Goal: Task Accomplishment & Management: Manage account settings

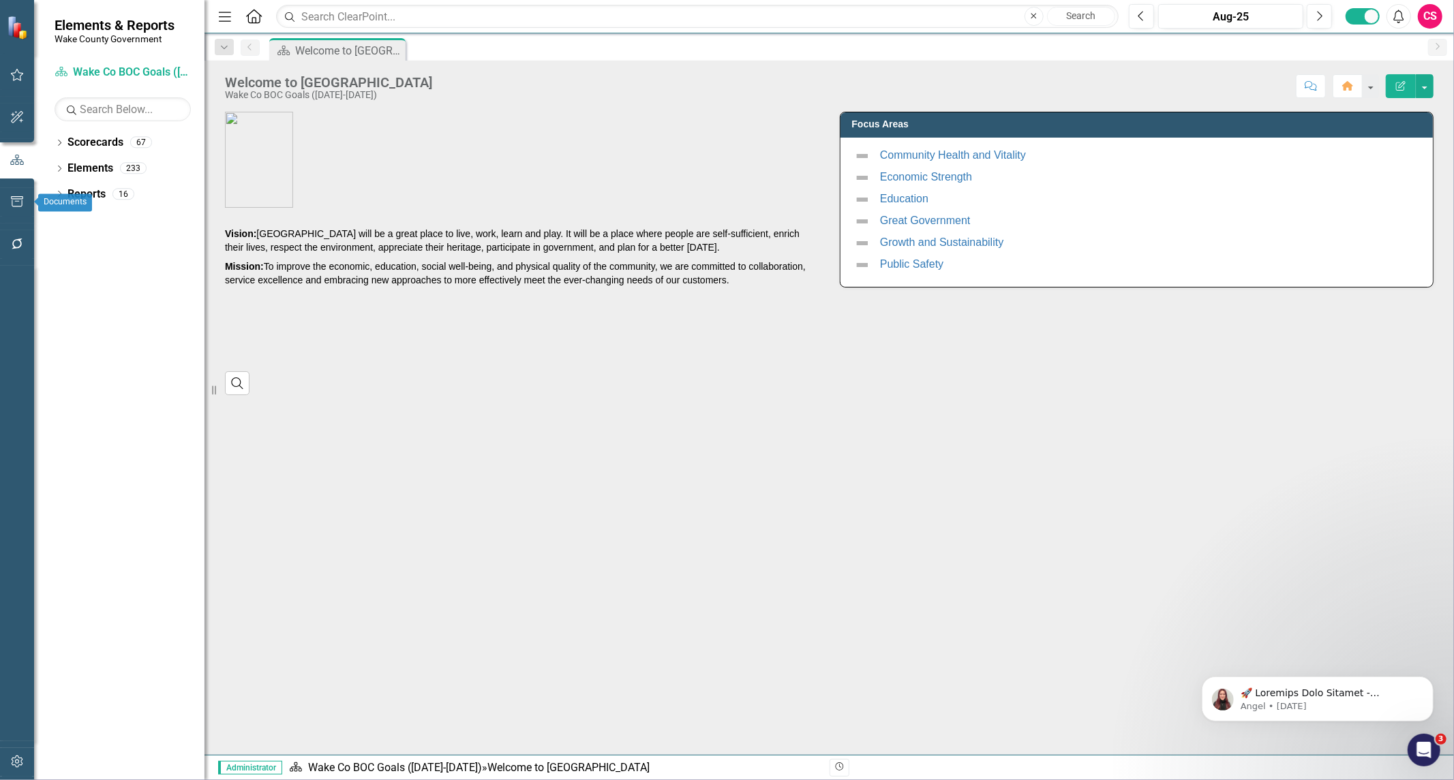
click at [10, 206] on icon "button" at bounding box center [17, 201] width 14 height 11
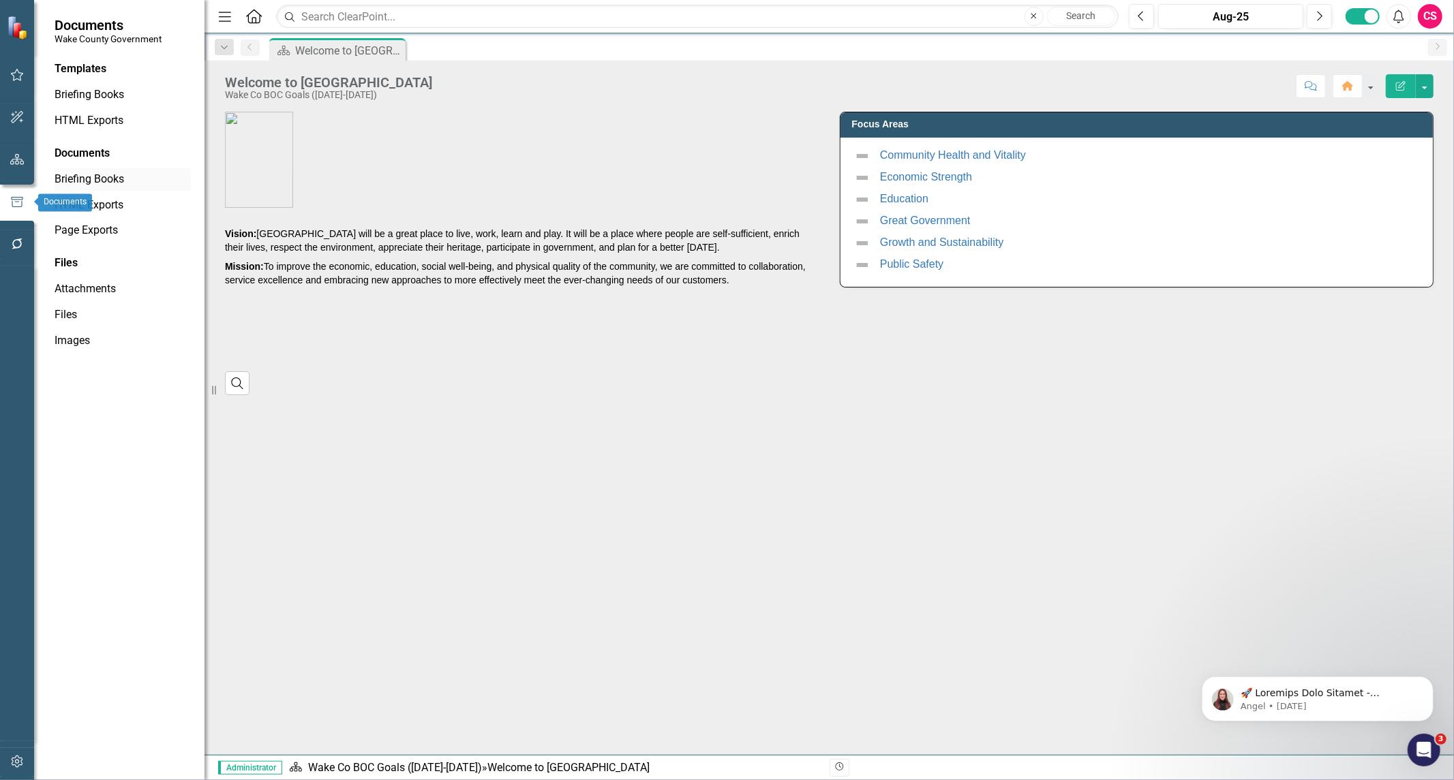
click at [78, 174] on link "Briefing Books" at bounding box center [123, 180] width 136 height 16
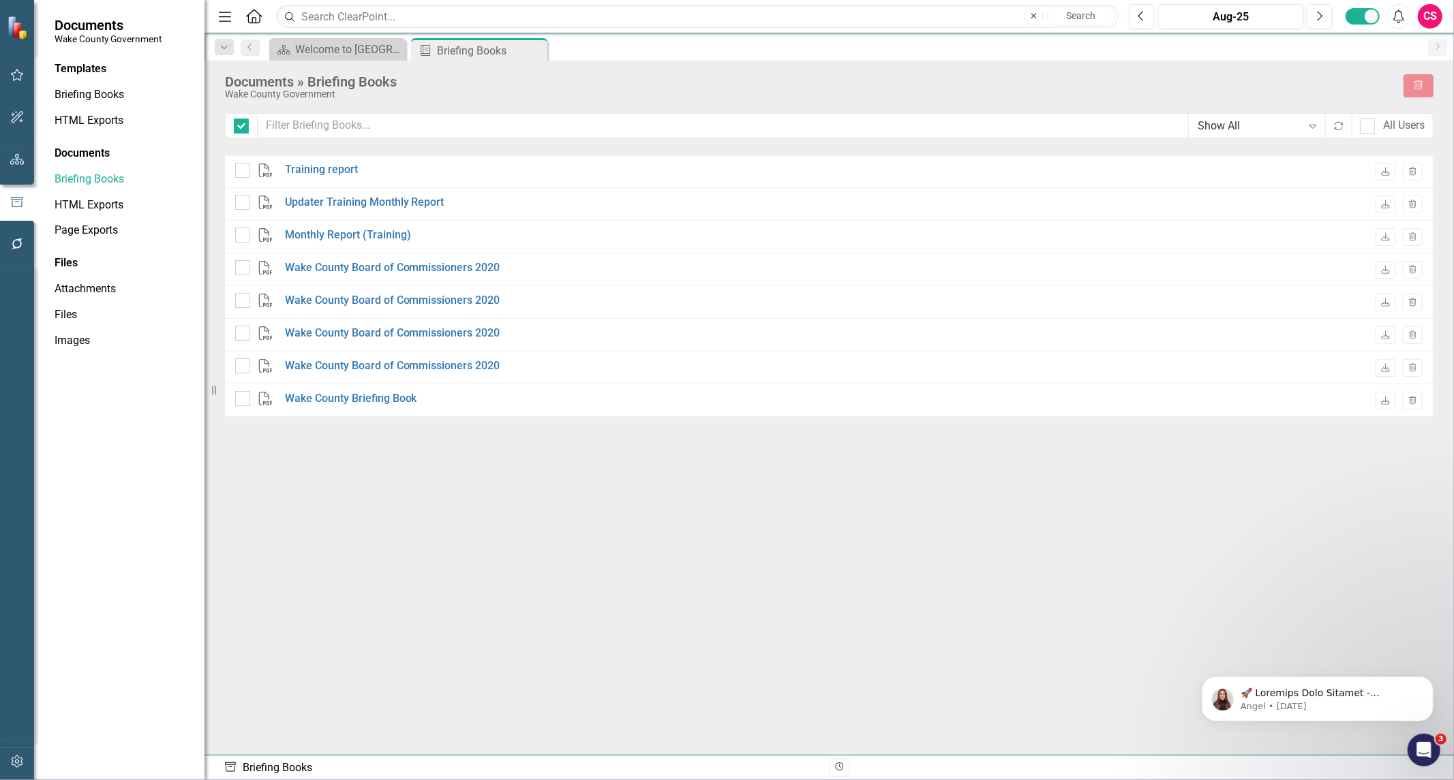
checkbox input "false"
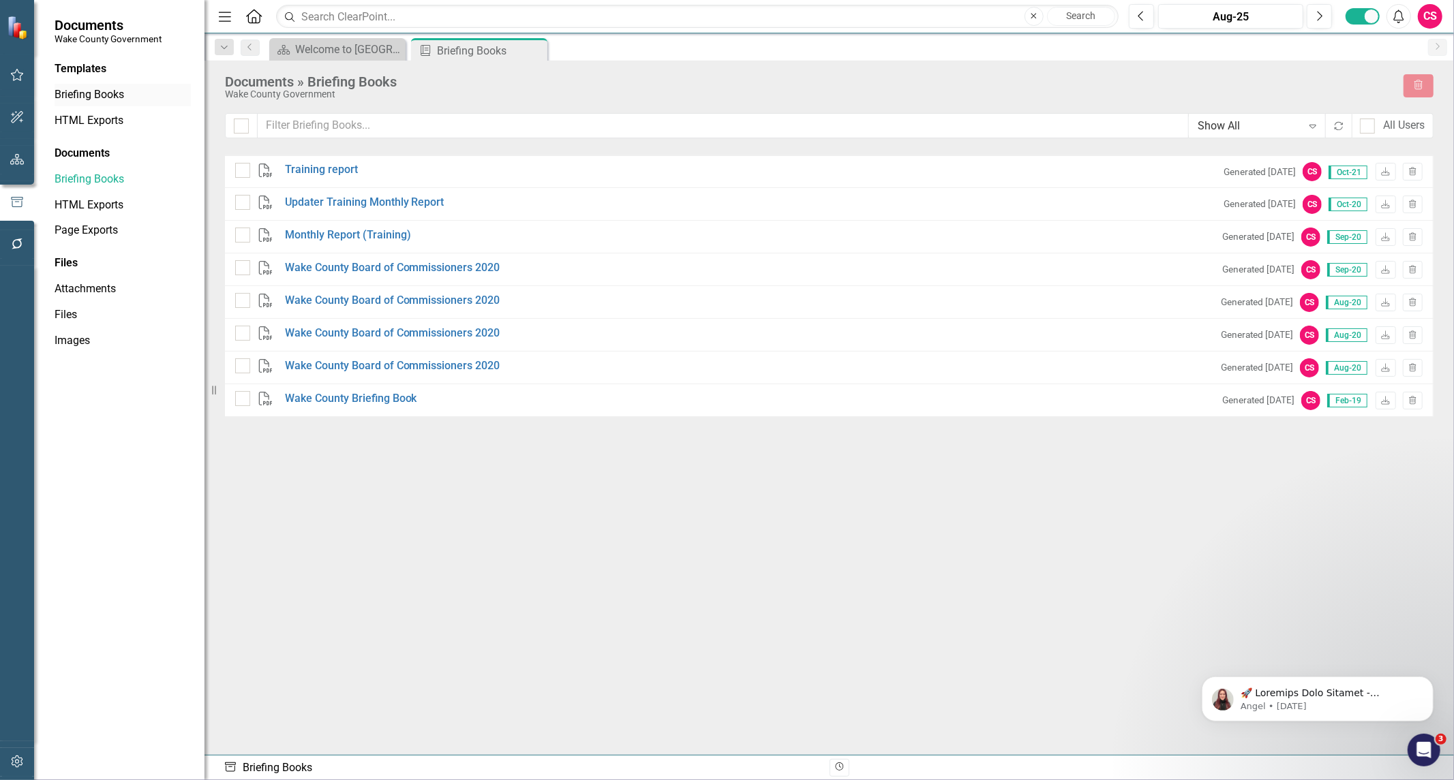
click at [75, 99] on link "Briefing Books" at bounding box center [123, 95] width 136 height 16
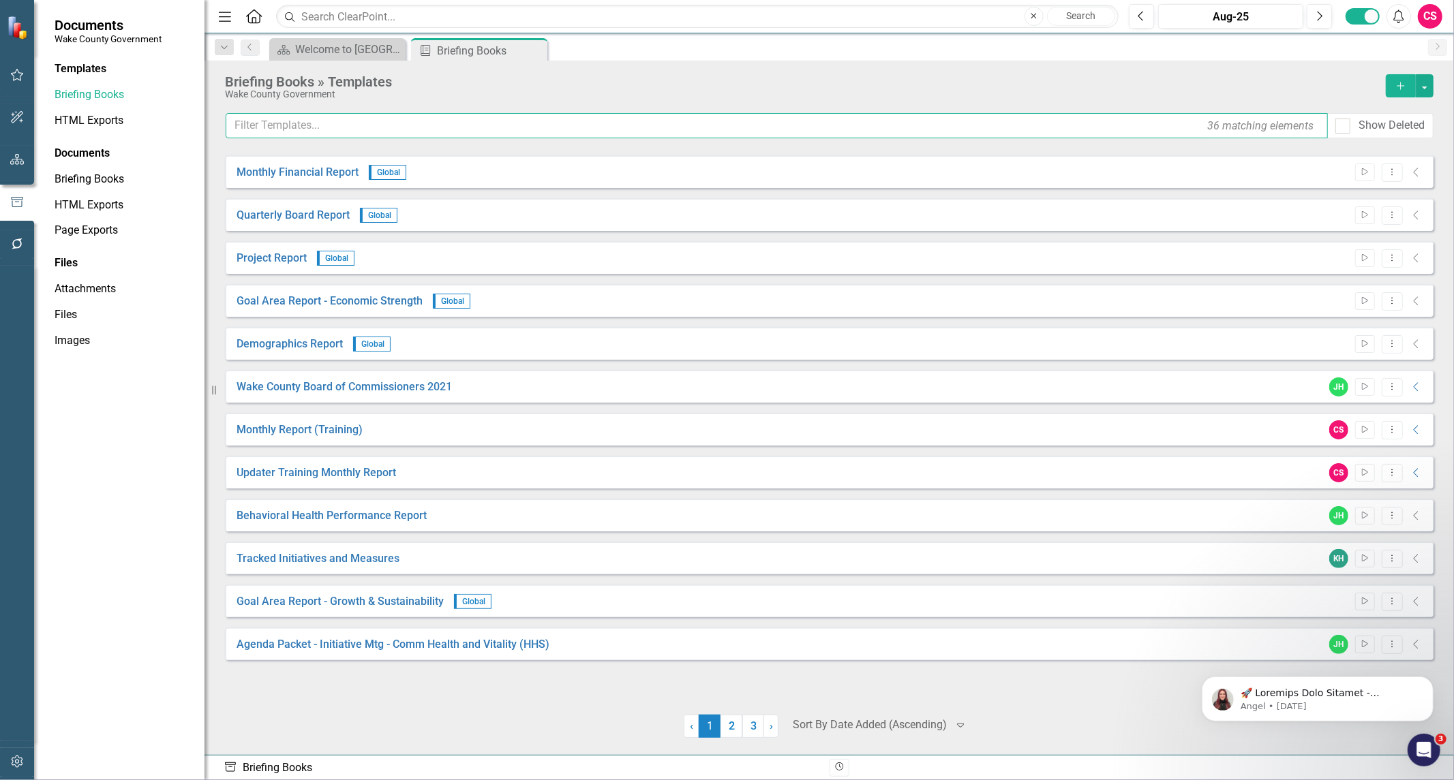
click at [664, 123] on input "text" at bounding box center [777, 125] width 1102 height 25
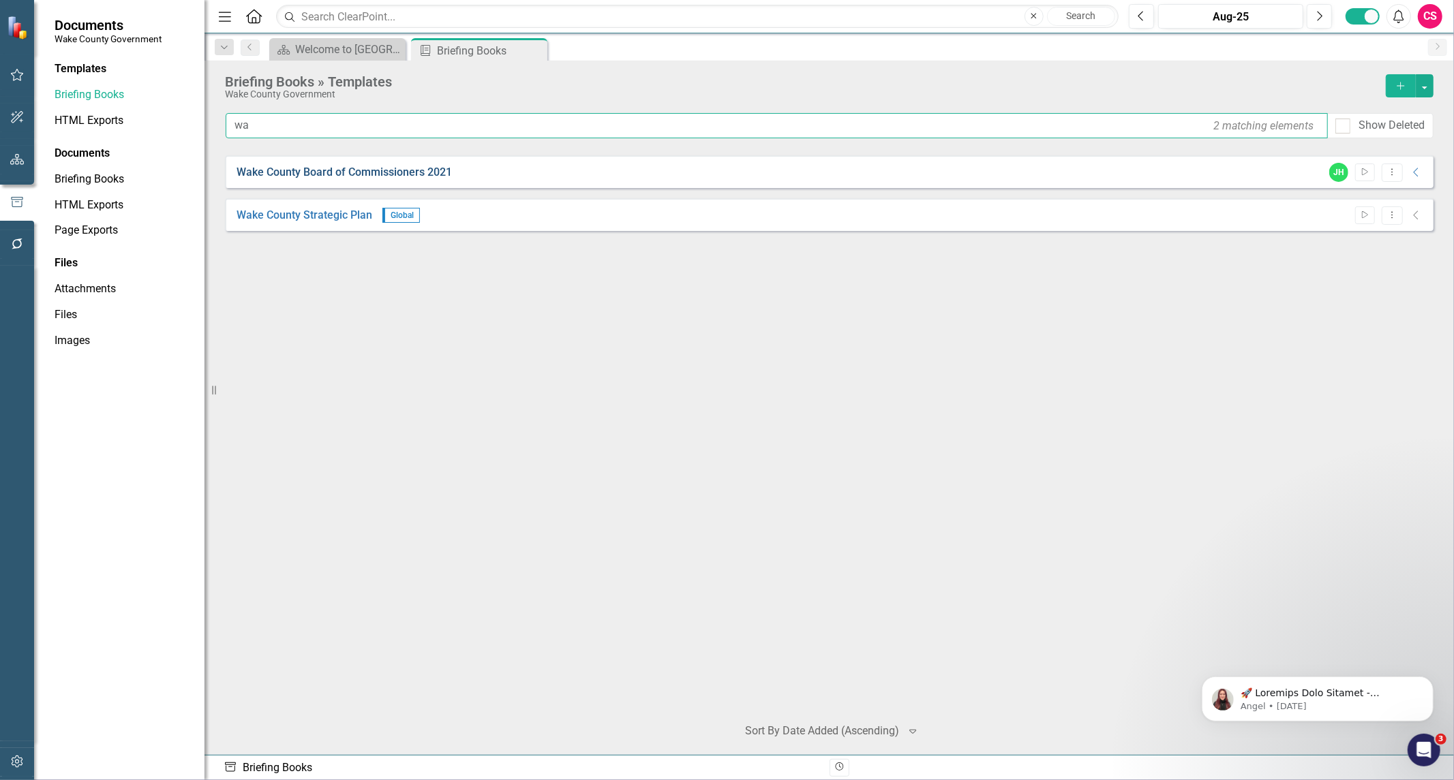
type input "w"
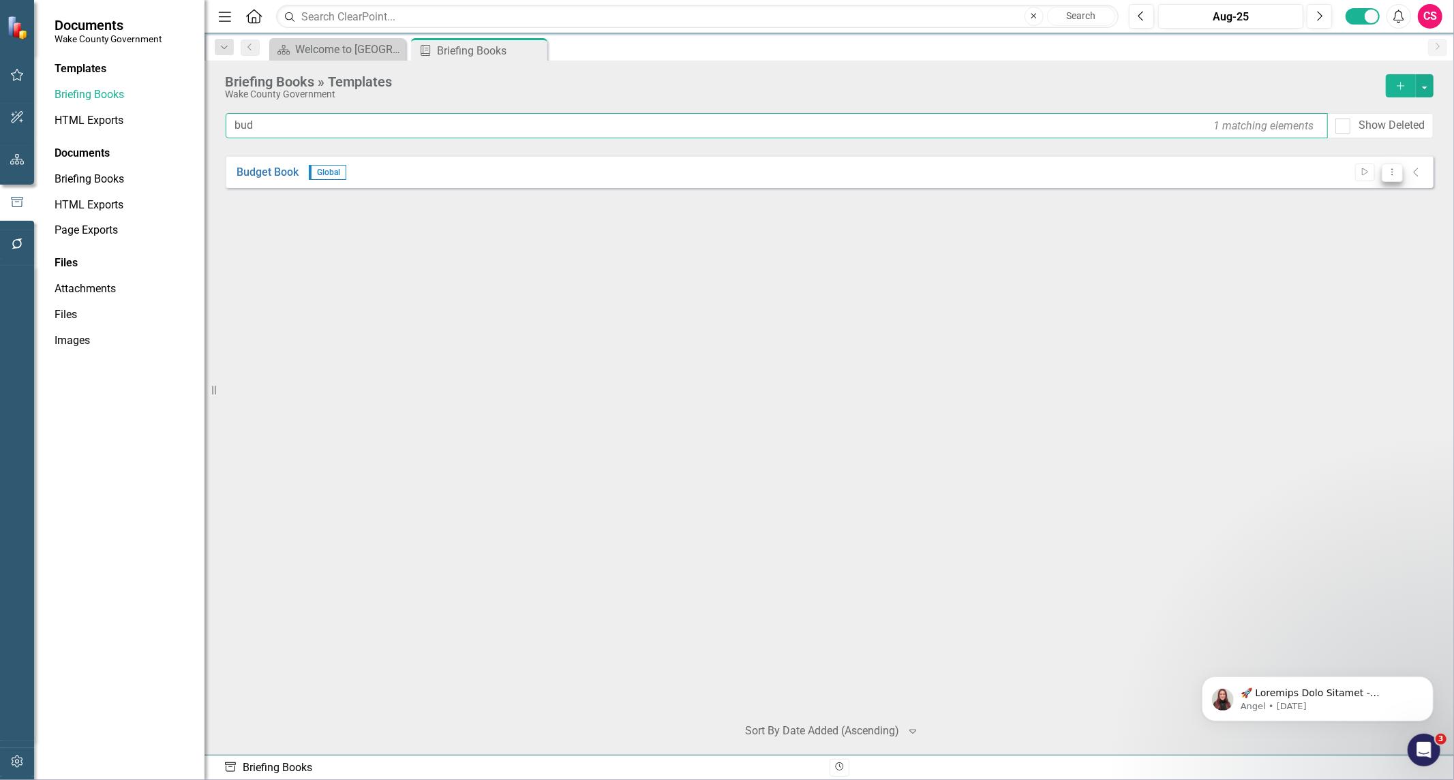
type input "bud"
click at [1388, 178] on button "Dropdown Menu" at bounding box center [1391, 173] width 21 height 18
click at [1366, 247] on link "Edit Edit Template" at bounding box center [1338, 245] width 126 height 25
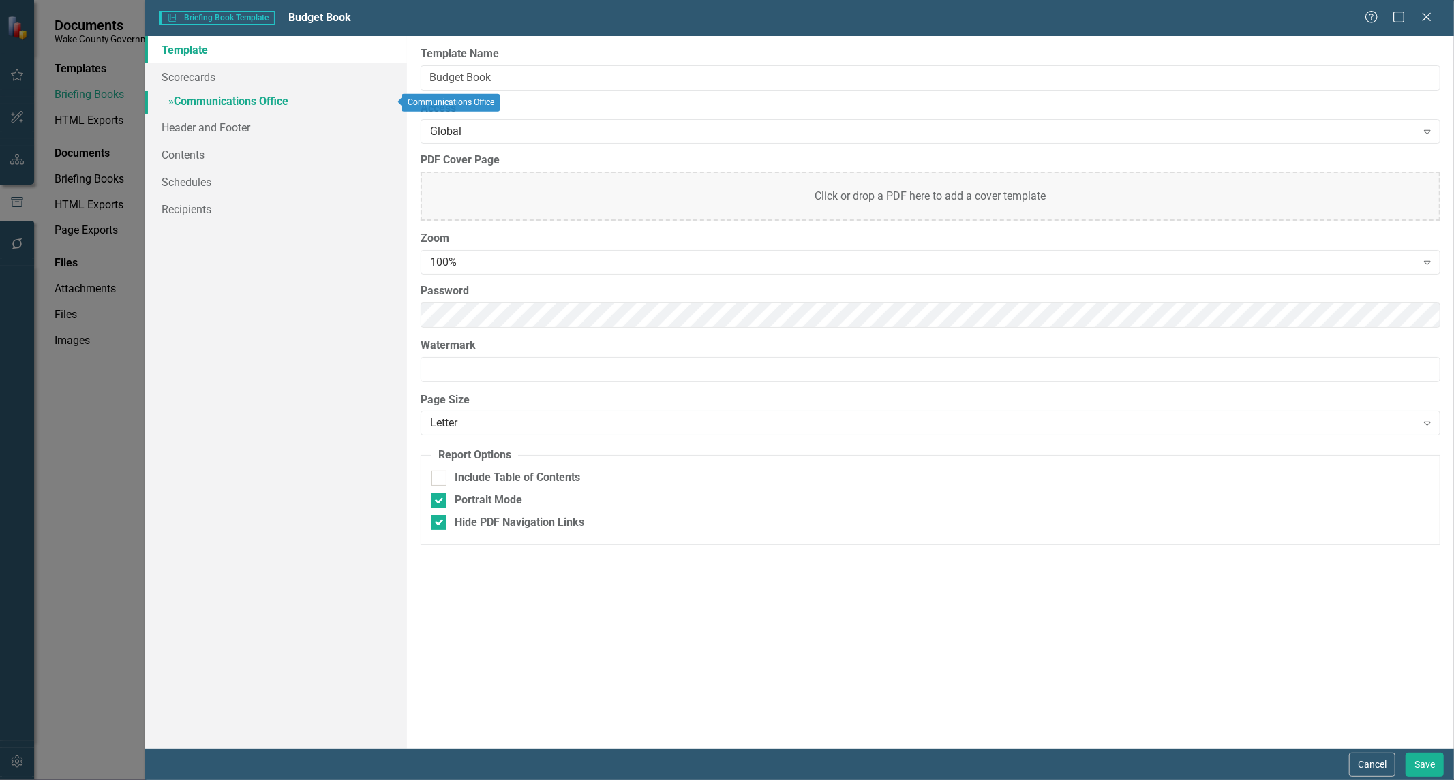
click at [202, 104] on link "» Communications Office" at bounding box center [276, 103] width 262 height 24
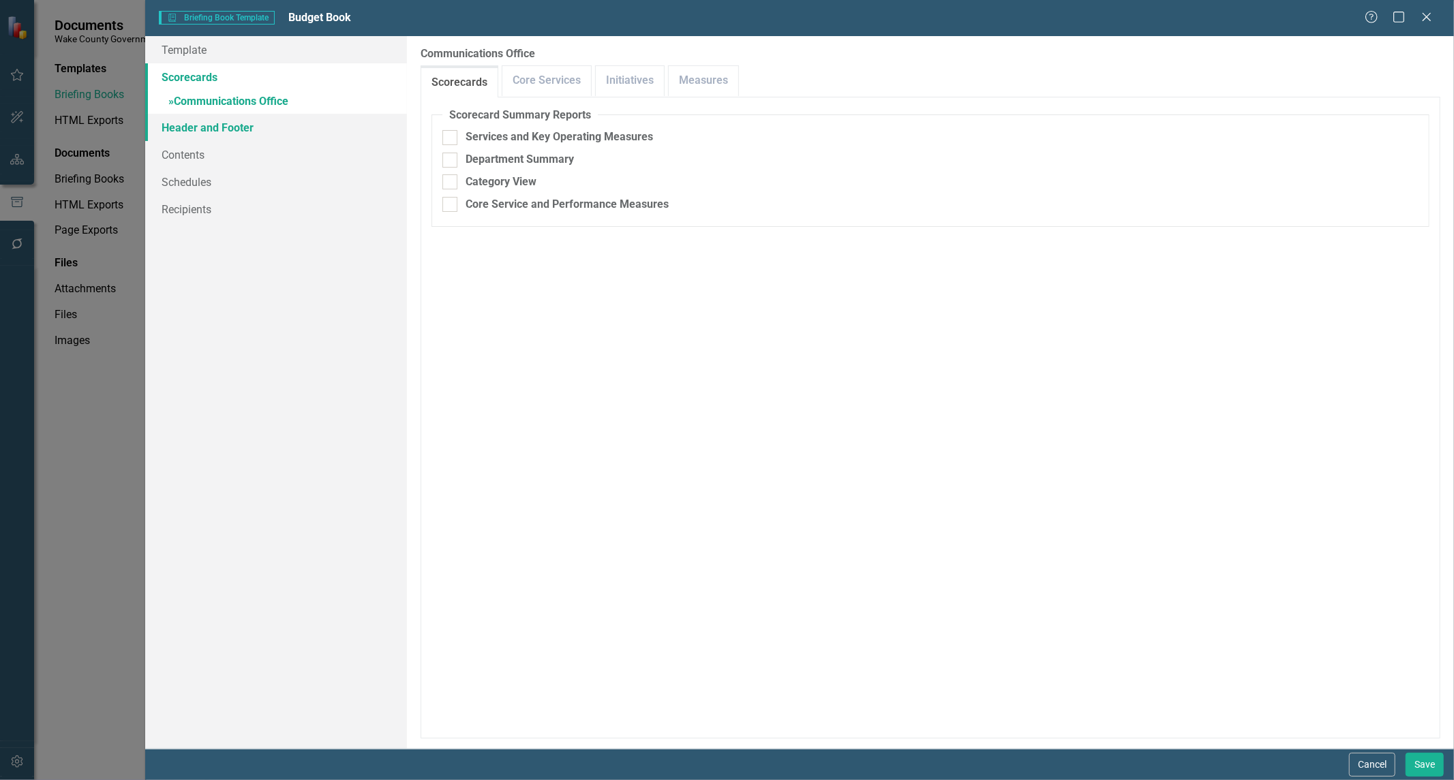
click at [175, 128] on link "Header and Footer" at bounding box center [276, 127] width 262 height 27
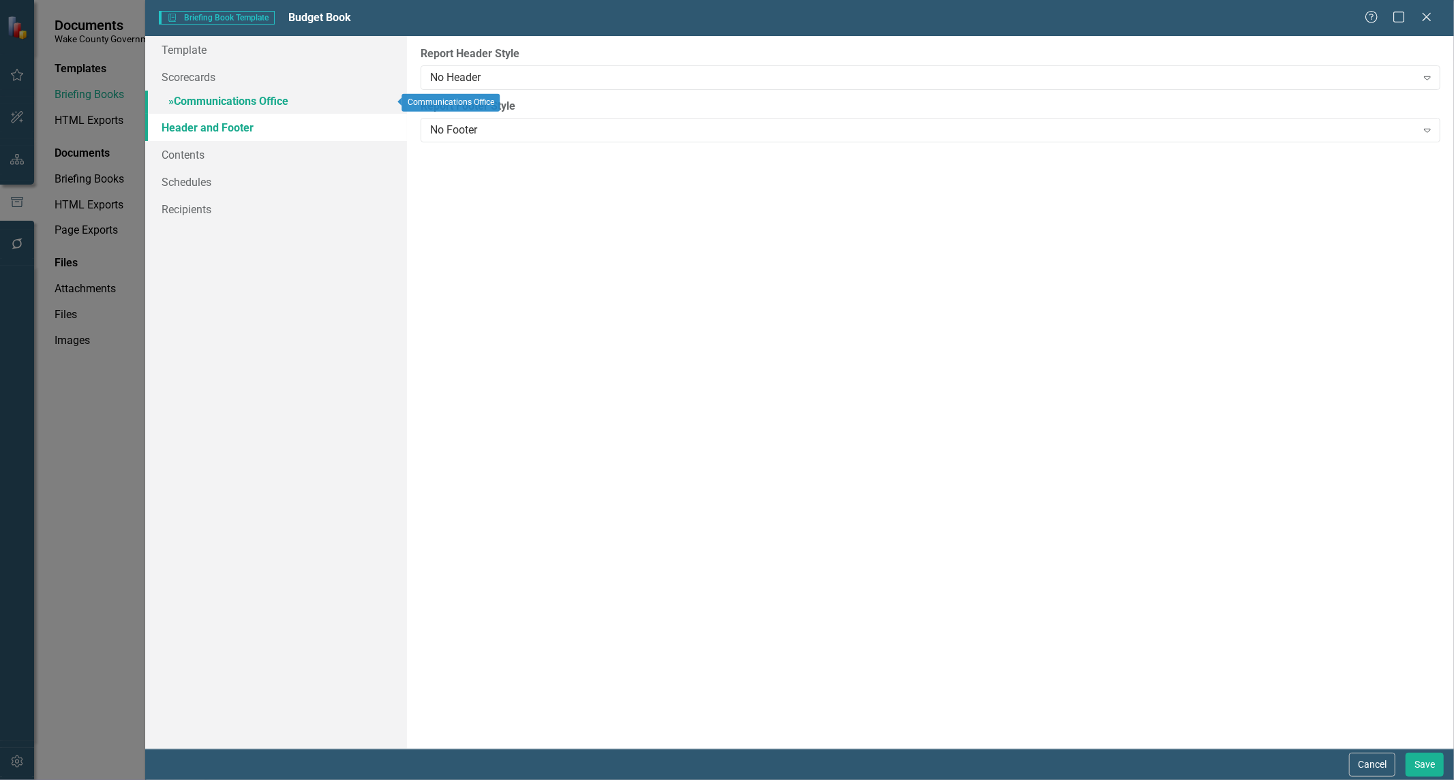
click at [284, 99] on link "» Communications Office" at bounding box center [276, 103] width 262 height 24
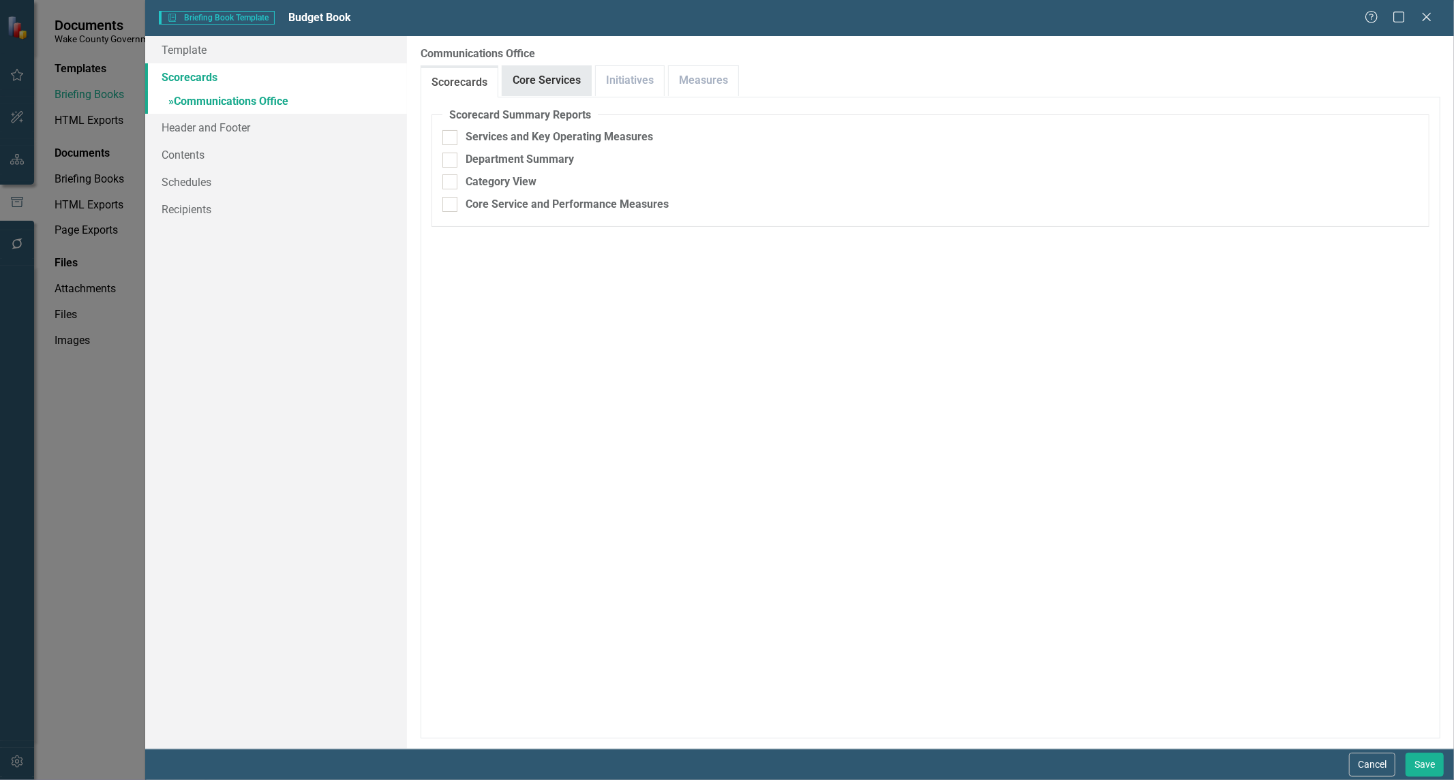
click at [562, 71] on link "Core Services" at bounding box center [546, 80] width 89 height 29
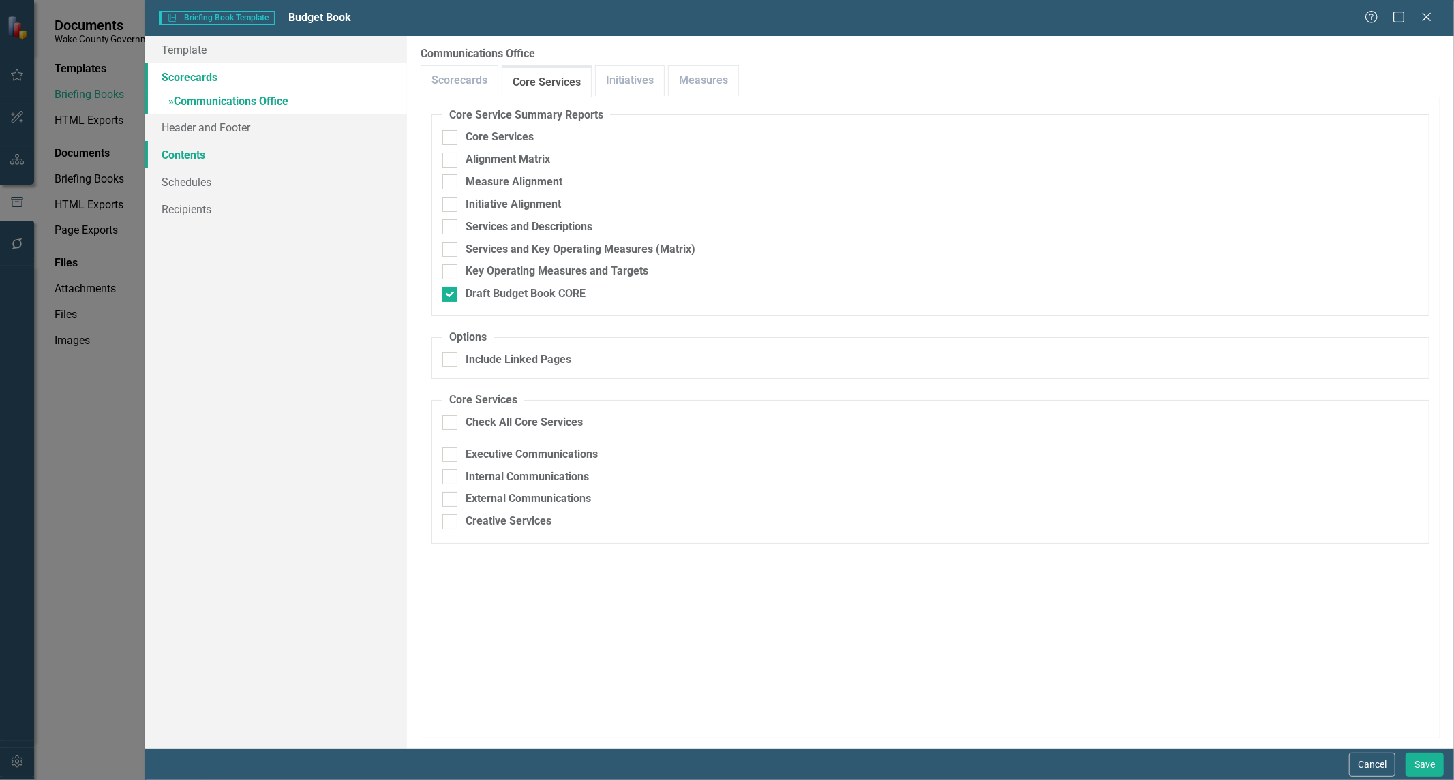
click at [195, 155] on link "Contents" at bounding box center [276, 154] width 262 height 27
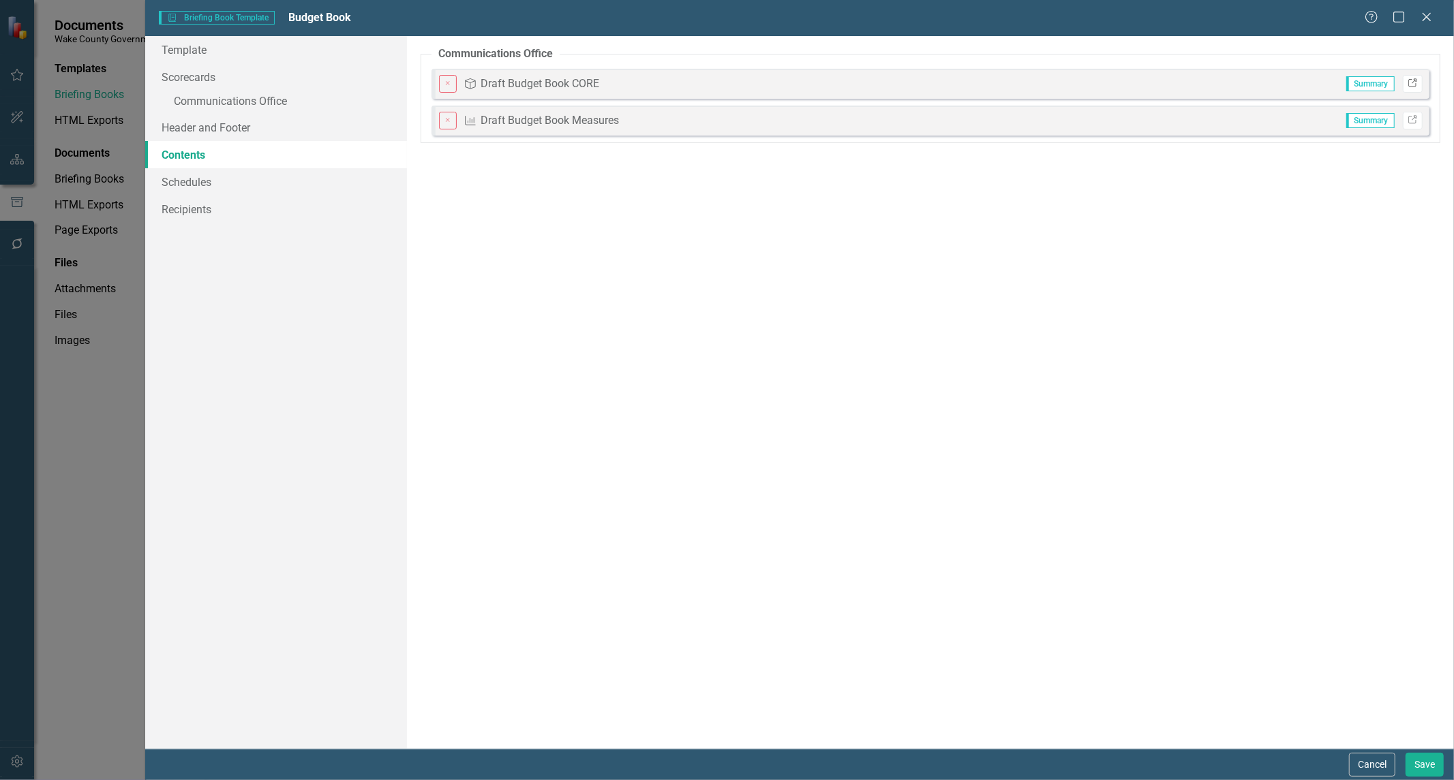
click at [1409, 84] on icon "Link" at bounding box center [1412, 84] width 10 height 8
click at [1411, 124] on link "Link" at bounding box center [1413, 121] width 20 height 18
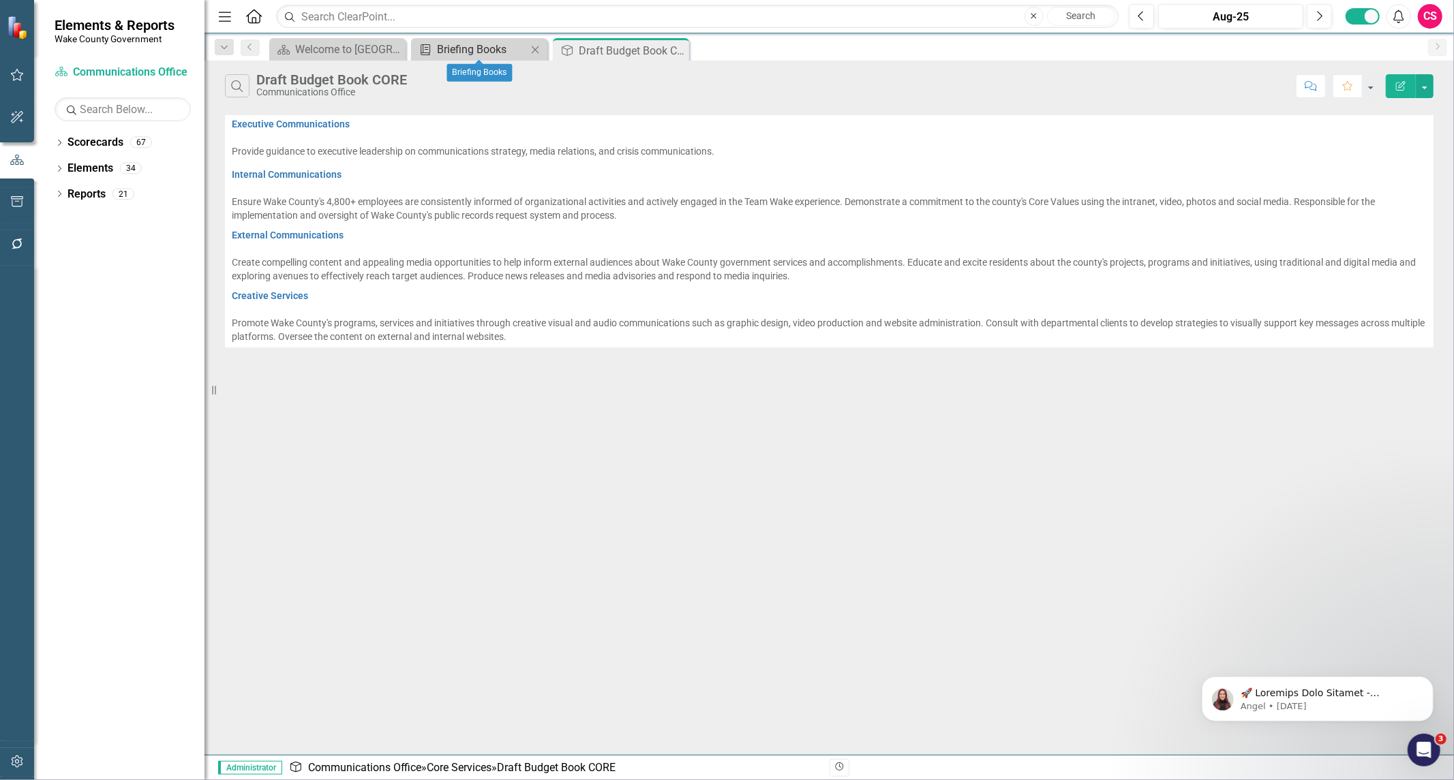
click at [437, 49] on div "Briefing Books" at bounding box center [482, 49] width 90 height 17
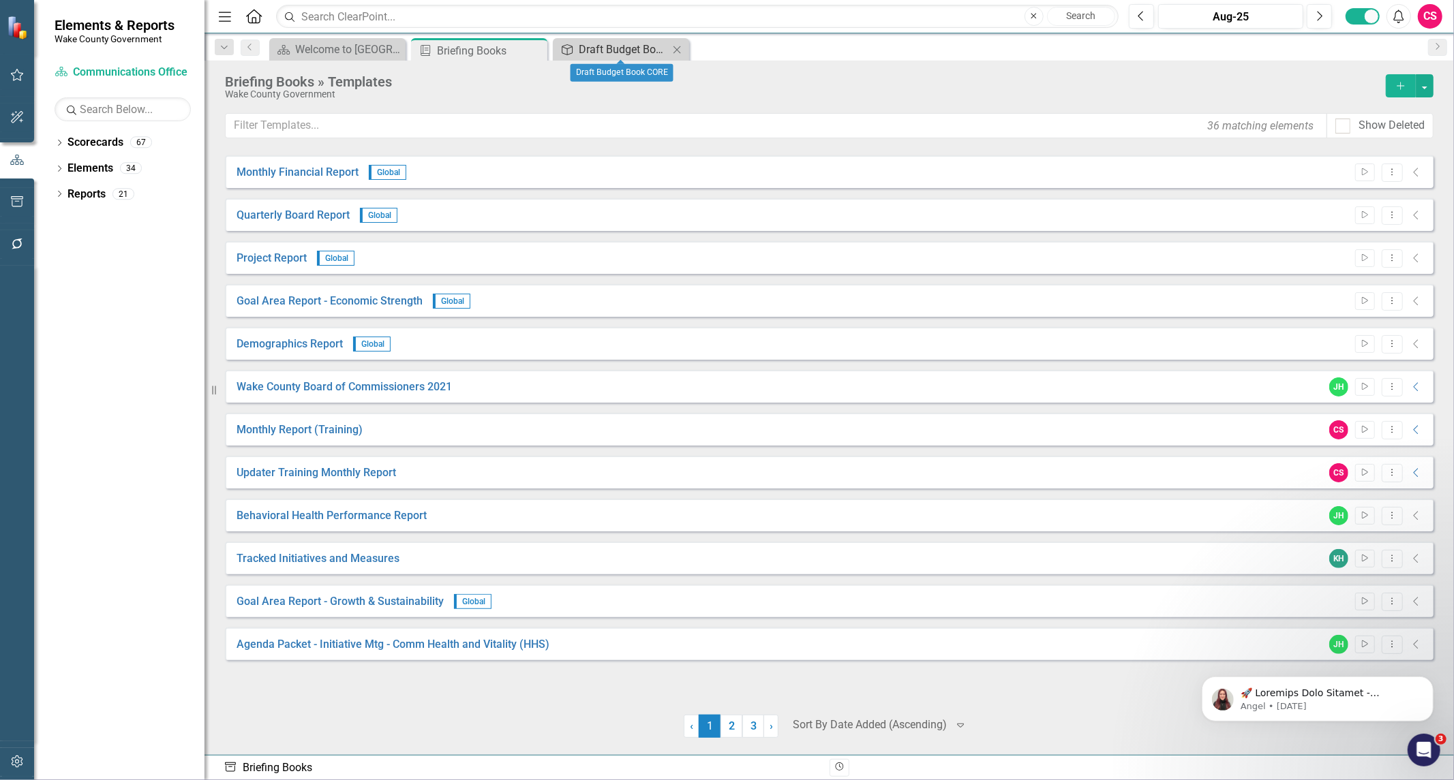
click at [602, 45] on div "Draft Budget Book CORE" at bounding box center [624, 49] width 90 height 17
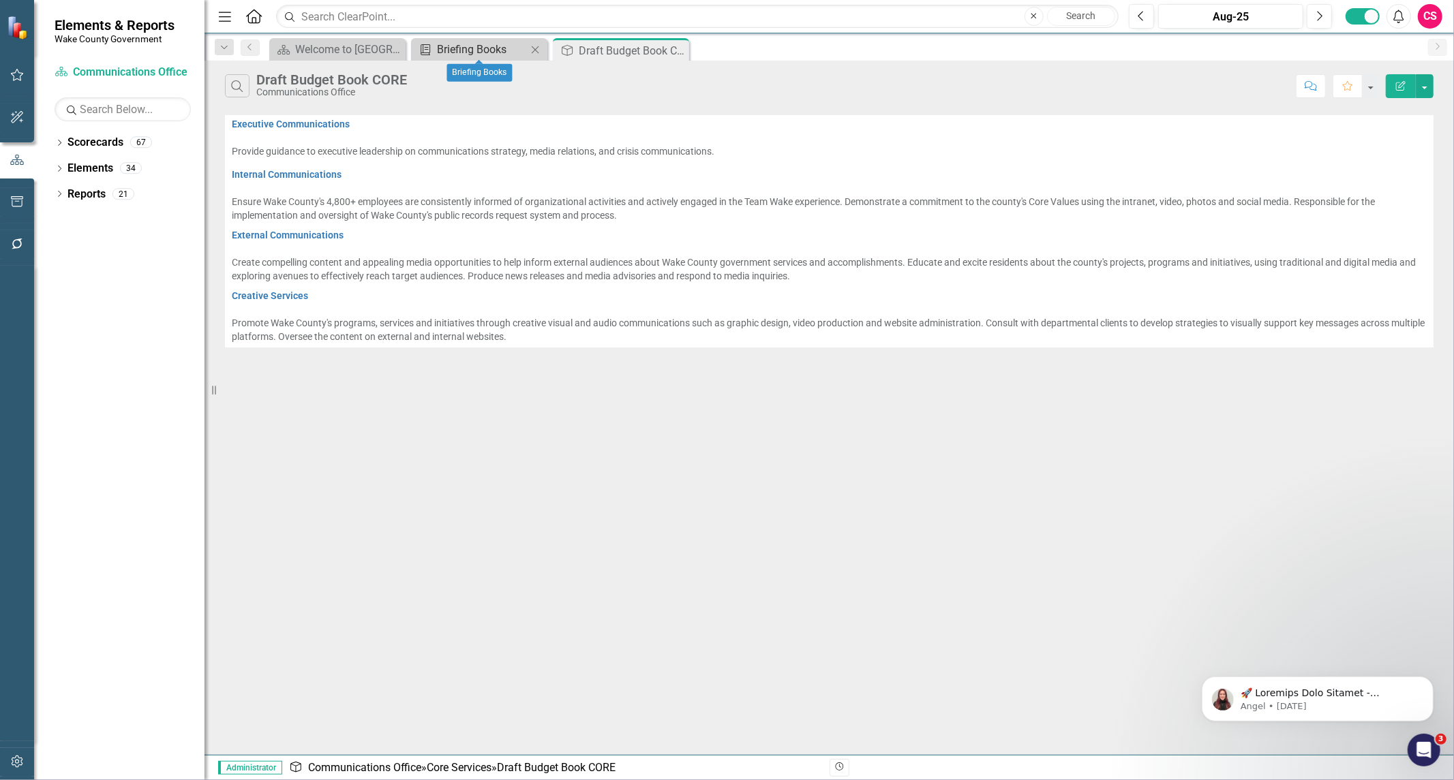
click at [469, 53] on div "Briefing Books" at bounding box center [482, 49] width 90 height 17
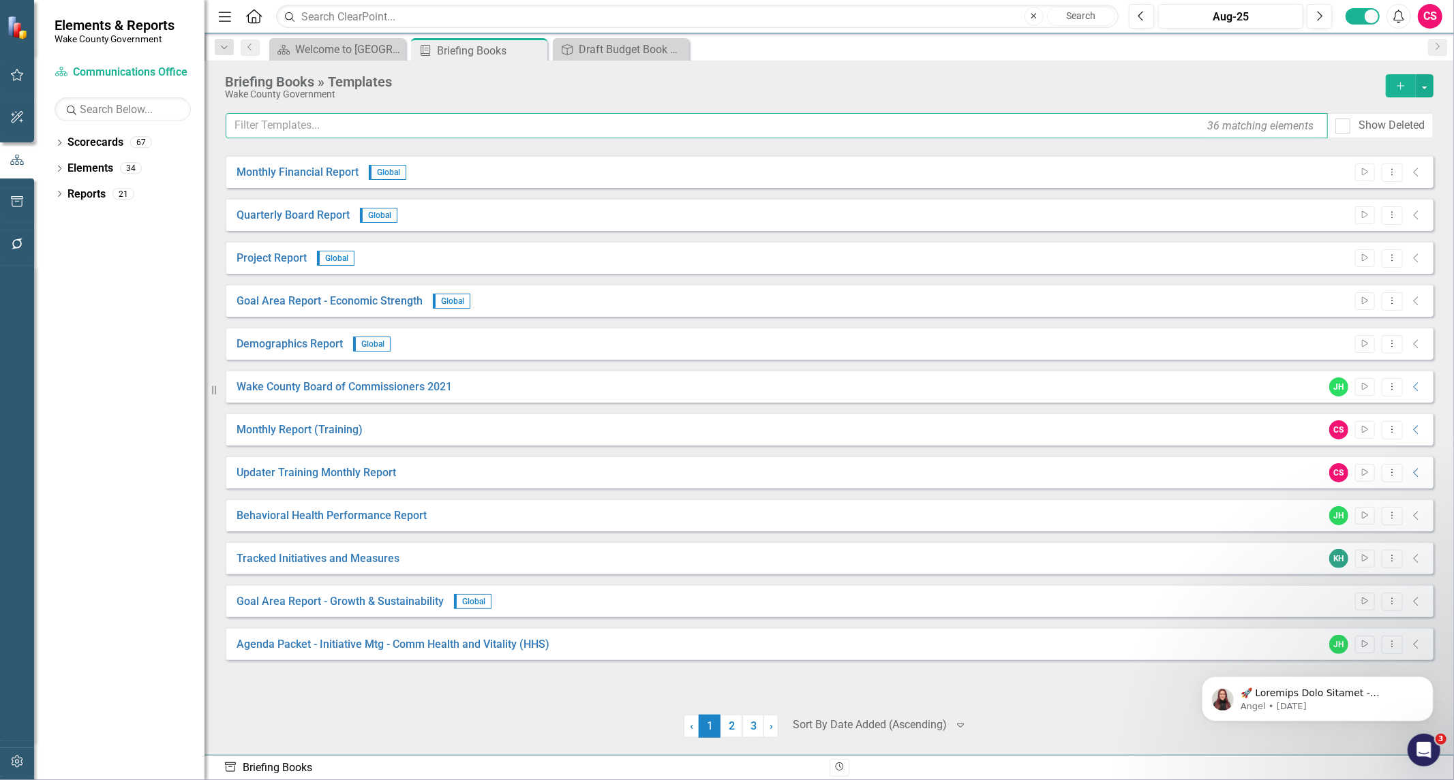
click at [352, 129] on input "text" at bounding box center [777, 125] width 1102 height 25
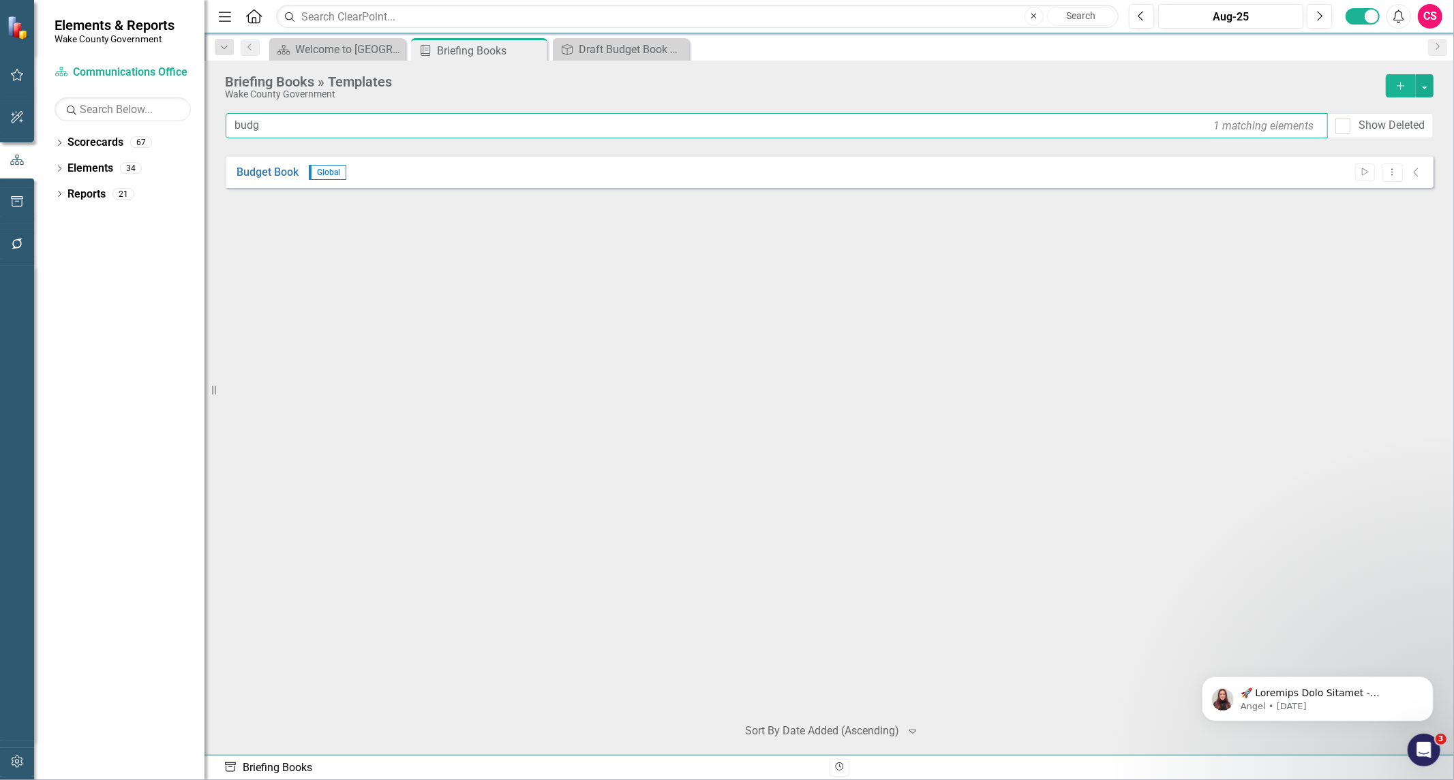
type input "budg"
click at [1414, 165] on div "Start Dropdown Menu Collapse" at bounding box center [1386, 173] width 76 height 18
click at [1414, 169] on icon "Collapse" at bounding box center [1416, 172] width 14 height 11
click at [1390, 172] on icon "Dropdown Menu" at bounding box center [1392, 172] width 12 height 9
click at [1351, 242] on link "Edit Edit Template" at bounding box center [1338, 245] width 126 height 25
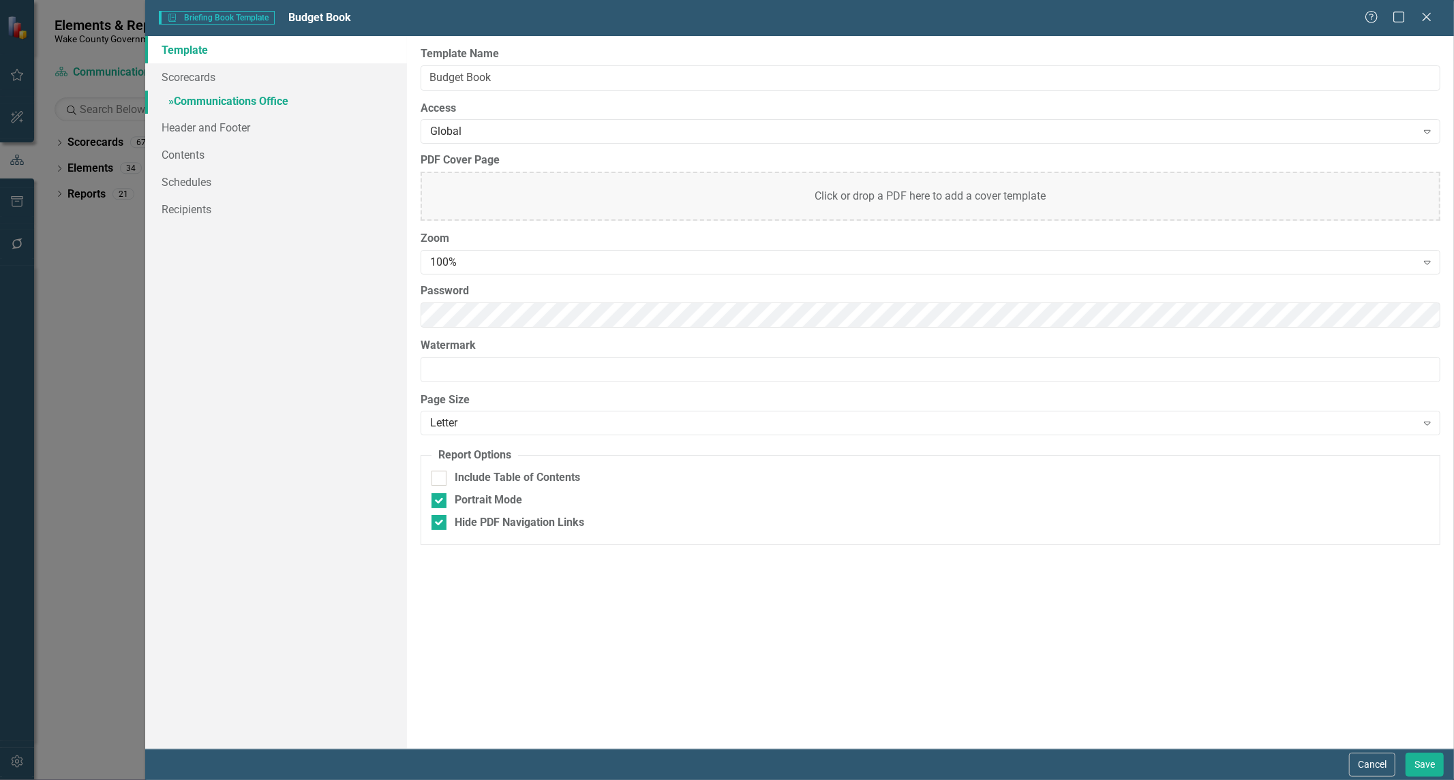
click at [247, 93] on link "» Communications Office" at bounding box center [276, 103] width 262 height 24
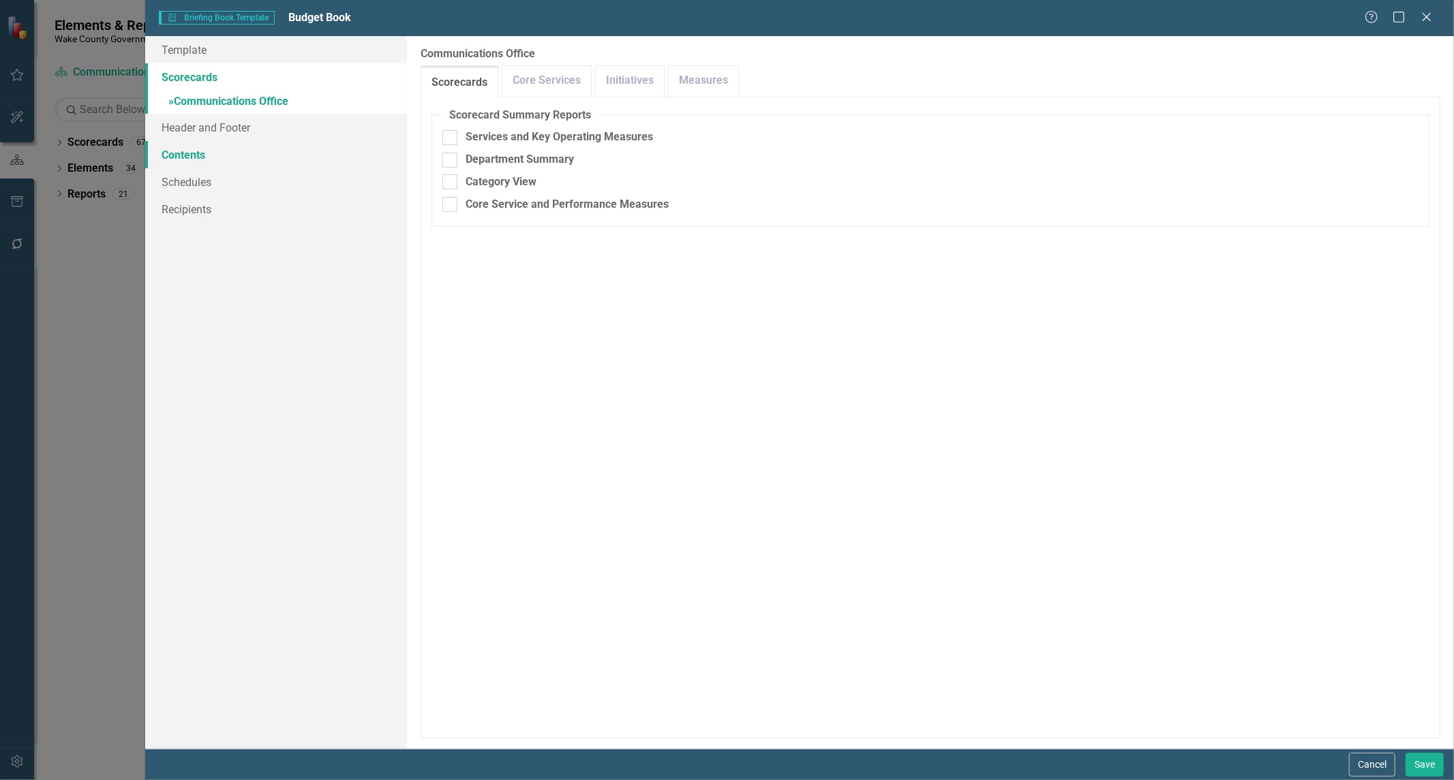
click at [186, 155] on link "Contents" at bounding box center [276, 154] width 262 height 27
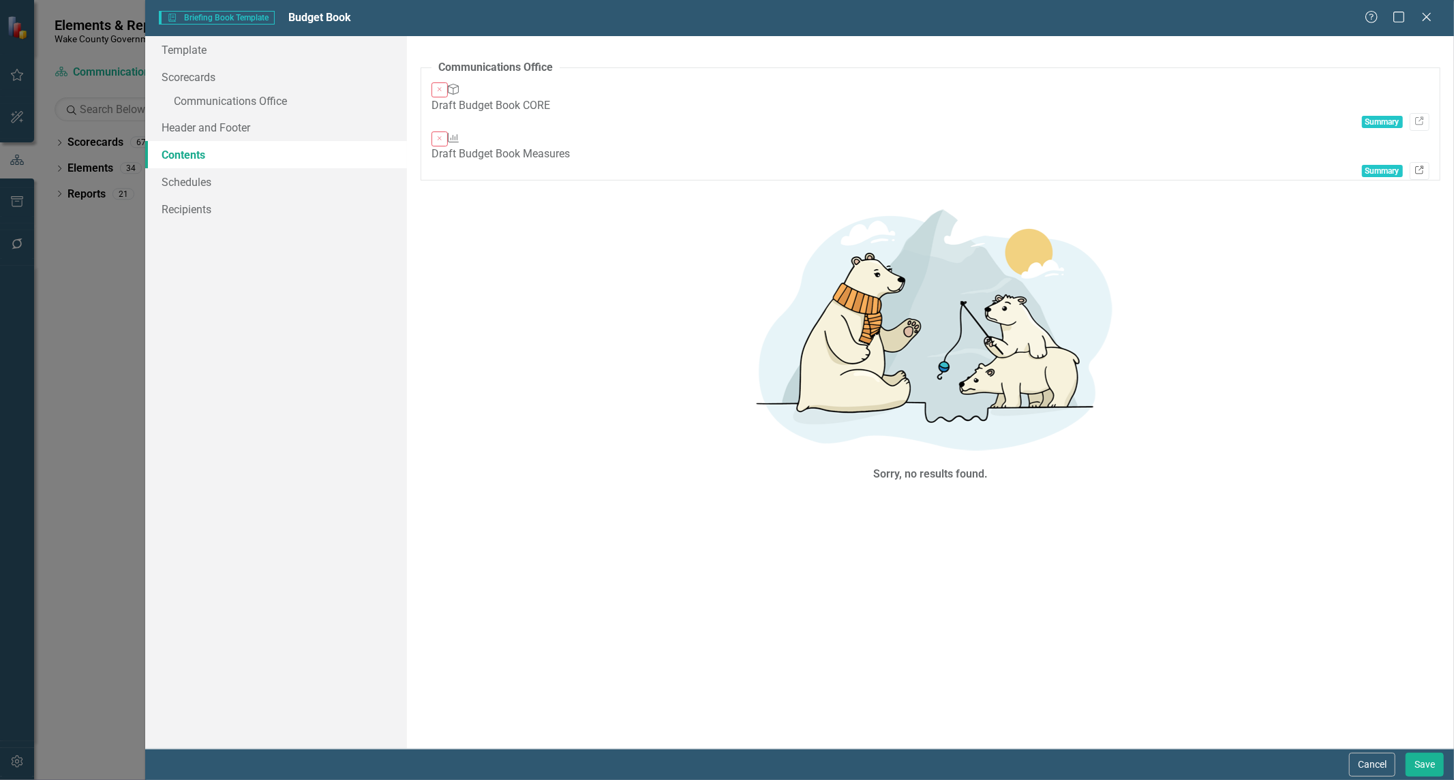
click at [1420, 162] on link "Link" at bounding box center [1419, 171] width 20 height 18
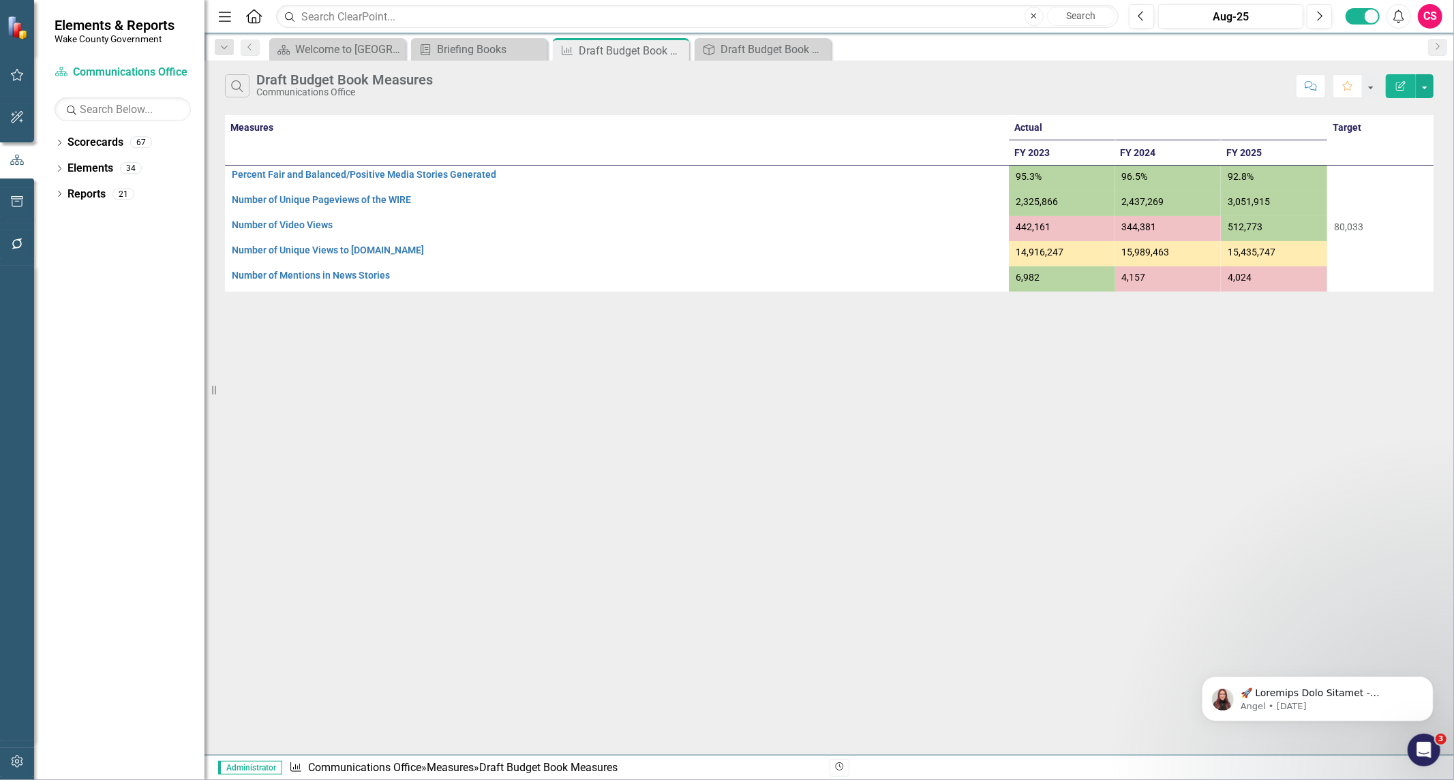
click at [1394, 94] on button "Edit Report" at bounding box center [1401, 86] width 30 height 24
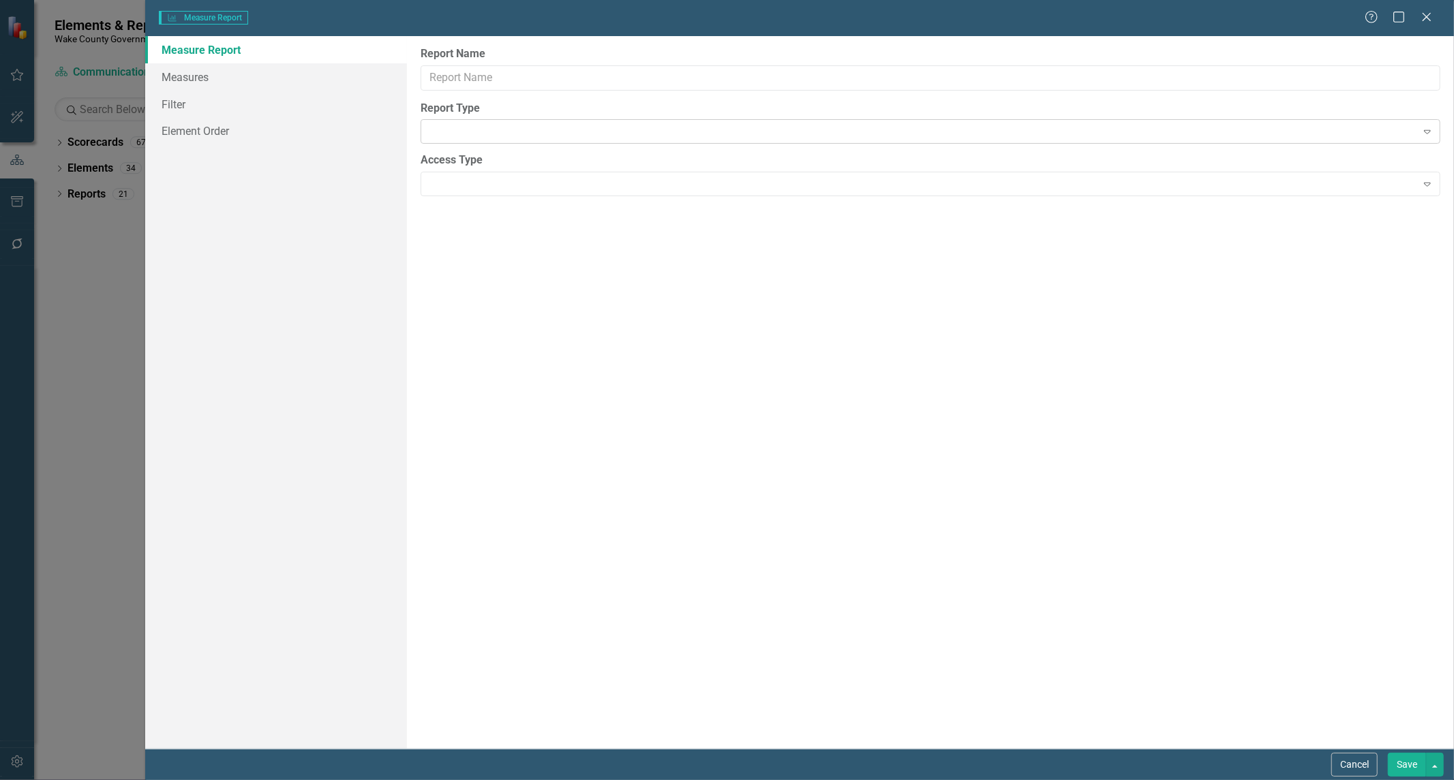
type input "Draft Budget Book Measures"
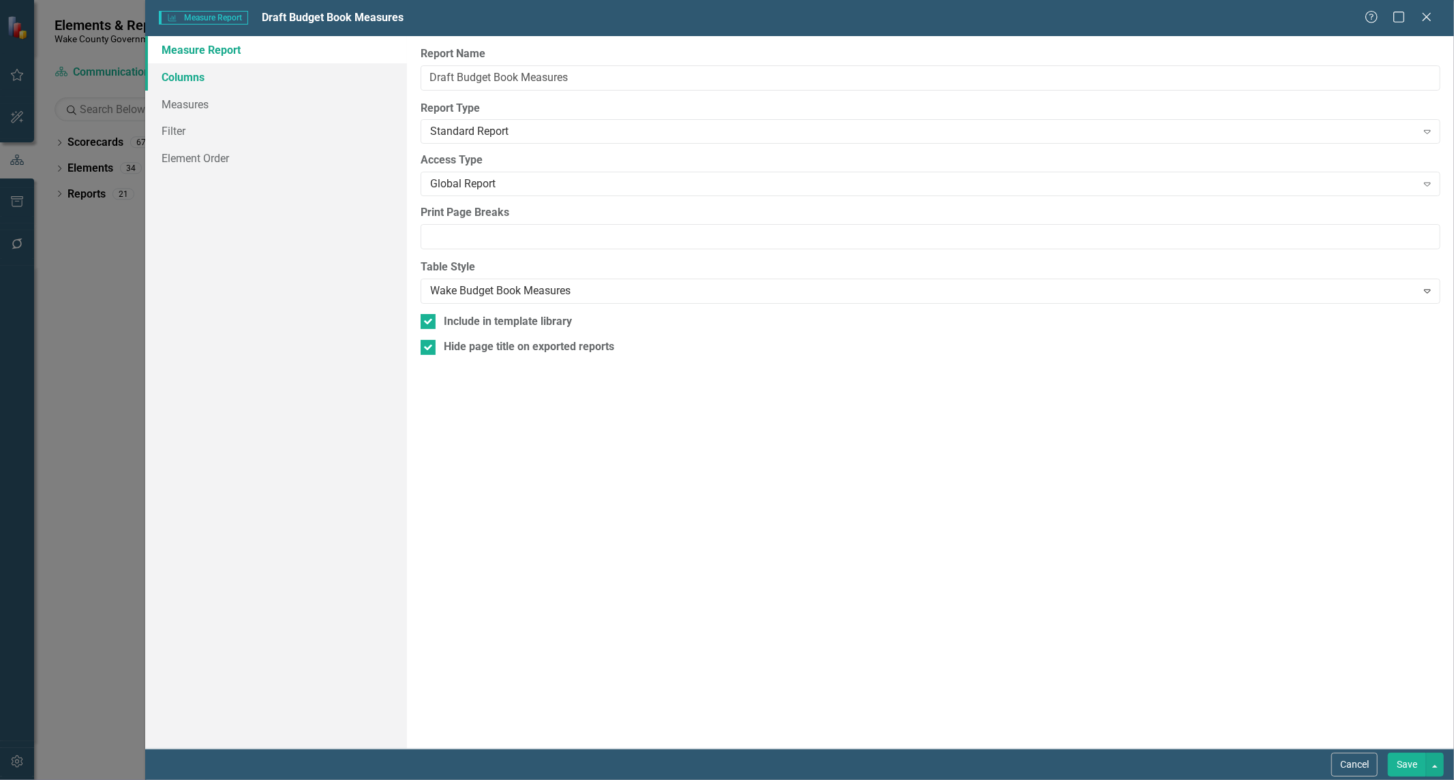
click at [189, 82] on link "Columns" at bounding box center [276, 76] width 262 height 27
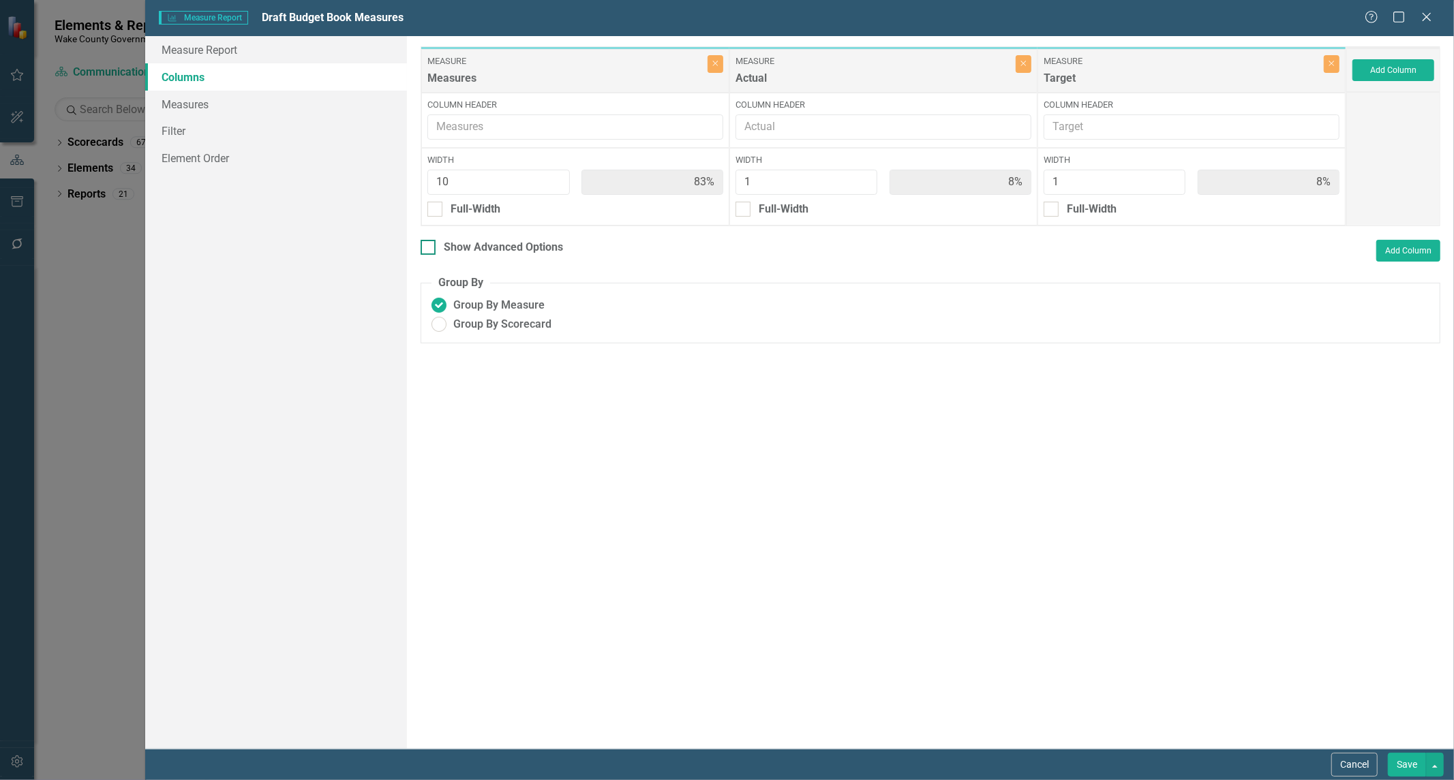
click at [429, 248] on input "Show Advanced Options" at bounding box center [424, 244] width 9 height 9
checkbox input "true"
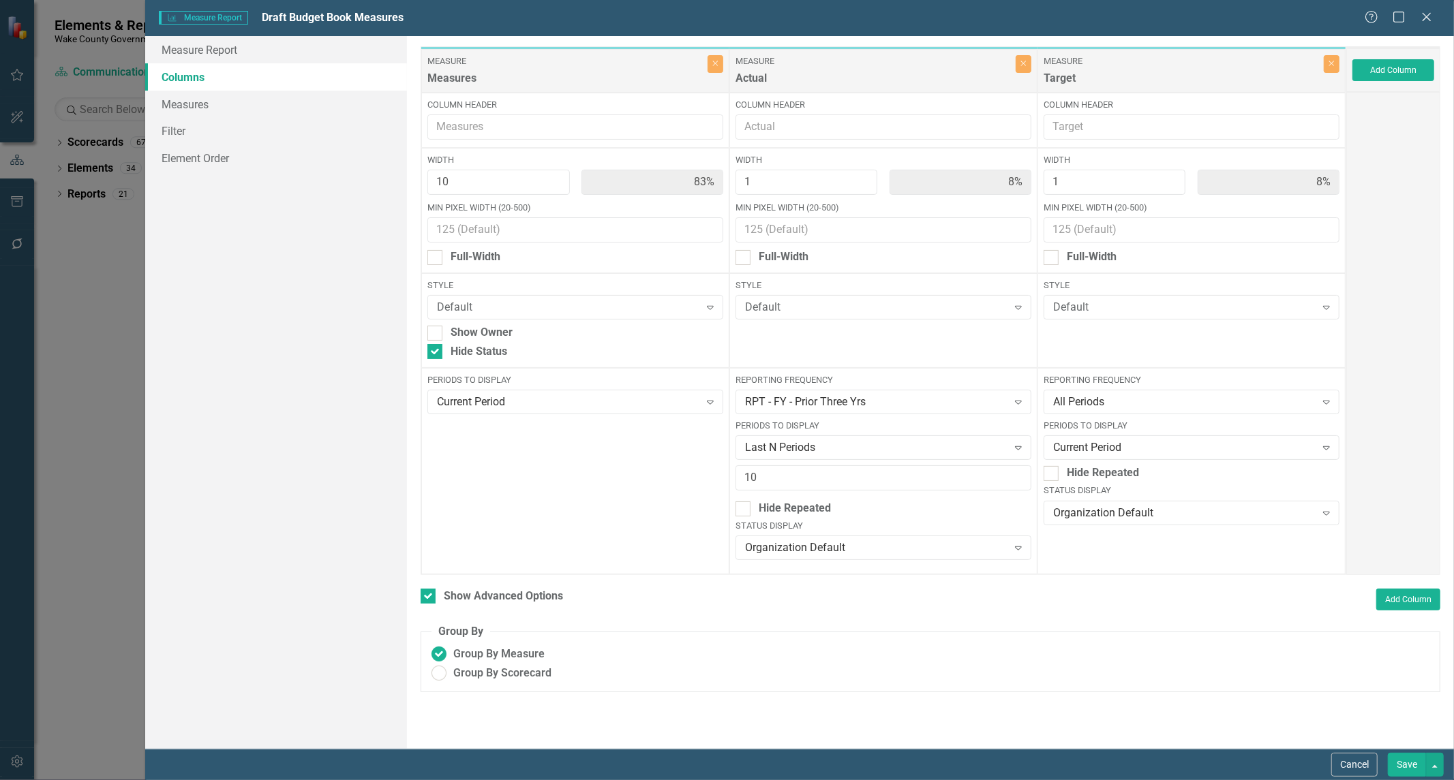
click at [1426, 26] on div "Measure Measure Report Draft Budget Book Measures Help Maximize Close" at bounding box center [799, 18] width 1309 height 36
click at [1426, 18] on icon "Close" at bounding box center [1426, 16] width 17 height 13
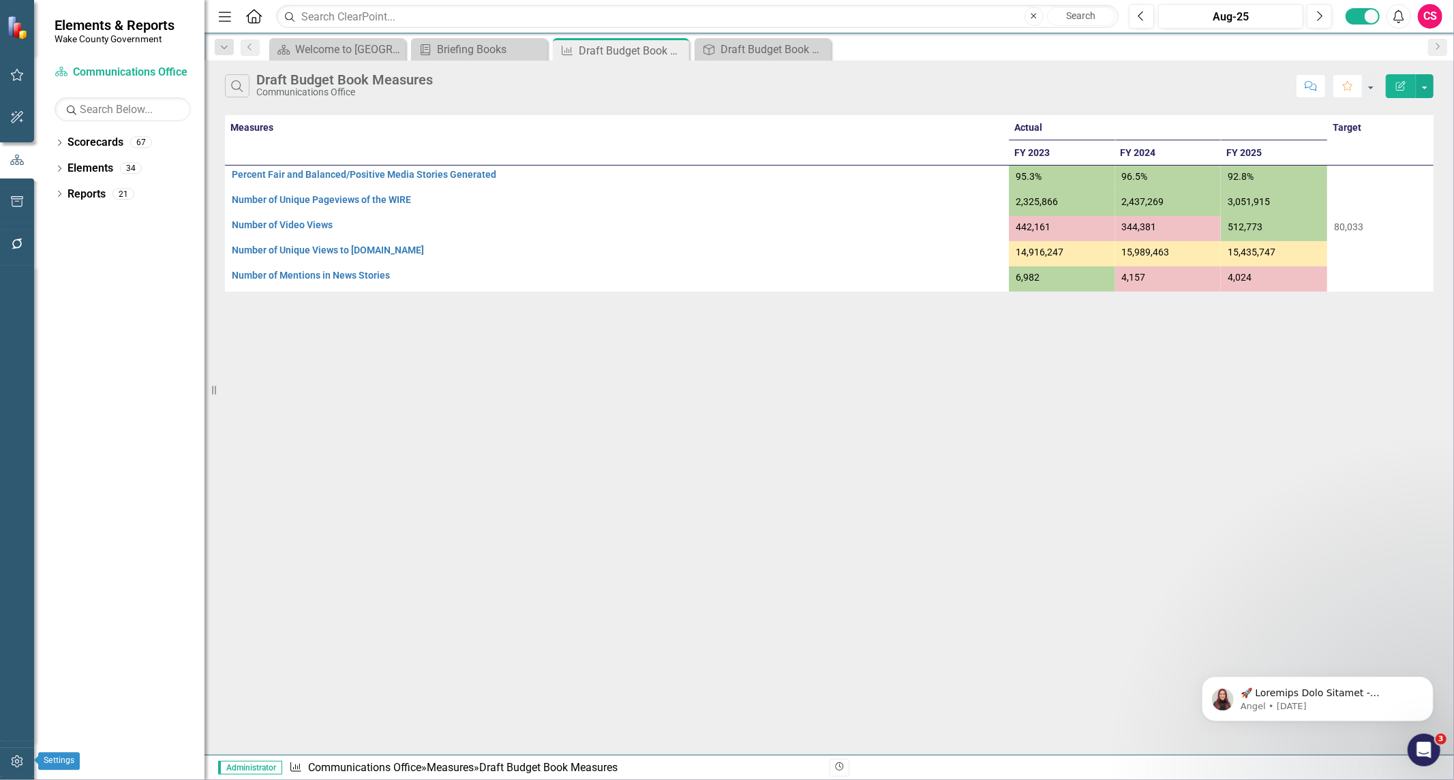
click at [16, 759] on icon "button" at bounding box center [17, 761] width 14 height 11
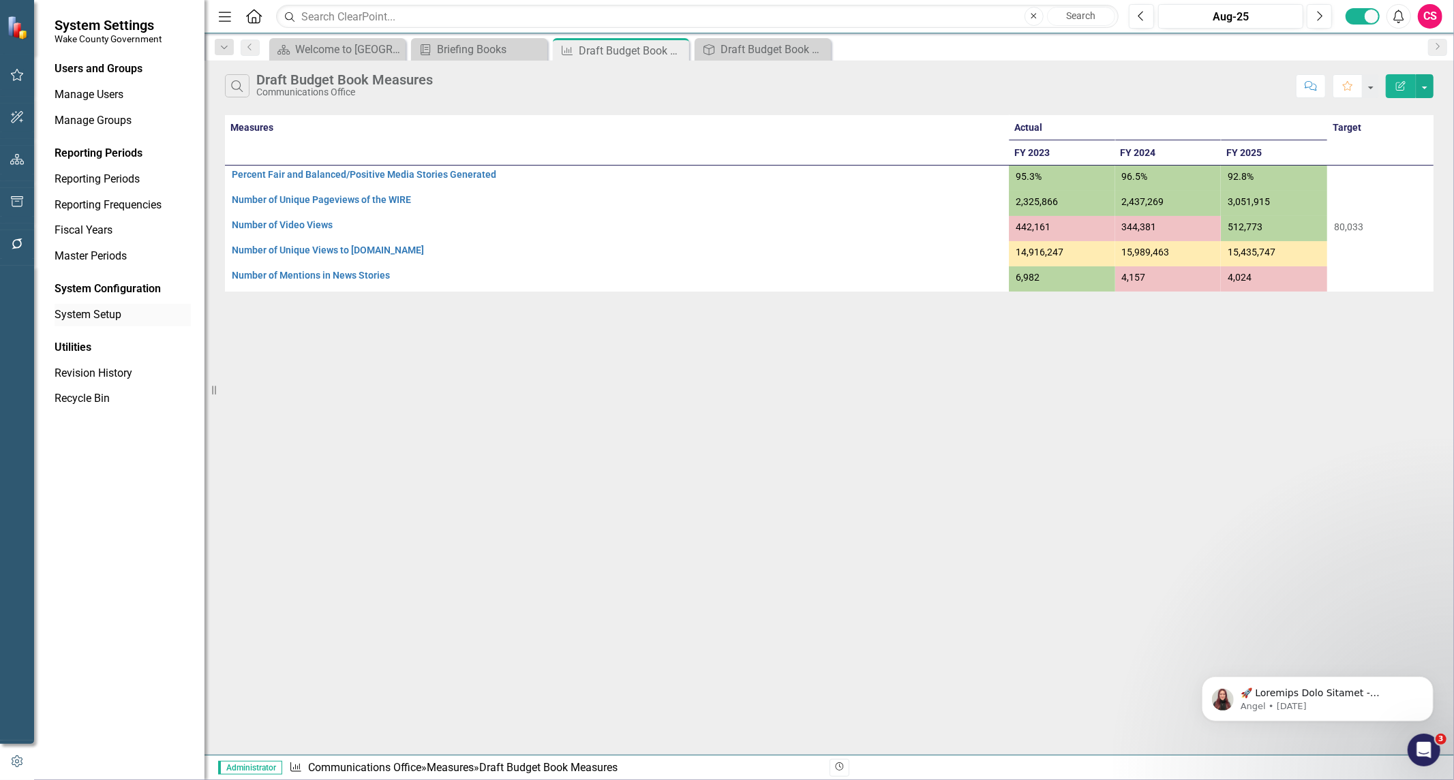
click at [105, 318] on link "System Setup" at bounding box center [123, 315] width 136 height 16
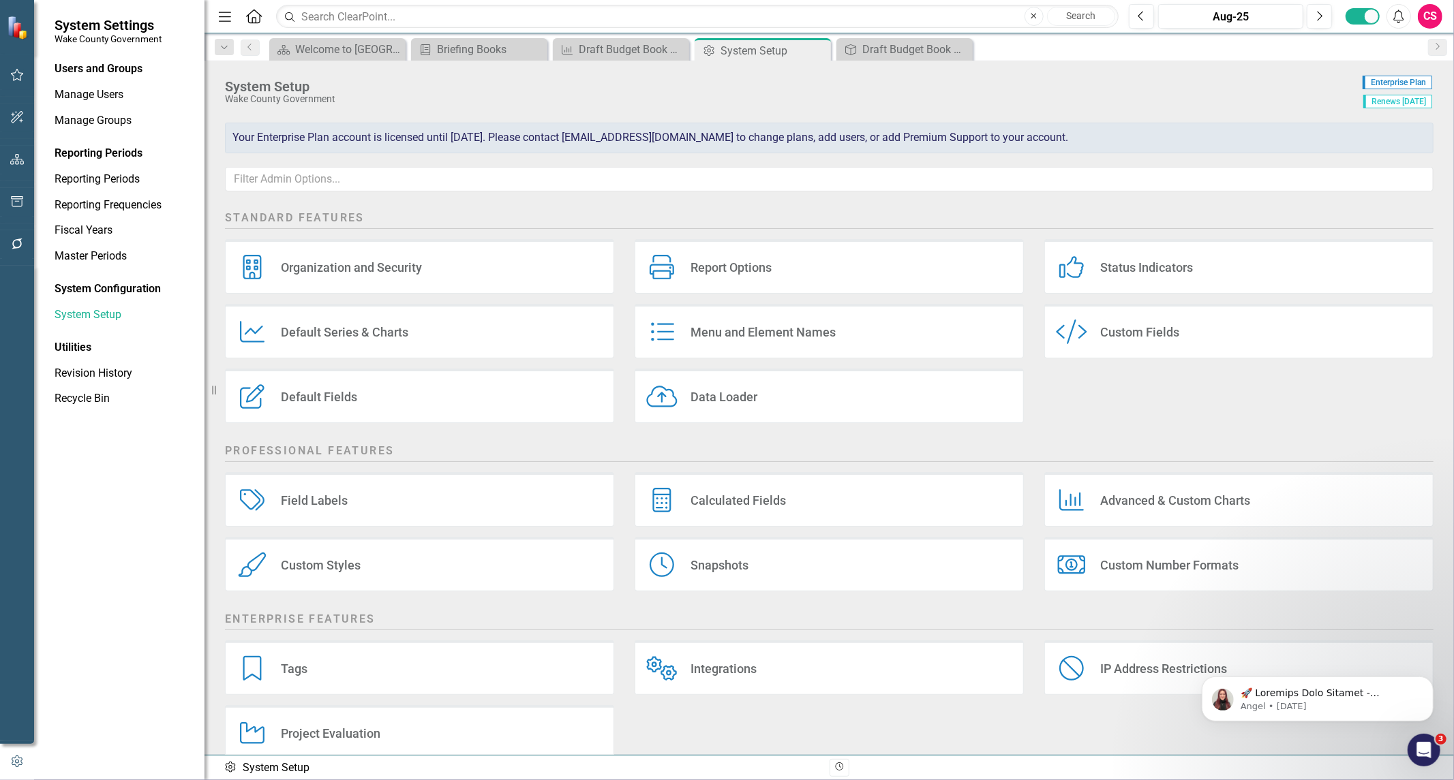
click at [378, 566] on div "Custom Styles Custom Styles" at bounding box center [419, 564] width 389 height 55
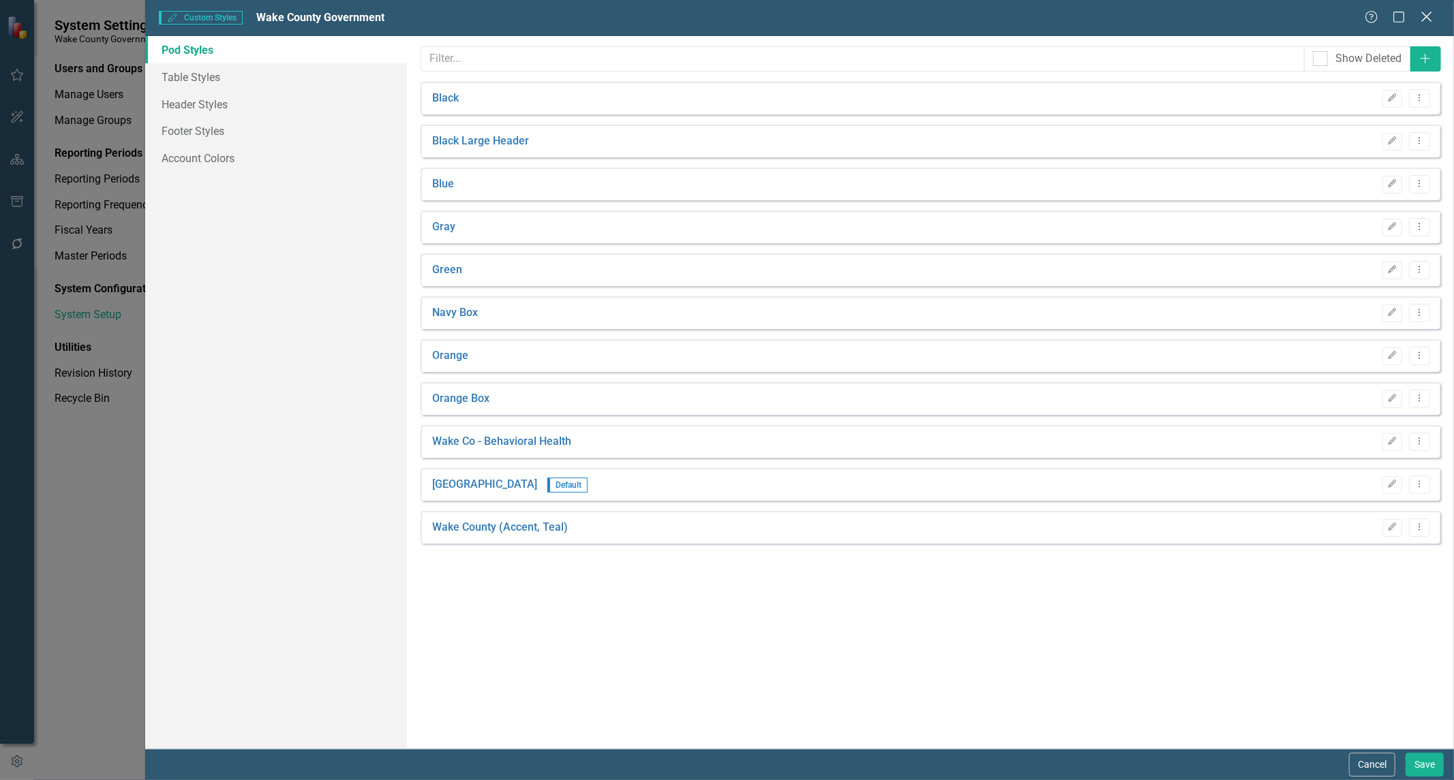
click at [1430, 16] on icon "Close" at bounding box center [1426, 16] width 17 height 13
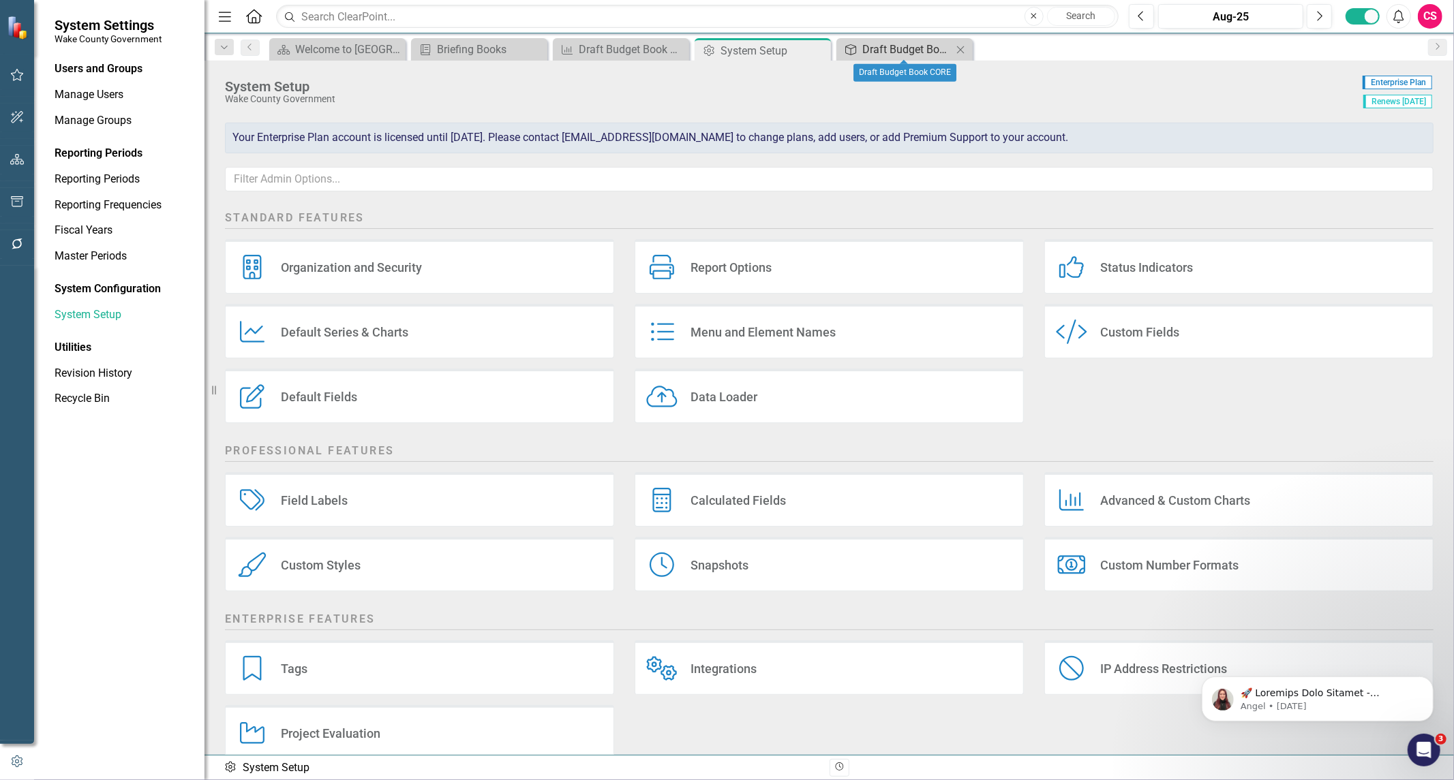
click at [890, 45] on div "Draft Budget Book CORE" at bounding box center [907, 49] width 90 height 17
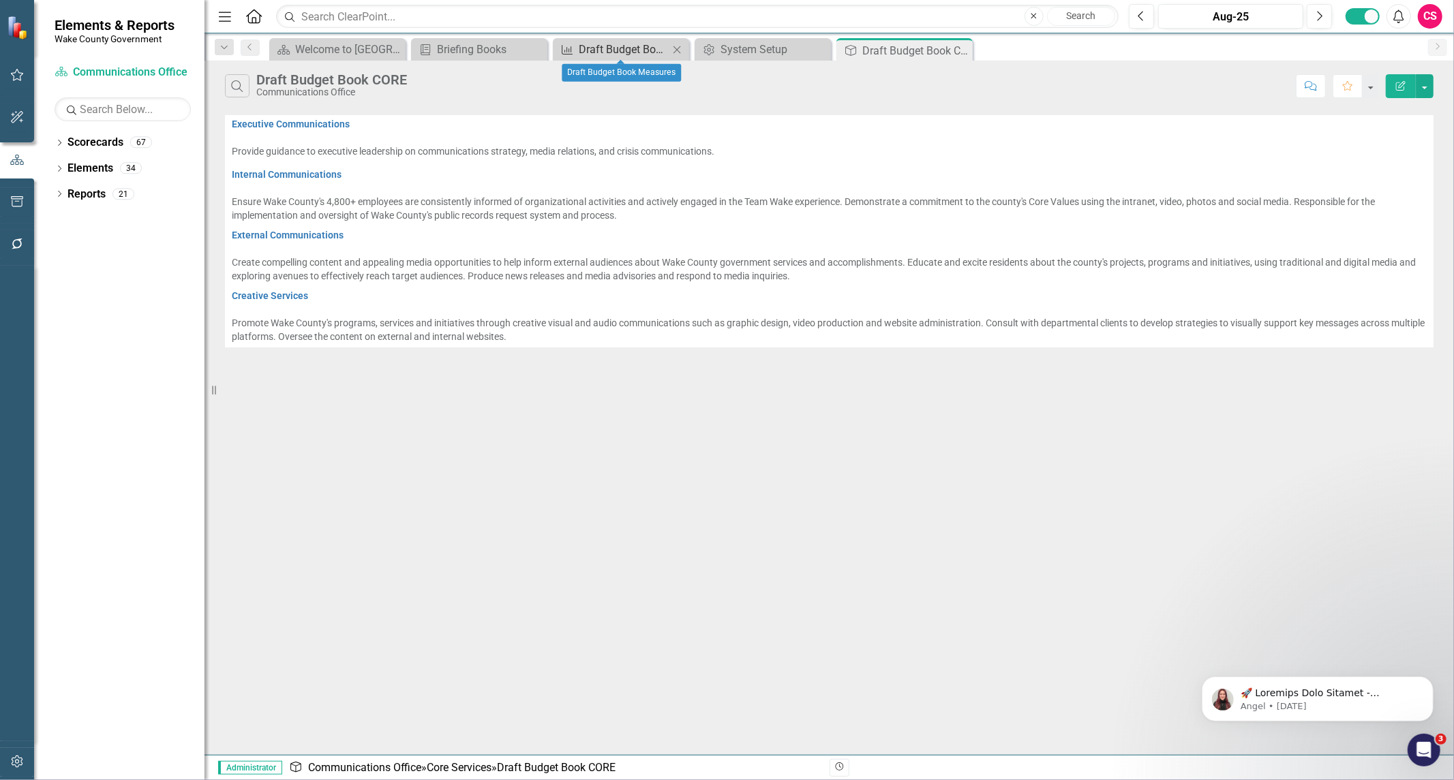
click at [618, 41] on div "Draft Budget Book Measures" at bounding box center [624, 49] width 90 height 17
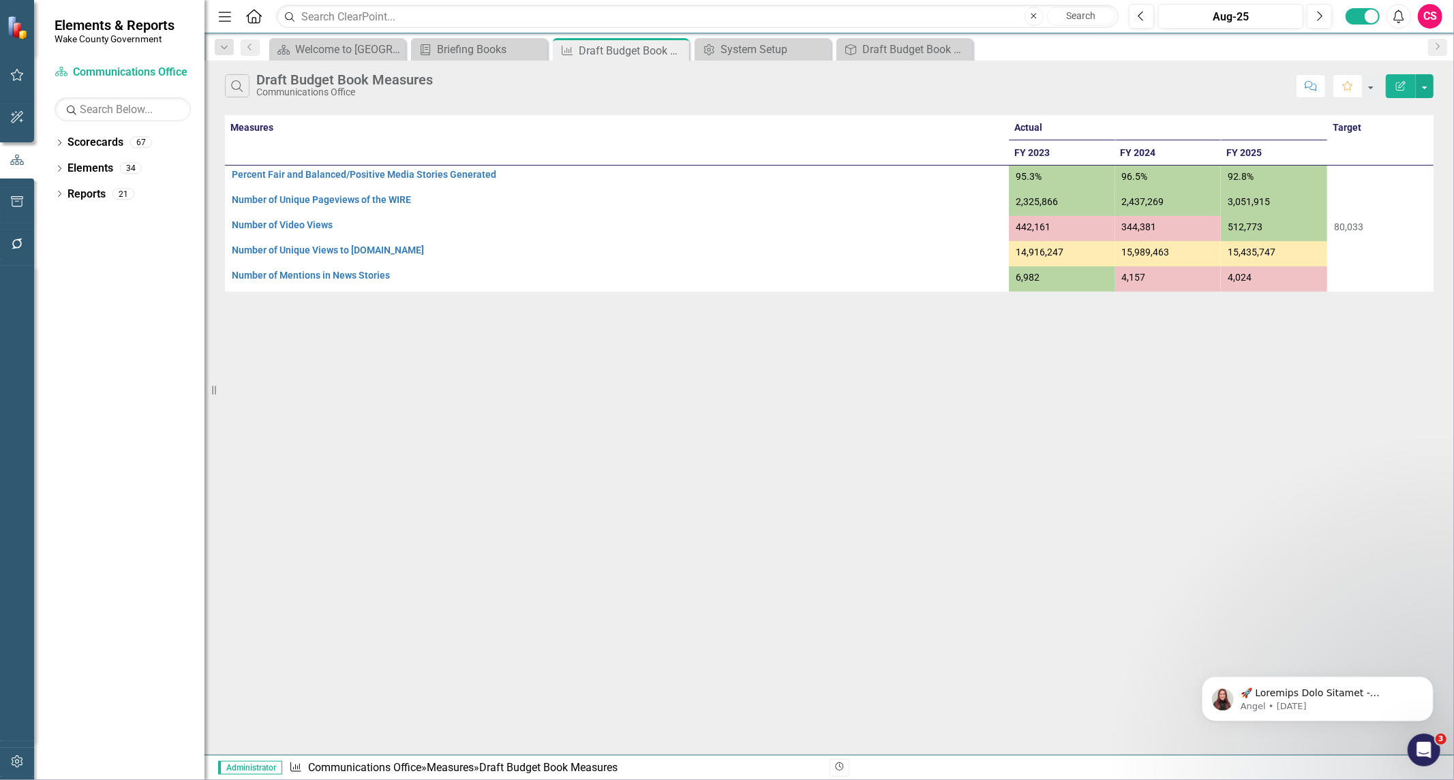
click at [1398, 96] on button "Edit Report" at bounding box center [1401, 86] width 30 height 24
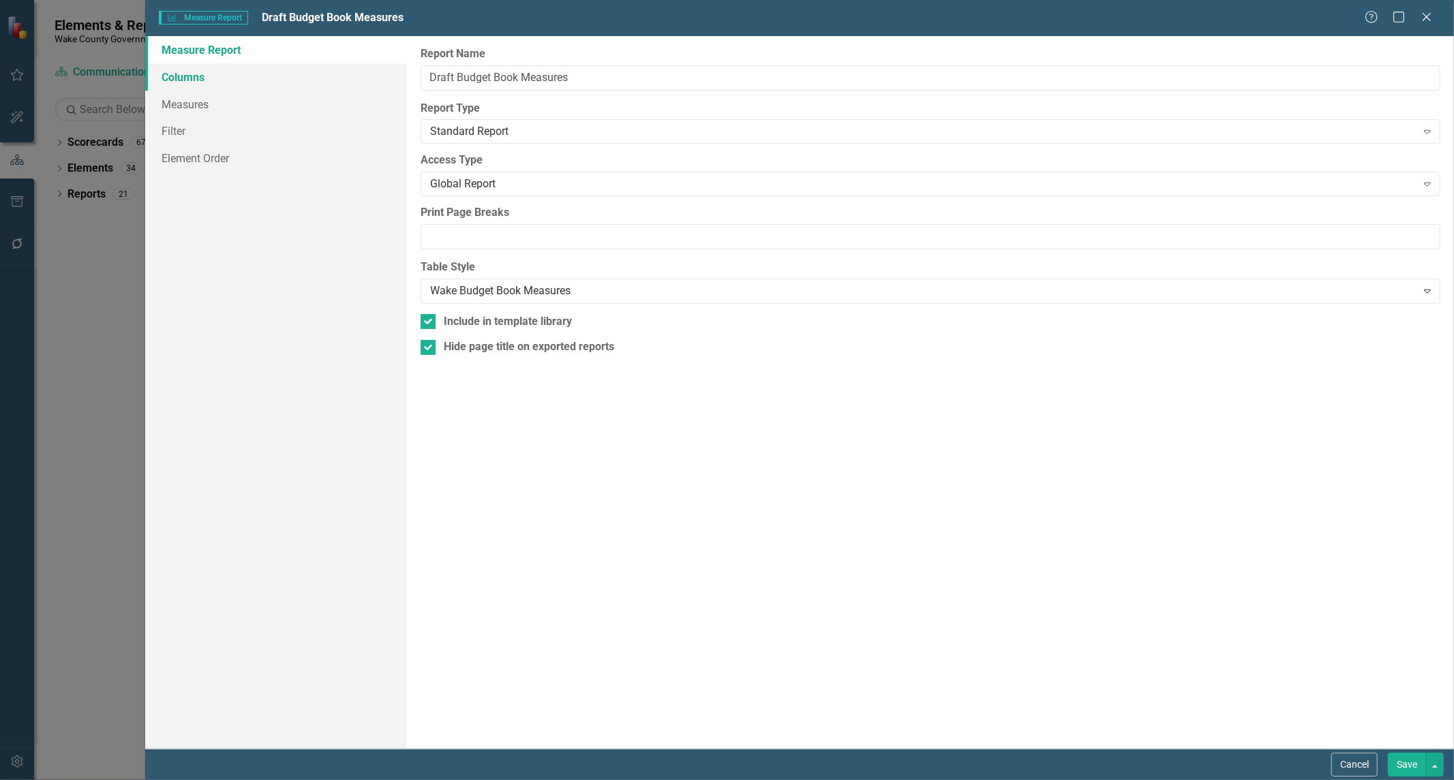
click at [229, 85] on link "Columns" at bounding box center [276, 76] width 262 height 27
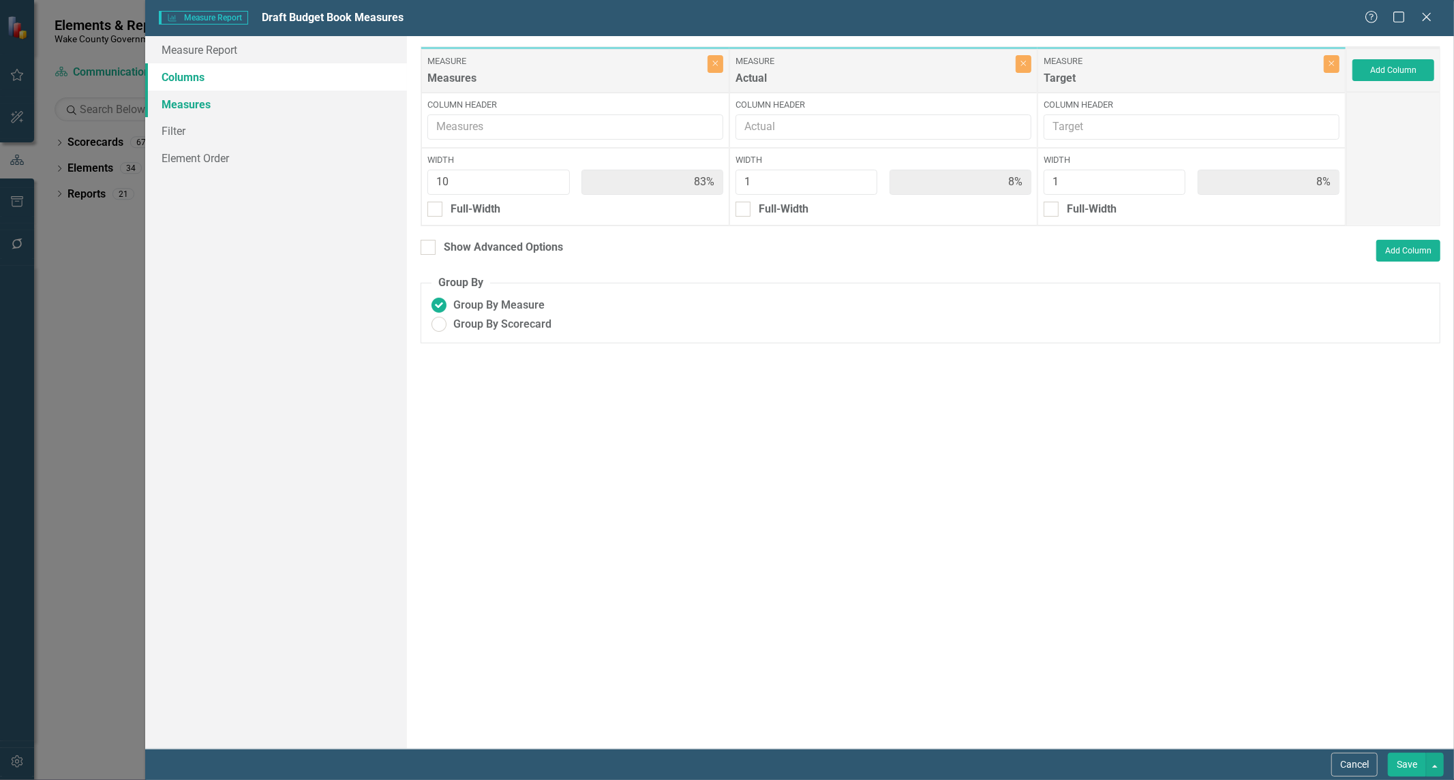
click at [221, 117] on link "Measures" at bounding box center [276, 104] width 262 height 27
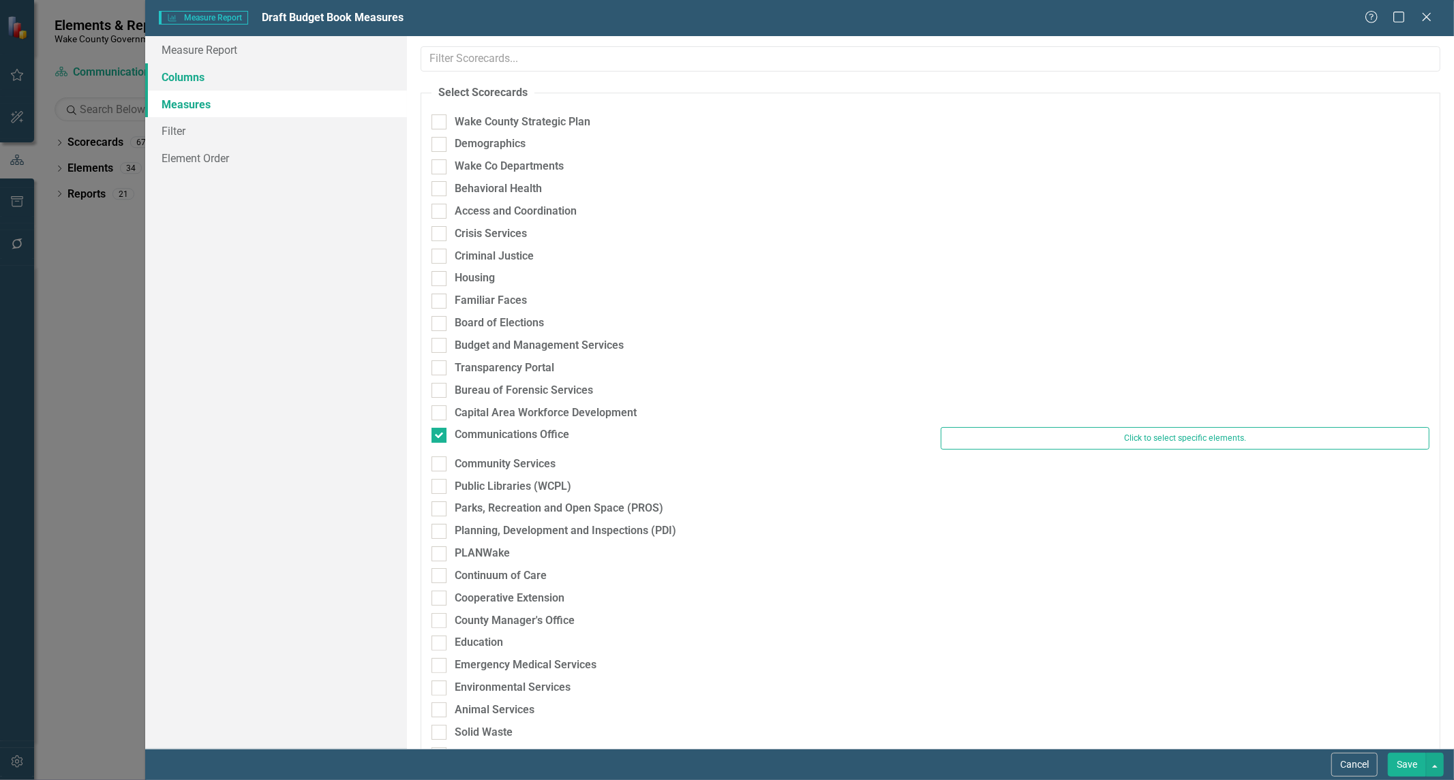
click at [218, 89] on link "Columns" at bounding box center [276, 76] width 262 height 27
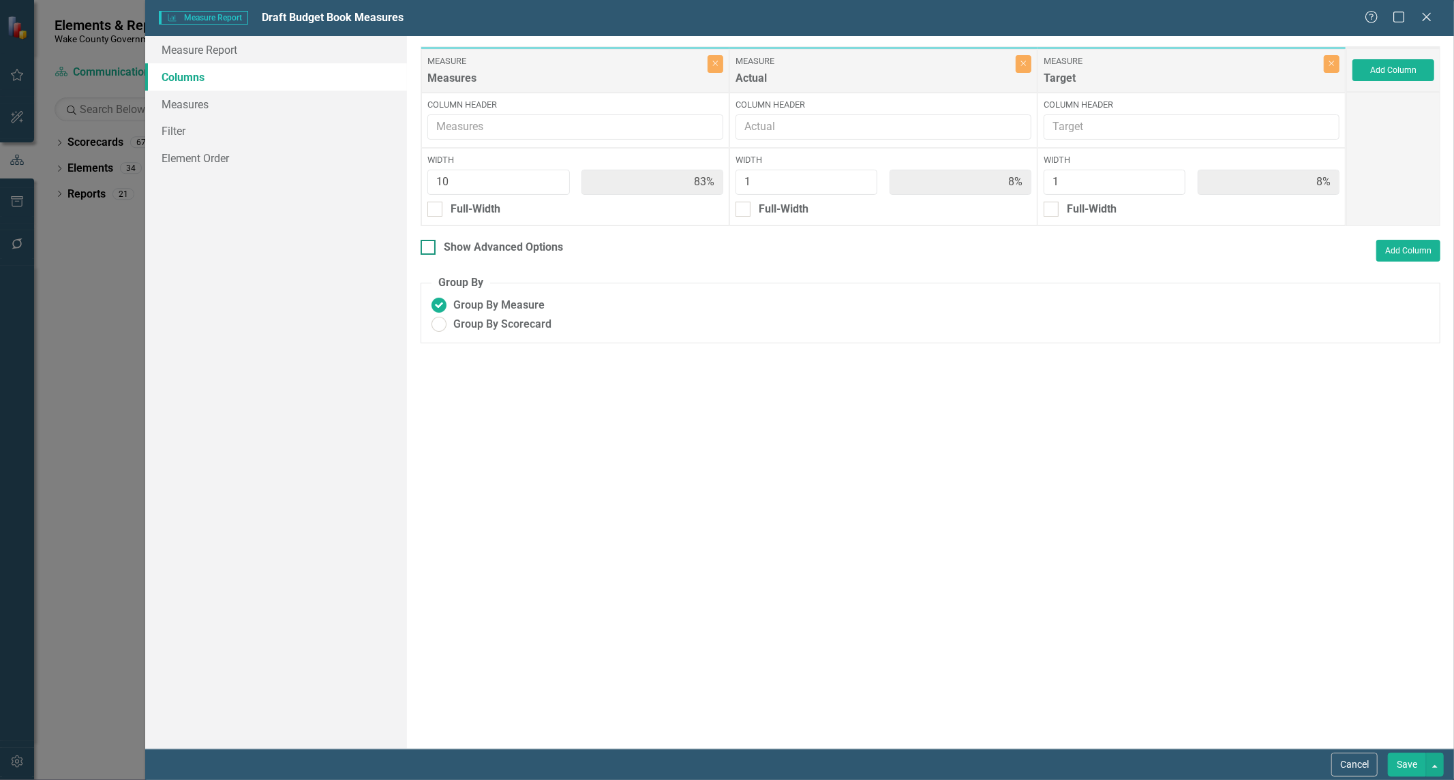
click at [430, 247] on div at bounding box center [427, 247] width 15 height 15
click at [429, 247] on input "Show Advanced Options" at bounding box center [424, 244] width 9 height 9
checkbox input "true"
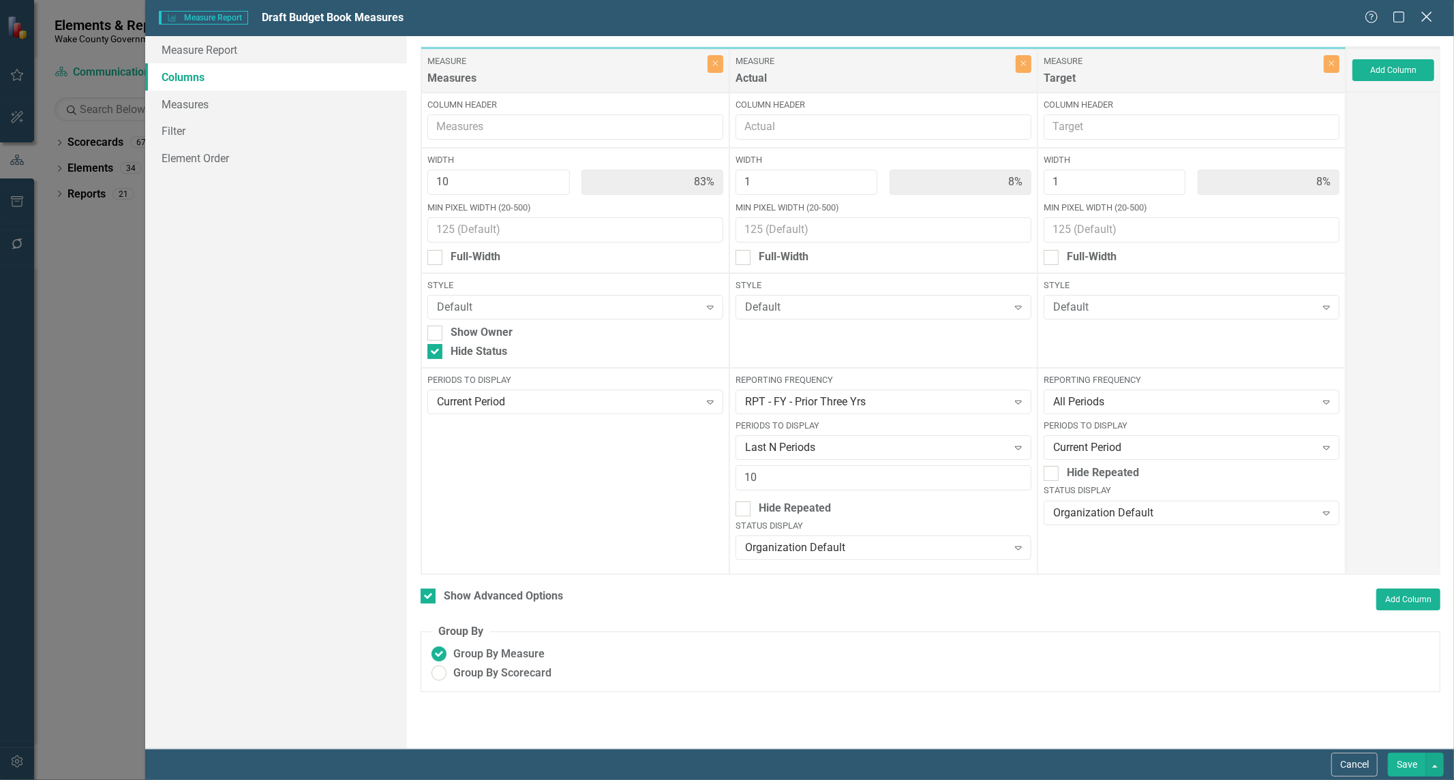
click at [1422, 12] on icon "Close" at bounding box center [1426, 16] width 17 height 13
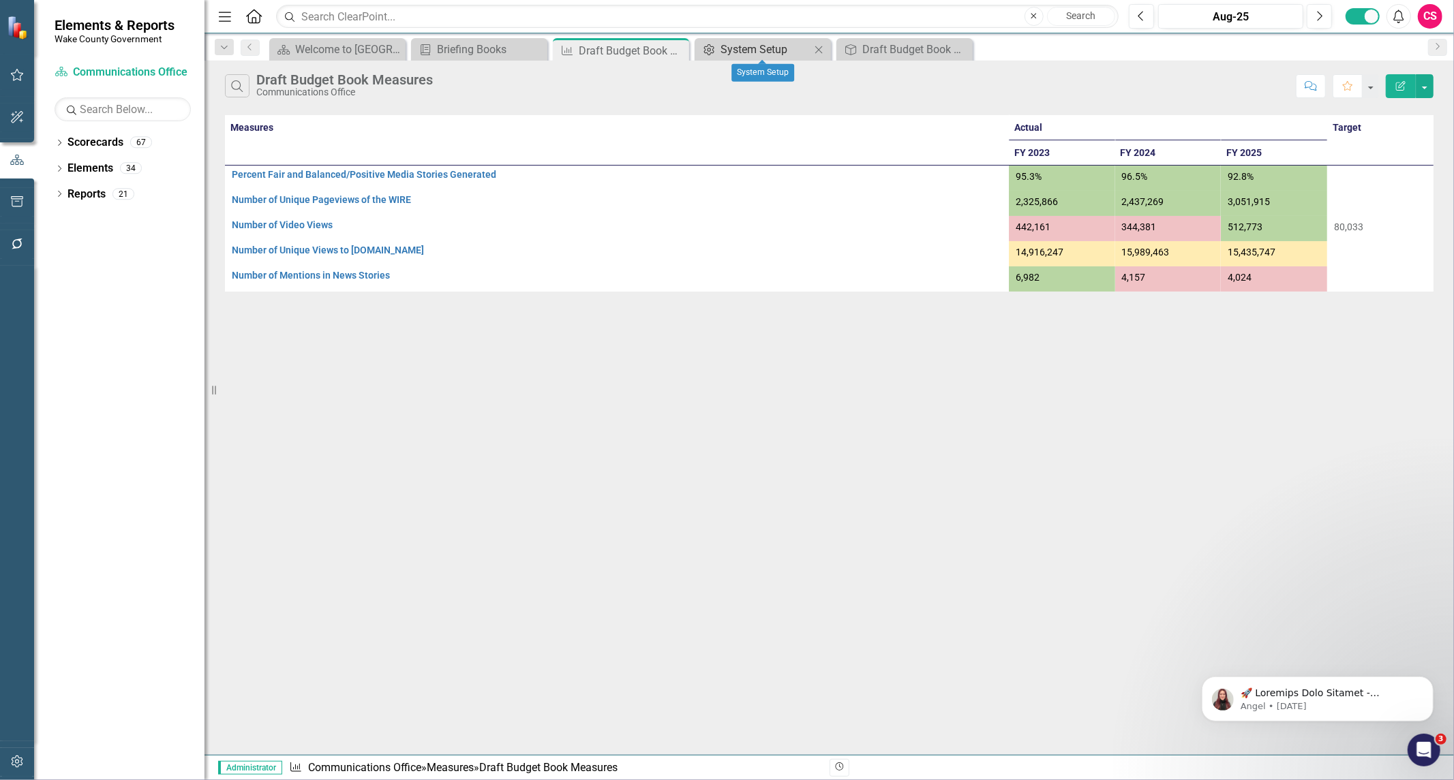
click at [755, 49] on div "System Setup" at bounding box center [765, 49] width 90 height 17
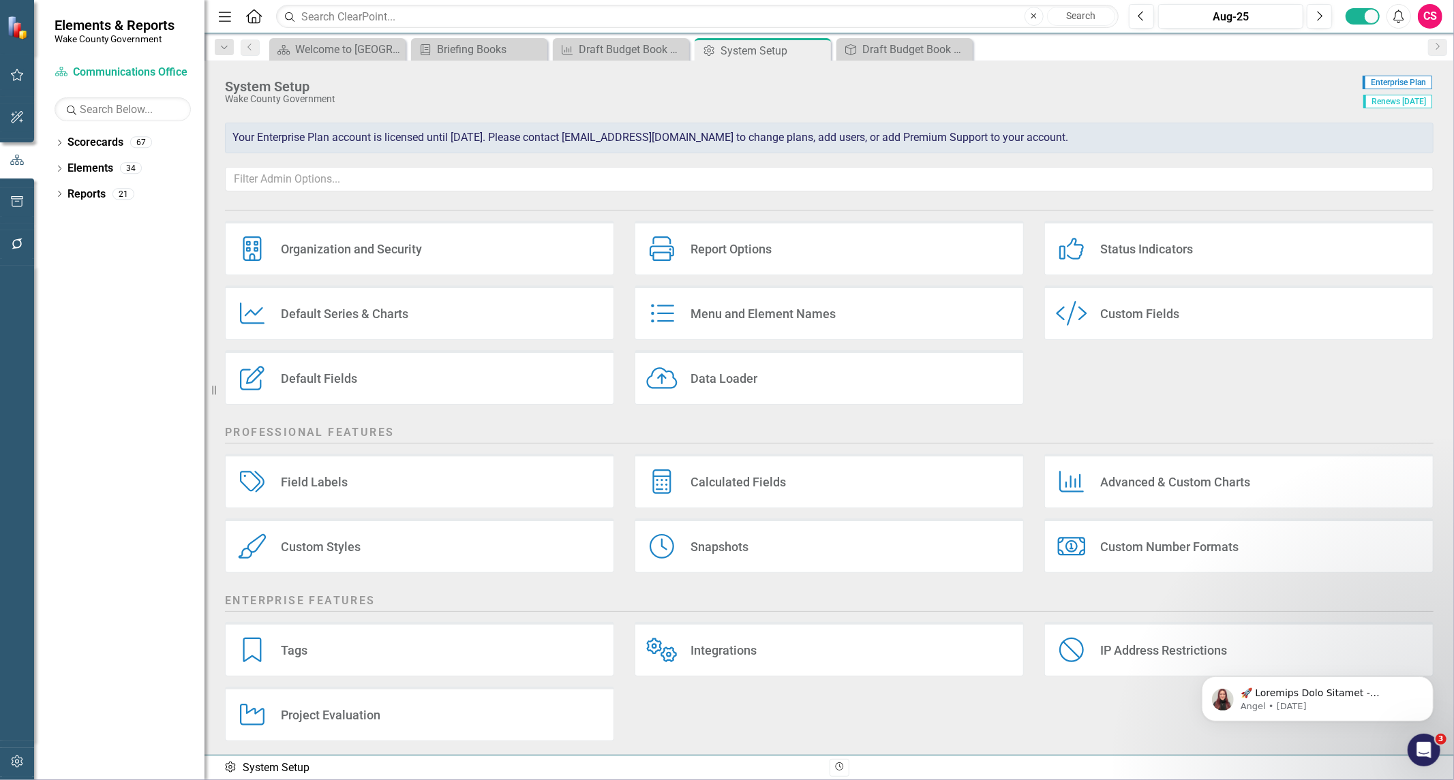
scroll to position [26, 0]
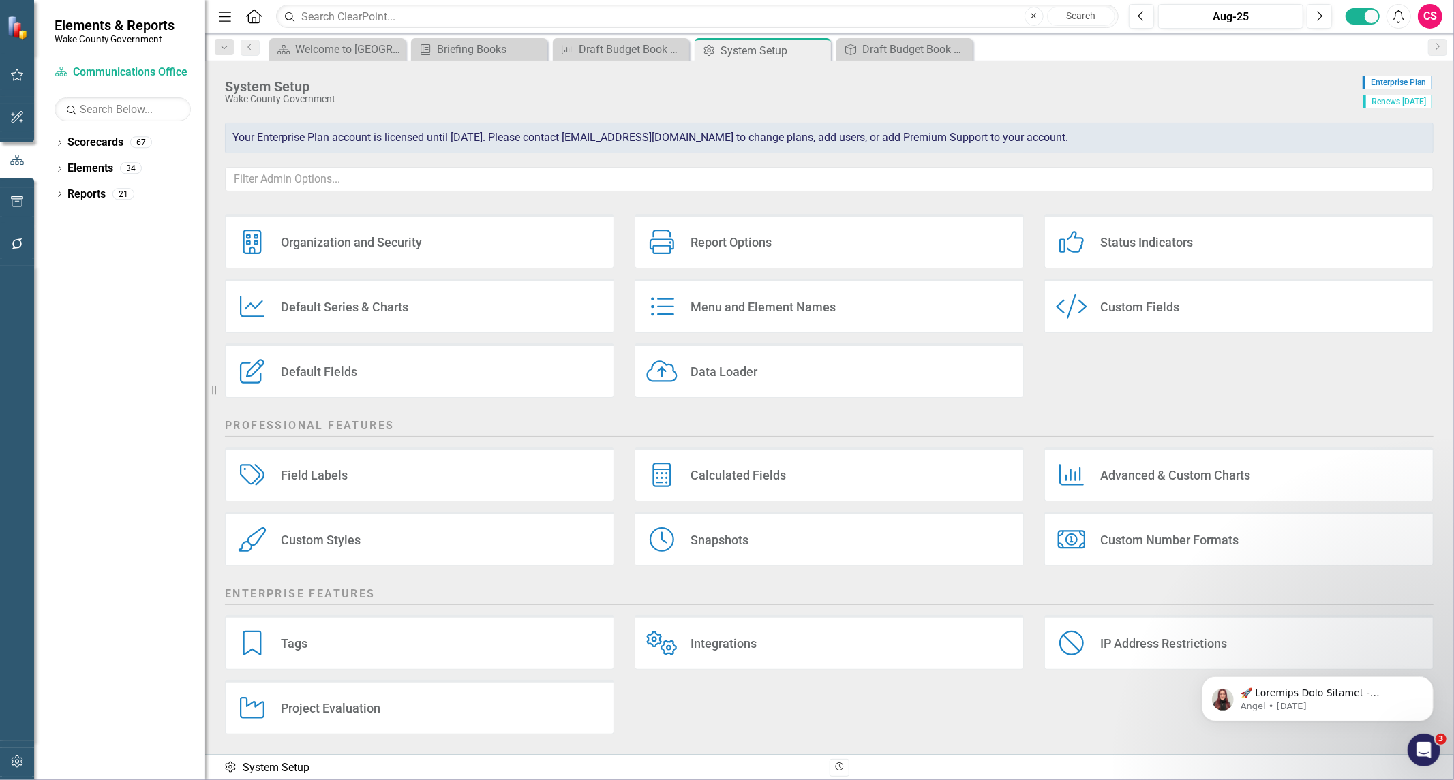
click at [412, 532] on div "Custom Styles Custom Styles" at bounding box center [419, 539] width 389 height 55
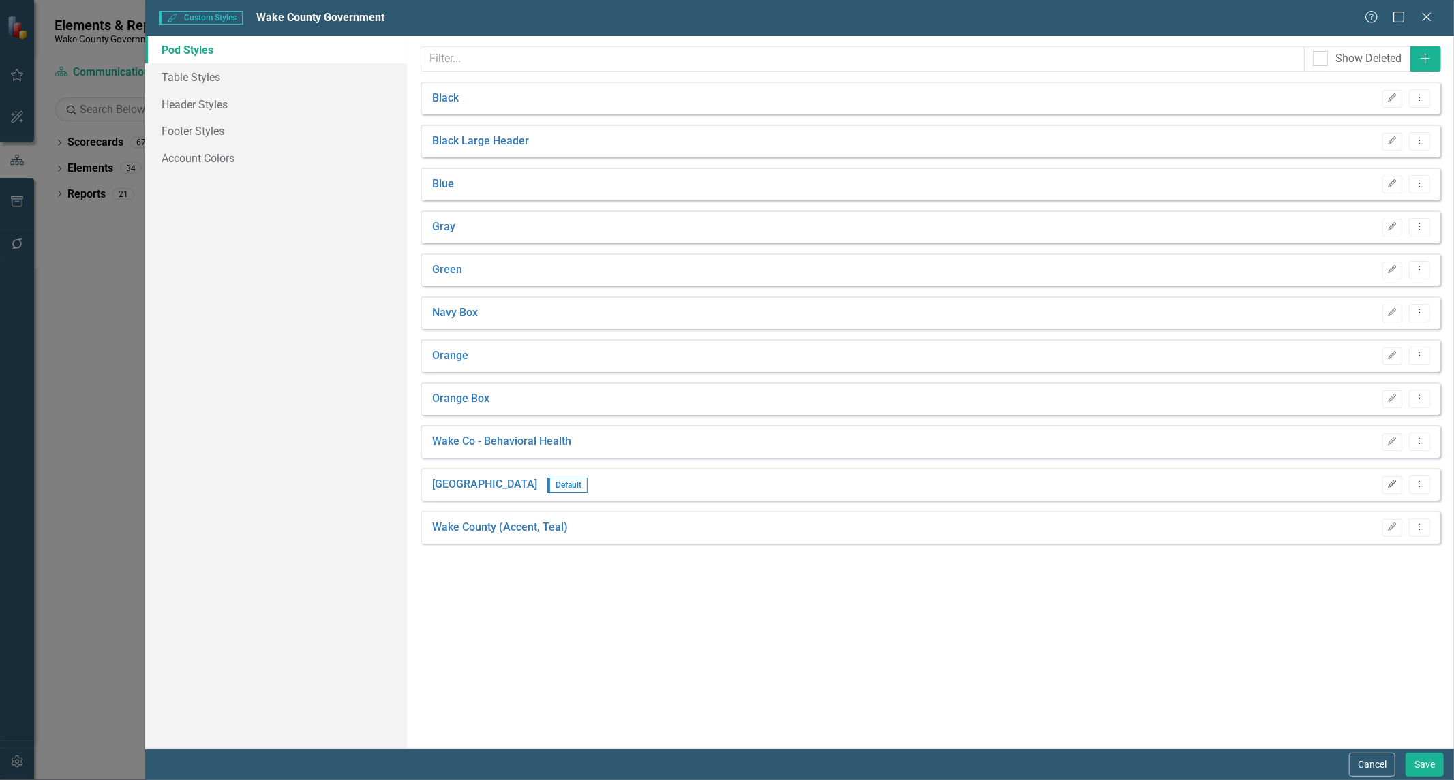
click at [1388, 489] on button "Edit" at bounding box center [1392, 485] width 20 height 18
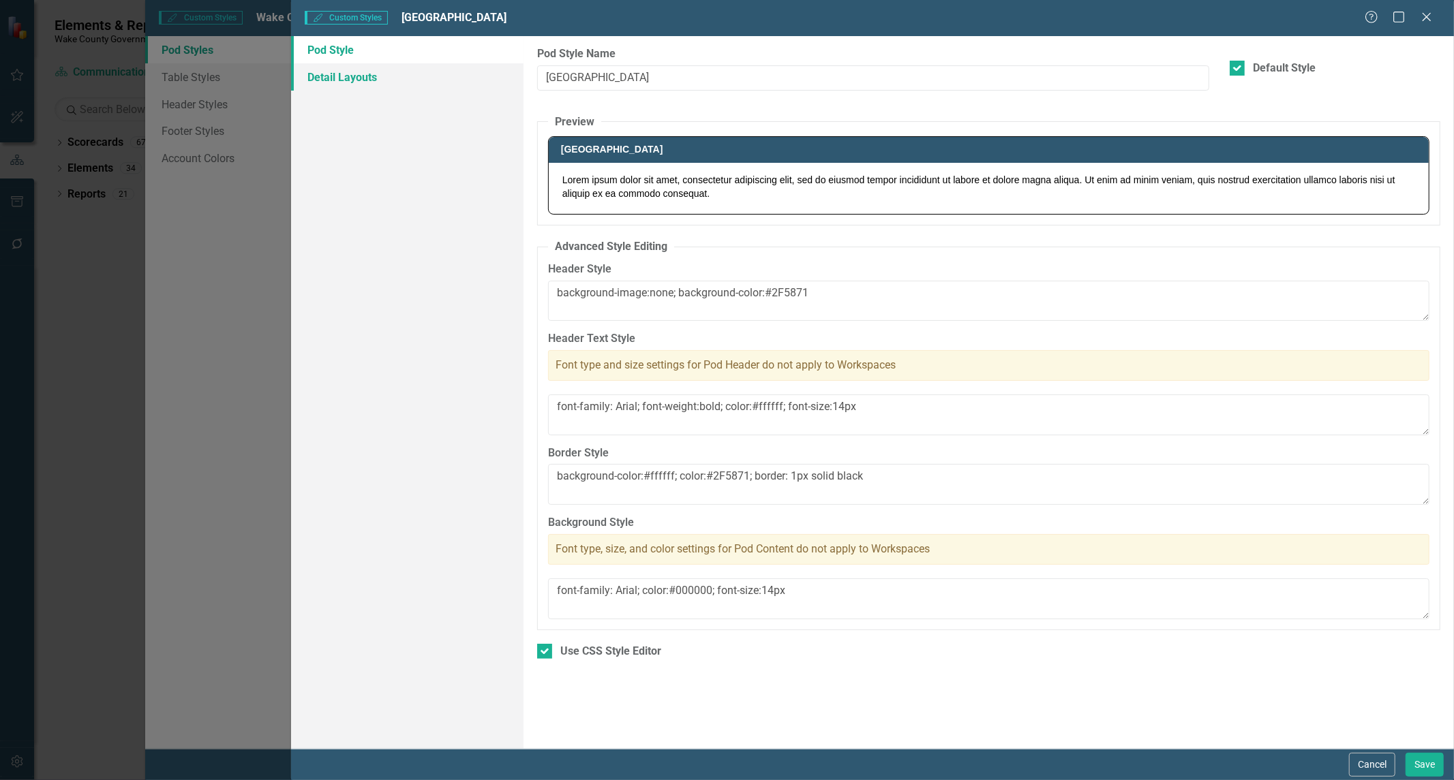
click at [377, 86] on link "Detail Layouts" at bounding box center [407, 76] width 232 height 27
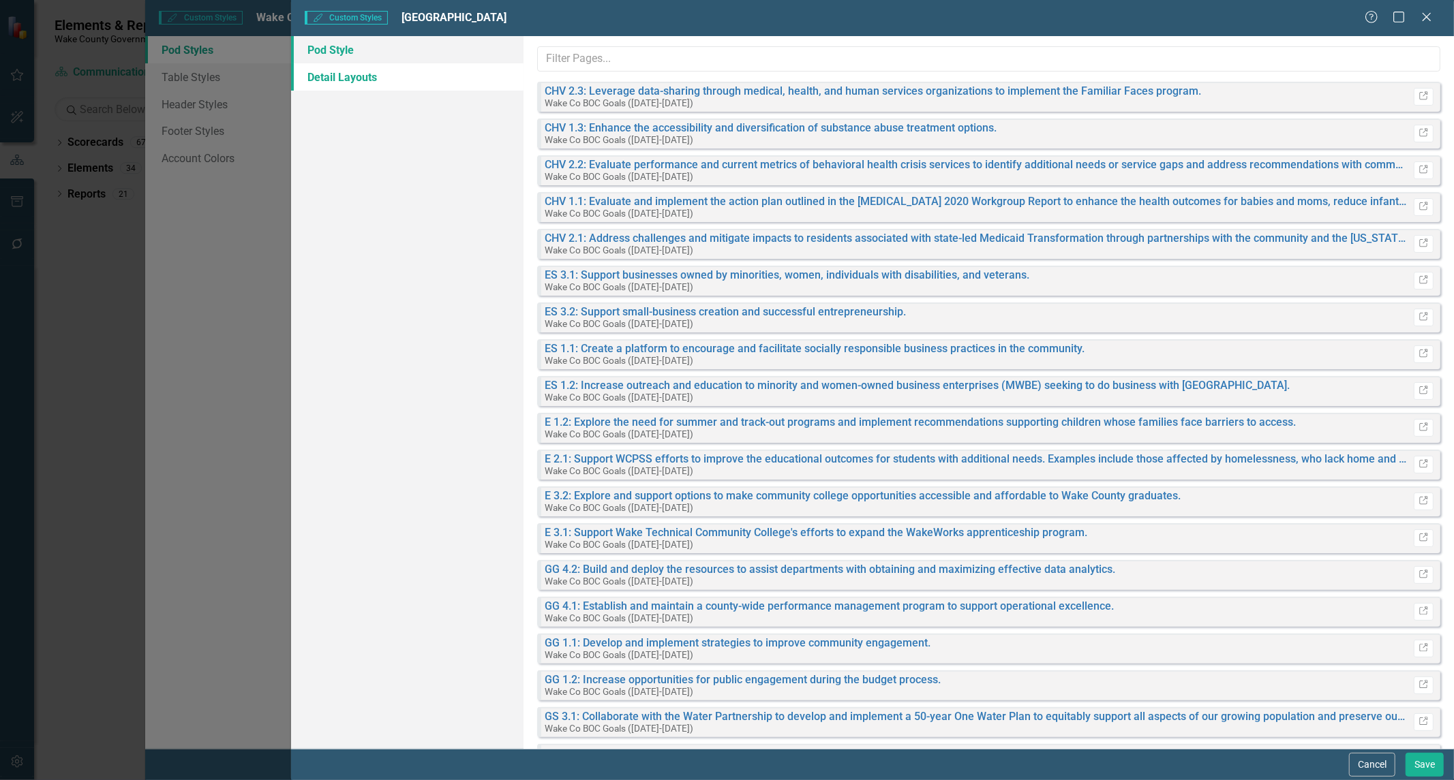
click at [321, 49] on link "Pod Style" at bounding box center [407, 49] width 232 height 27
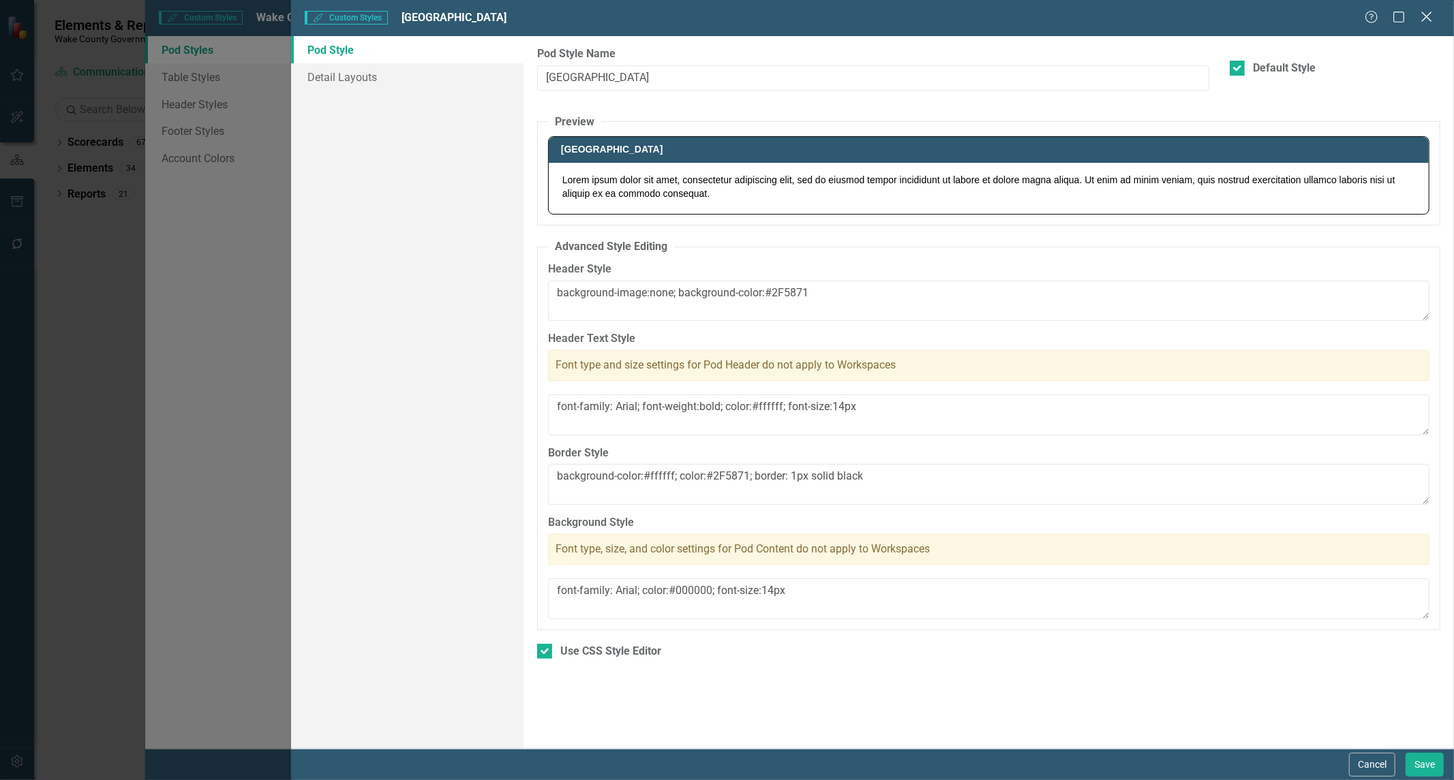
click at [1428, 18] on icon "Close" at bounding box center [1426, 16] width 17 height 13
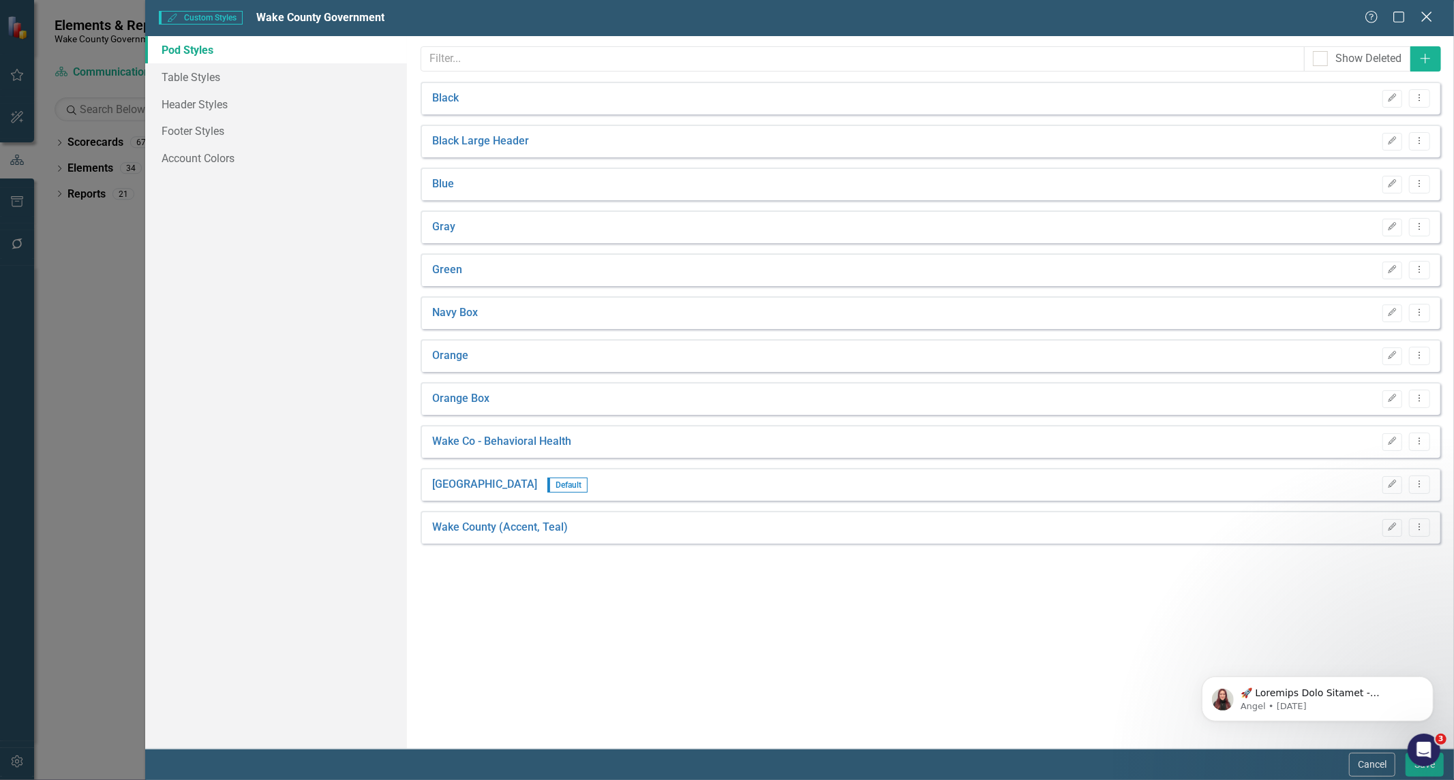
click at [1428, 16] on icon "Close" at bounding box center [1426, 16] width 17 height 13
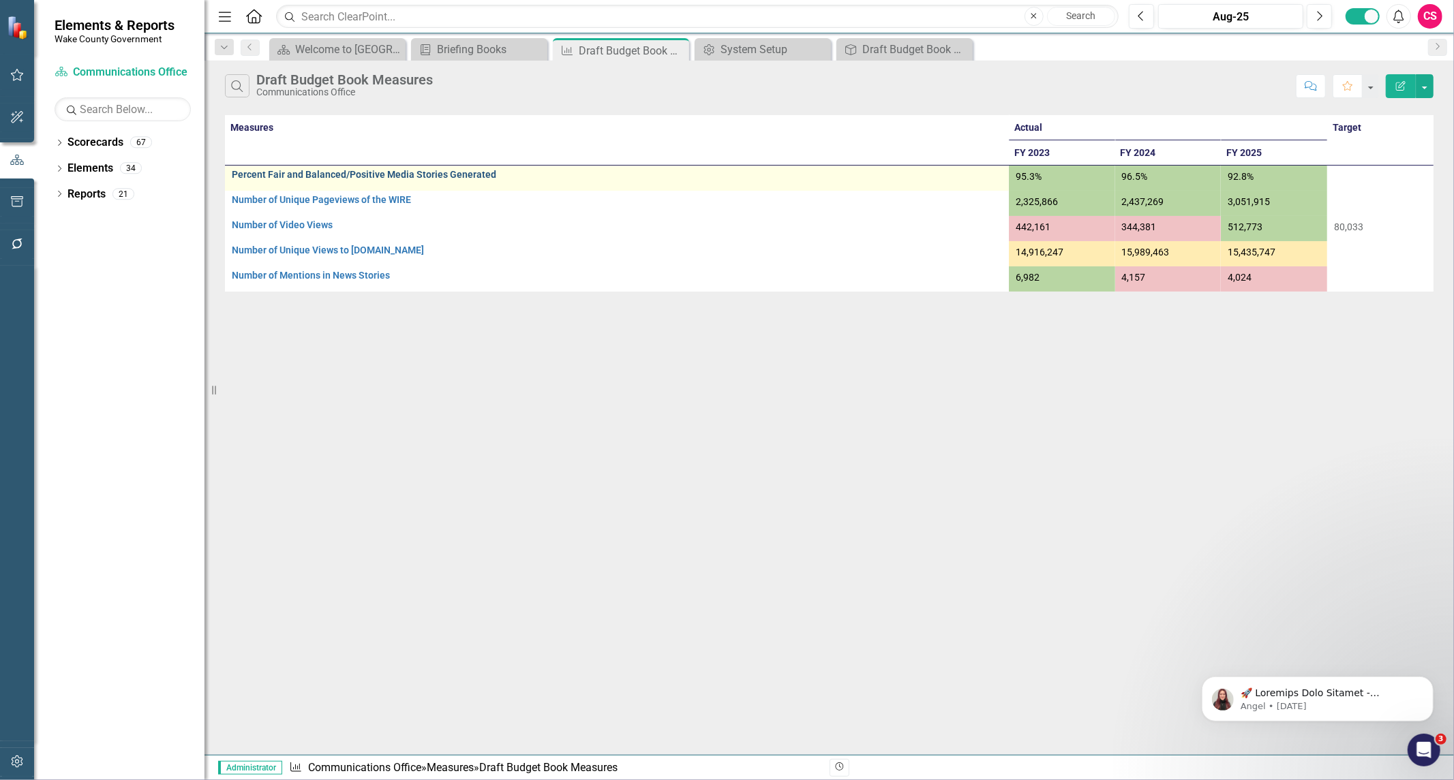
click at [355, 170] on link "Percent Fair and Balanced/Positive Media Stories Generated" at bounding box center [617, 175] width 770 height 10
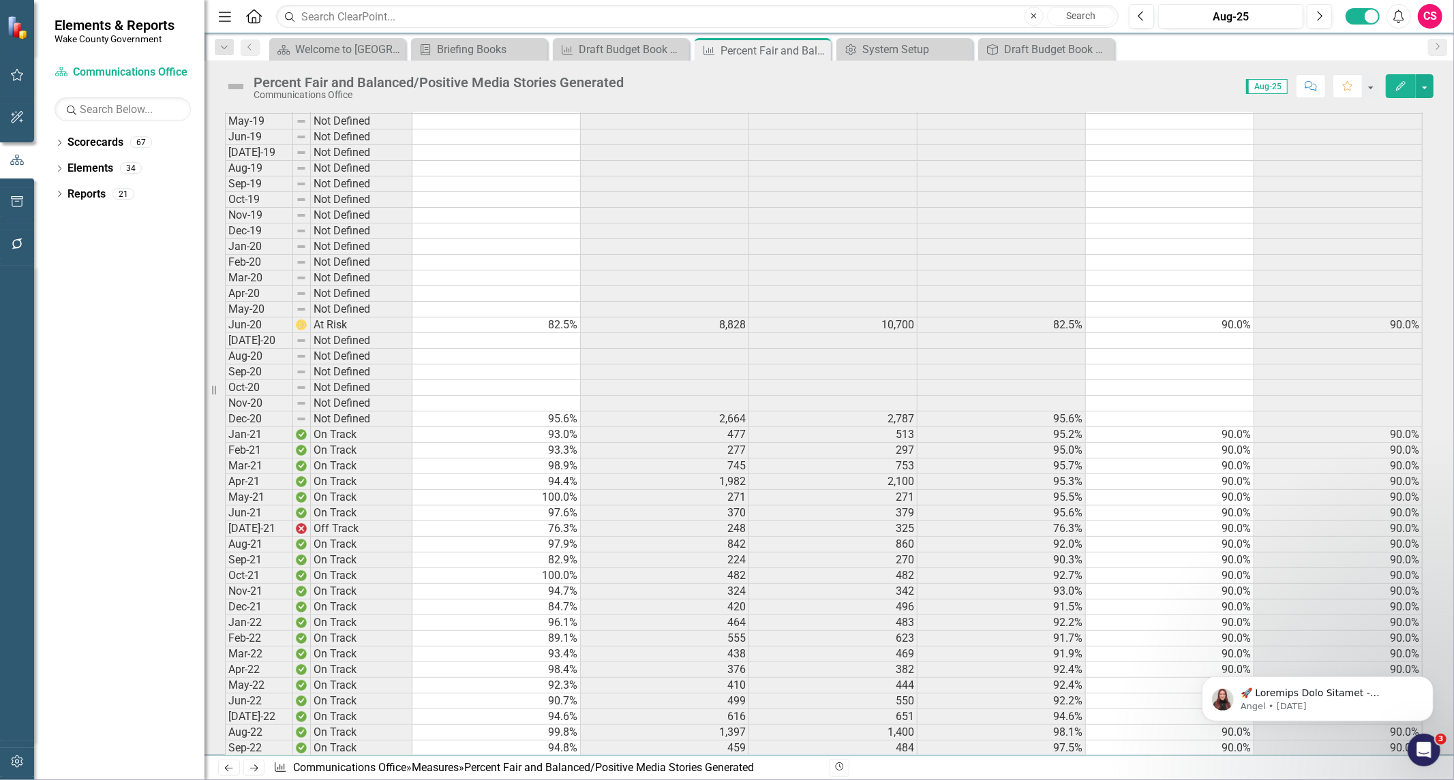
scroll to position [1012, 0]
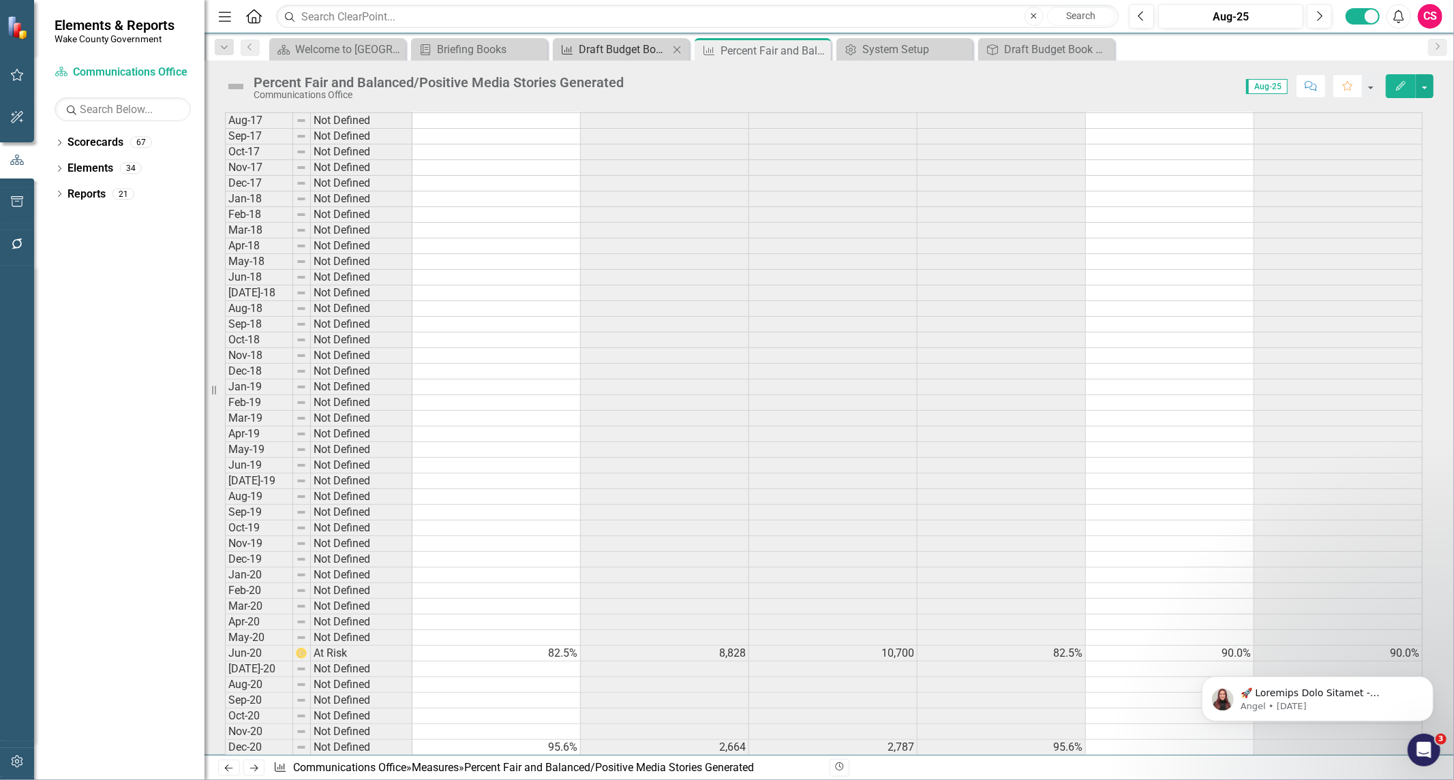
click at [603, 45] on div "Draft Budget Book Measures" at bounding box center [624, 49] width 90 height 17
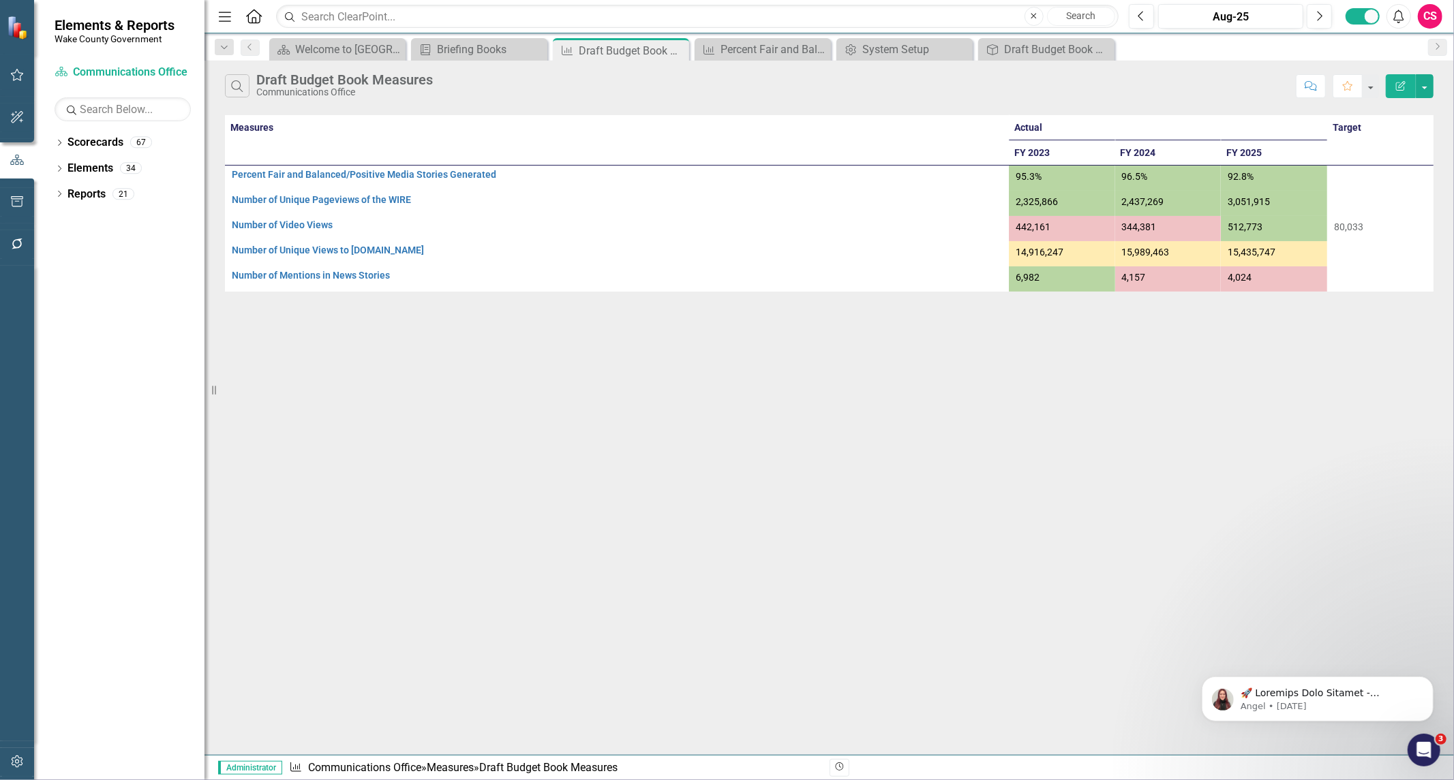
click at [1398, 92] on button "Edit Report" at bounding box center [1401, 86] width 30 height 24
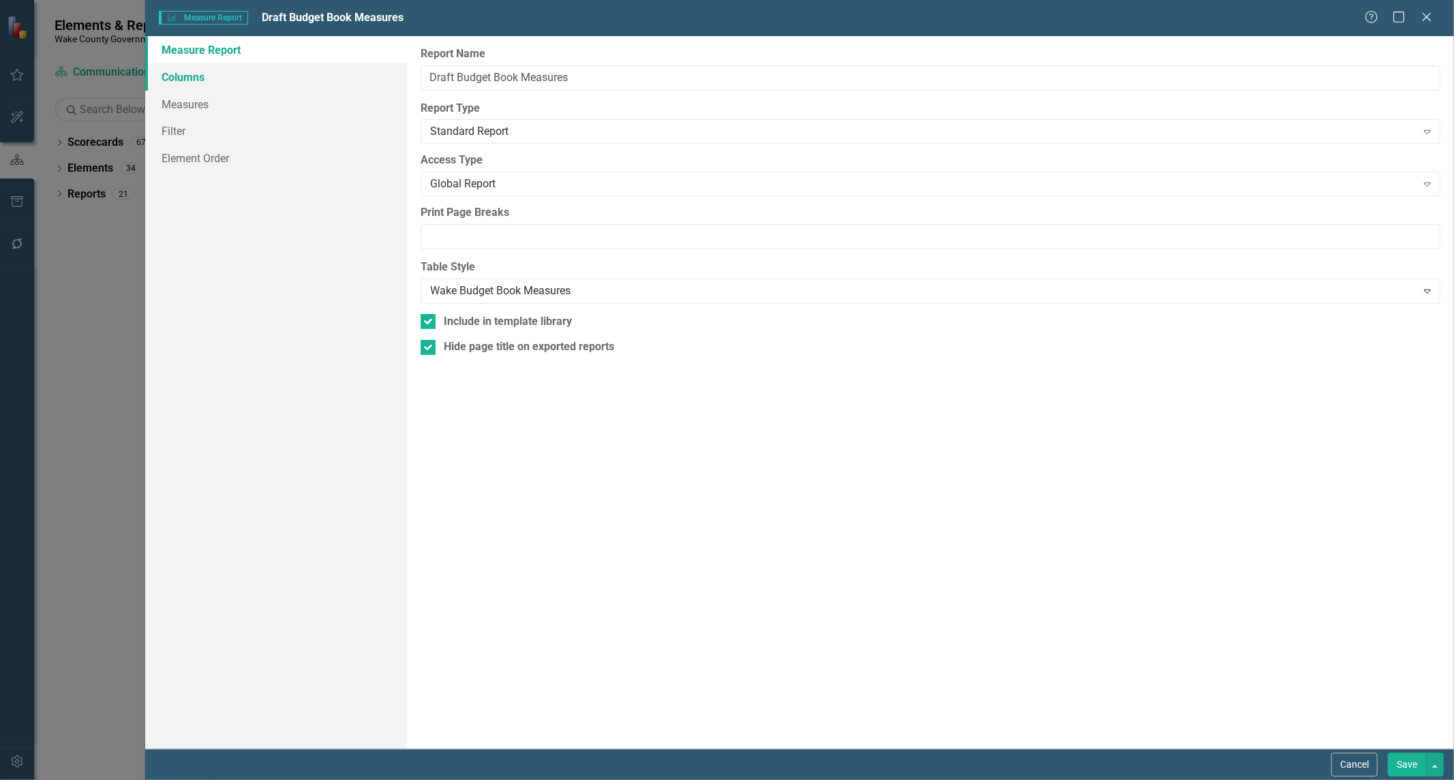
click at [192, 74] on link "Columns" at bounding box center [276, 76] width 262 height 27
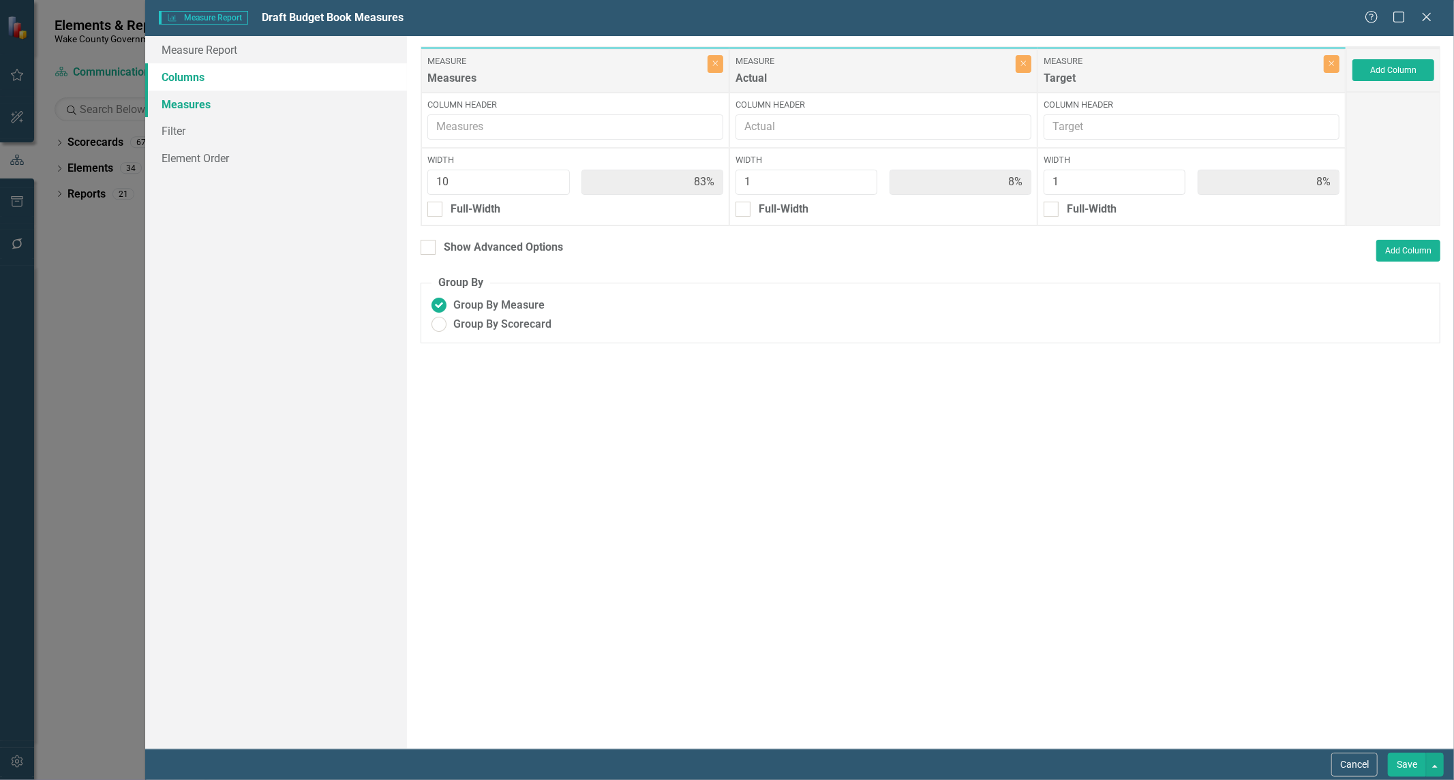
click at [196, 106] on link "Measures" at bounding box center [276, 104] width 262 height 27
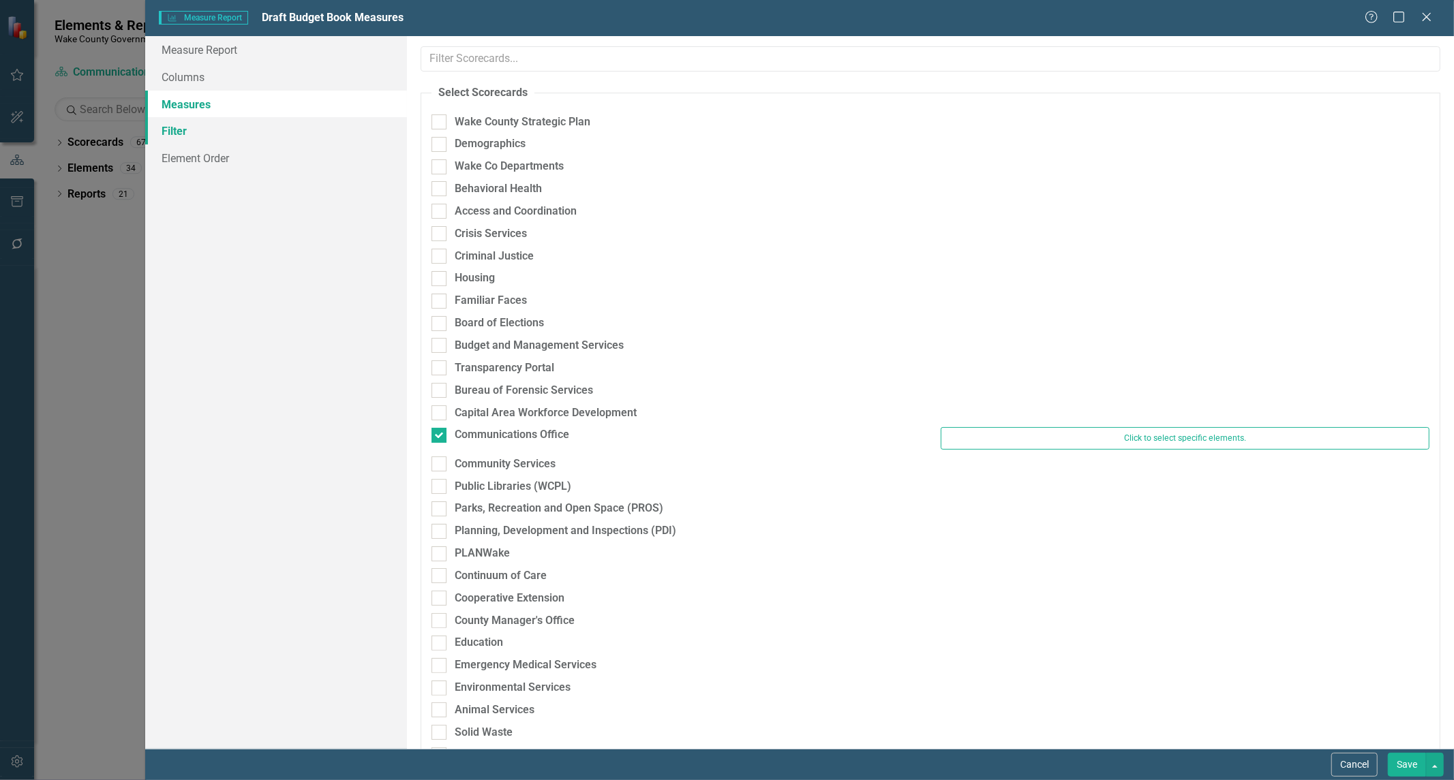
click at [196, 134] on link "Filter" at bounding box center [276, 130] width 262 height 27
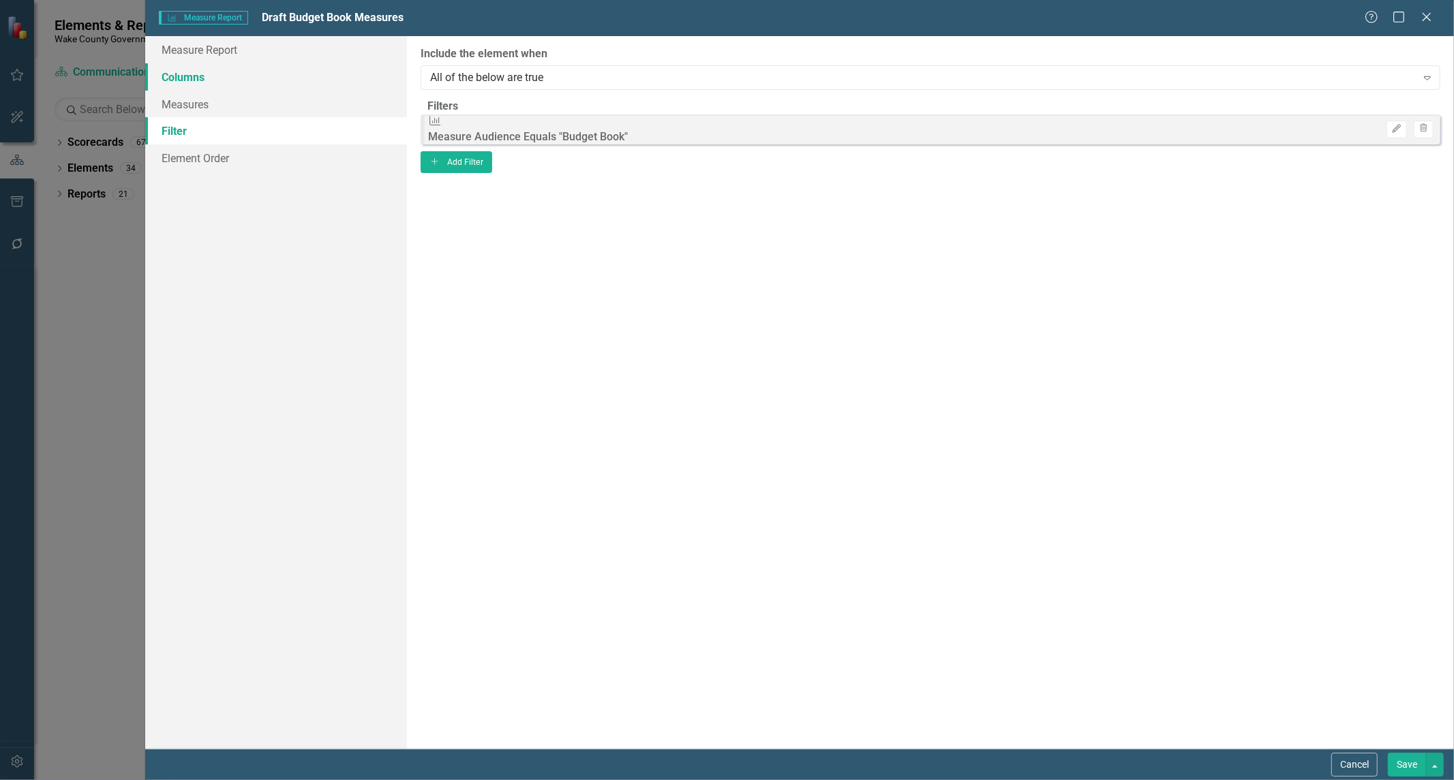
click at [198, 65] on link "Columns" at bounding box center [276, 76] width 262 height 27
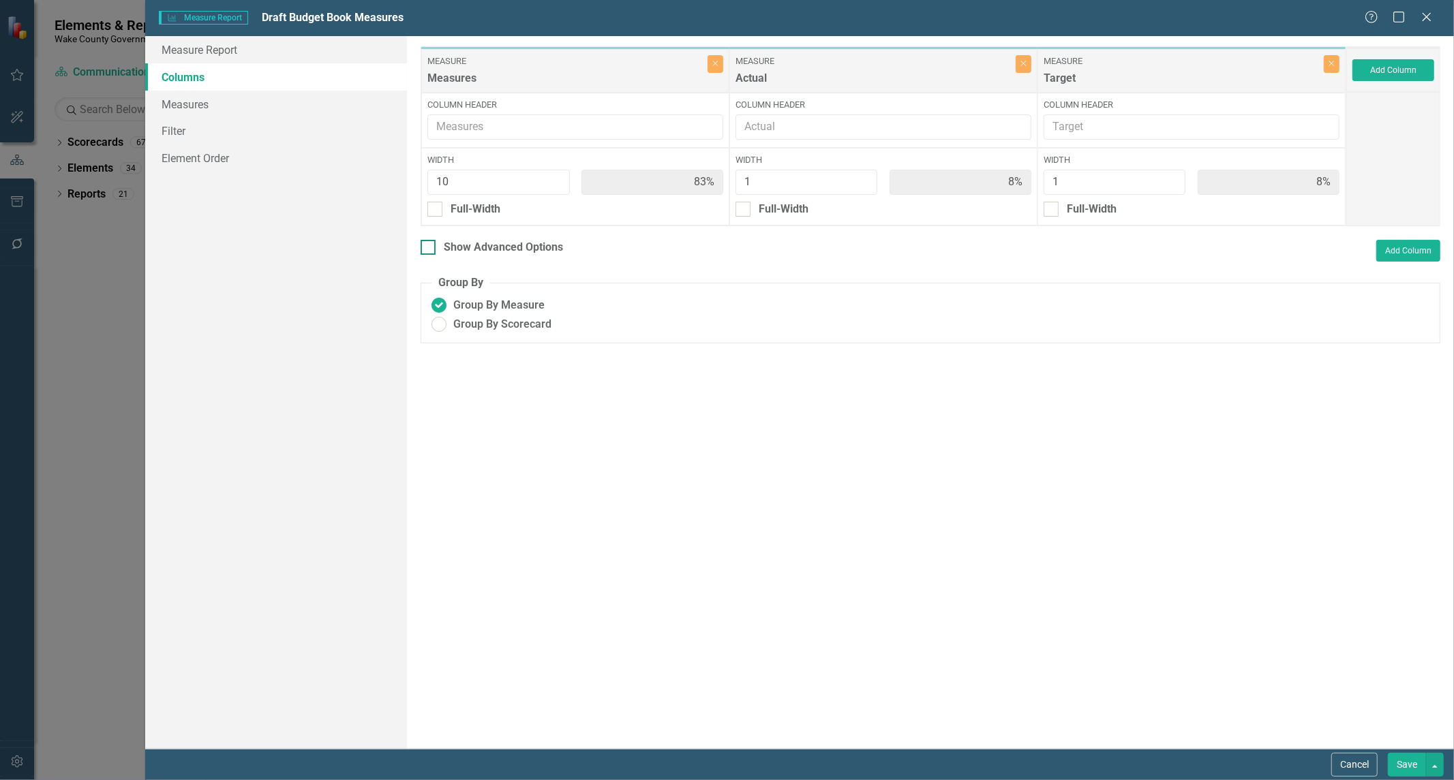
click at [431, 251] on div at bounding box center [427, 247] width 15 height 15
click at [429, 249] on input "Show Advanced Options" at bounding box center [424, 244] width 9 height 9
checkbox input "true"
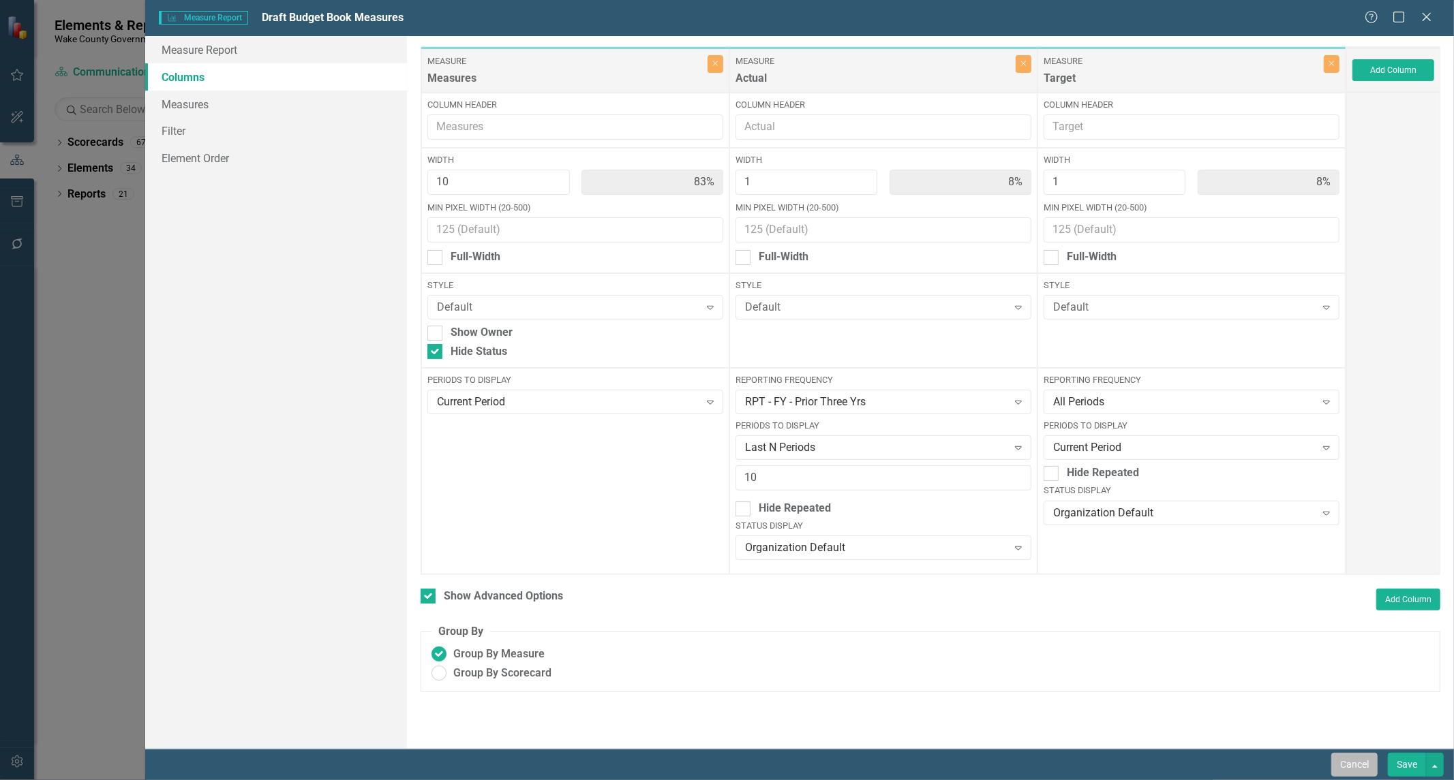
click at [1339, 759] on button "Cancel" at bounding box center [1354, 765] width 46 height 24
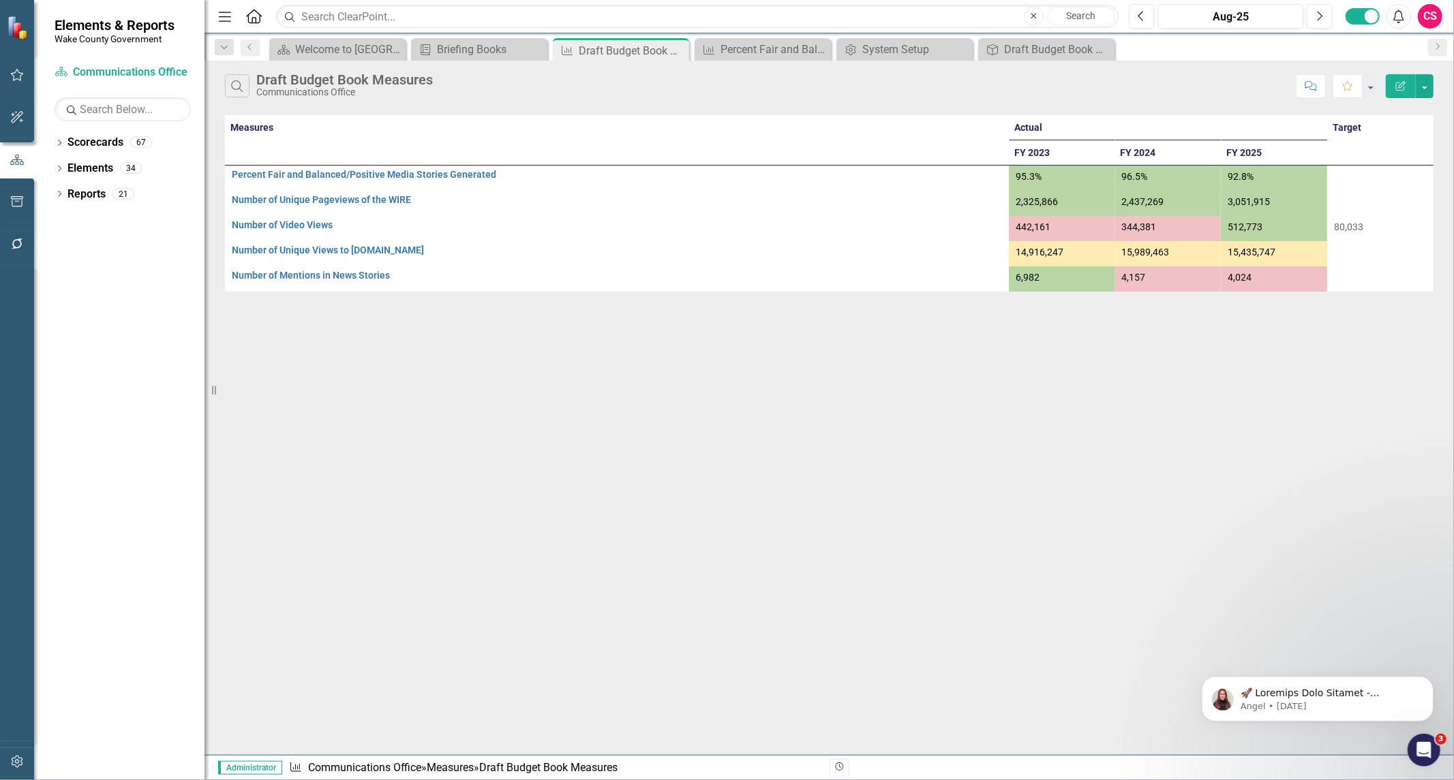
click at [1394, 84] on icon "Edit Report" at bounding box center [1400, 86] width 12 height 10
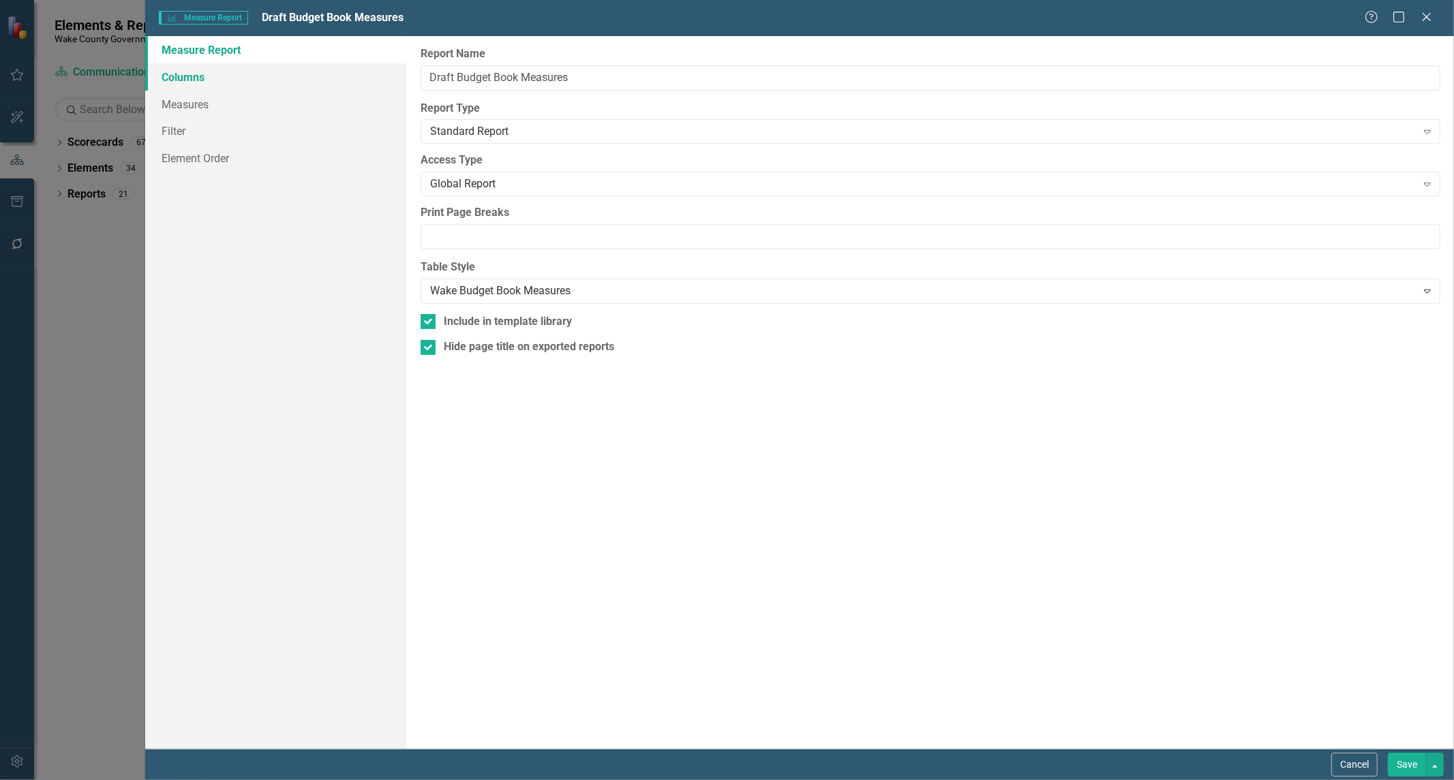
click at [337, 76] on link "Columns" at bounding box center [276, 76] width 262 height 27
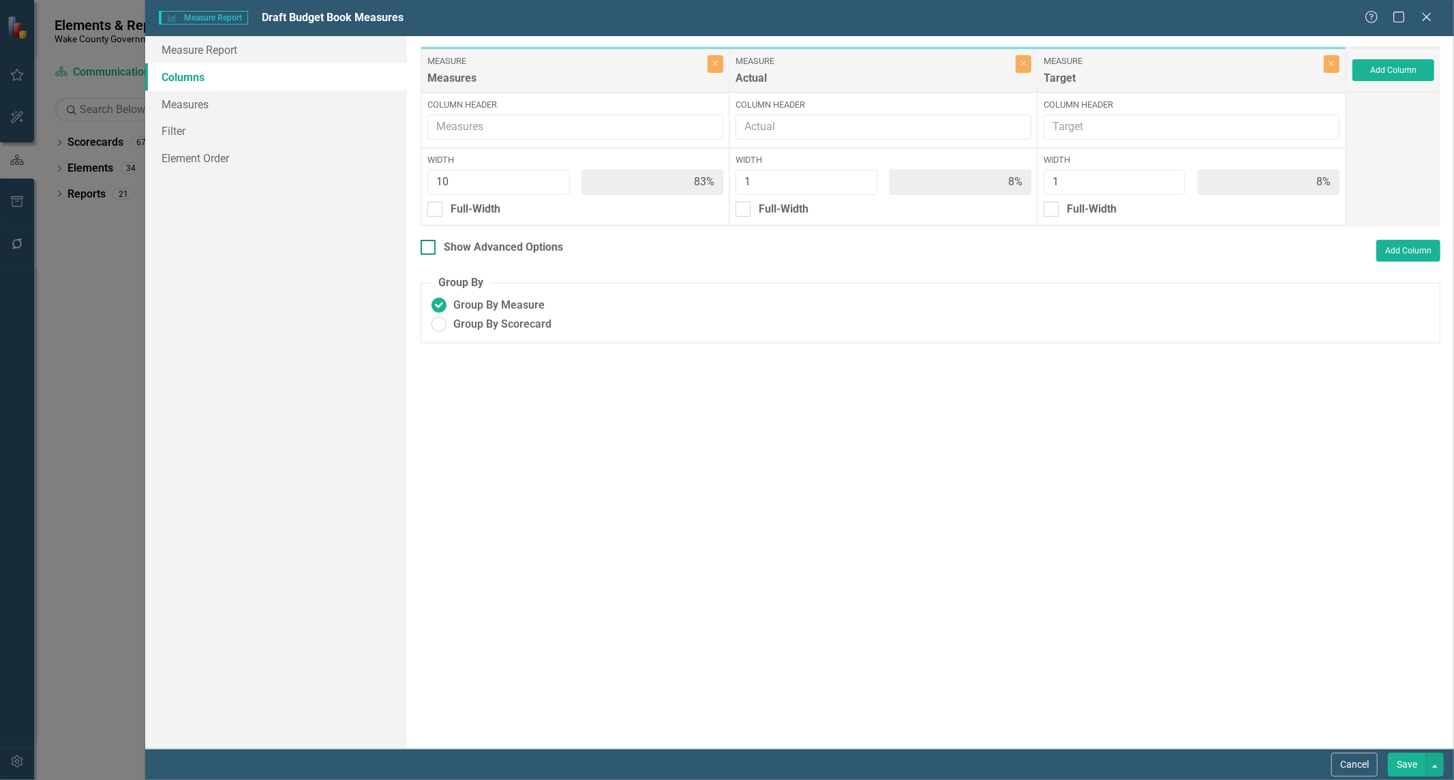
click at [431, 249] on div at bounding box center [427, 247] width 15 height 15
click at [429, 249] on input "Show Advanced Options" at bounding box center [424, 244] width 9 height 9
checkbox input "true"
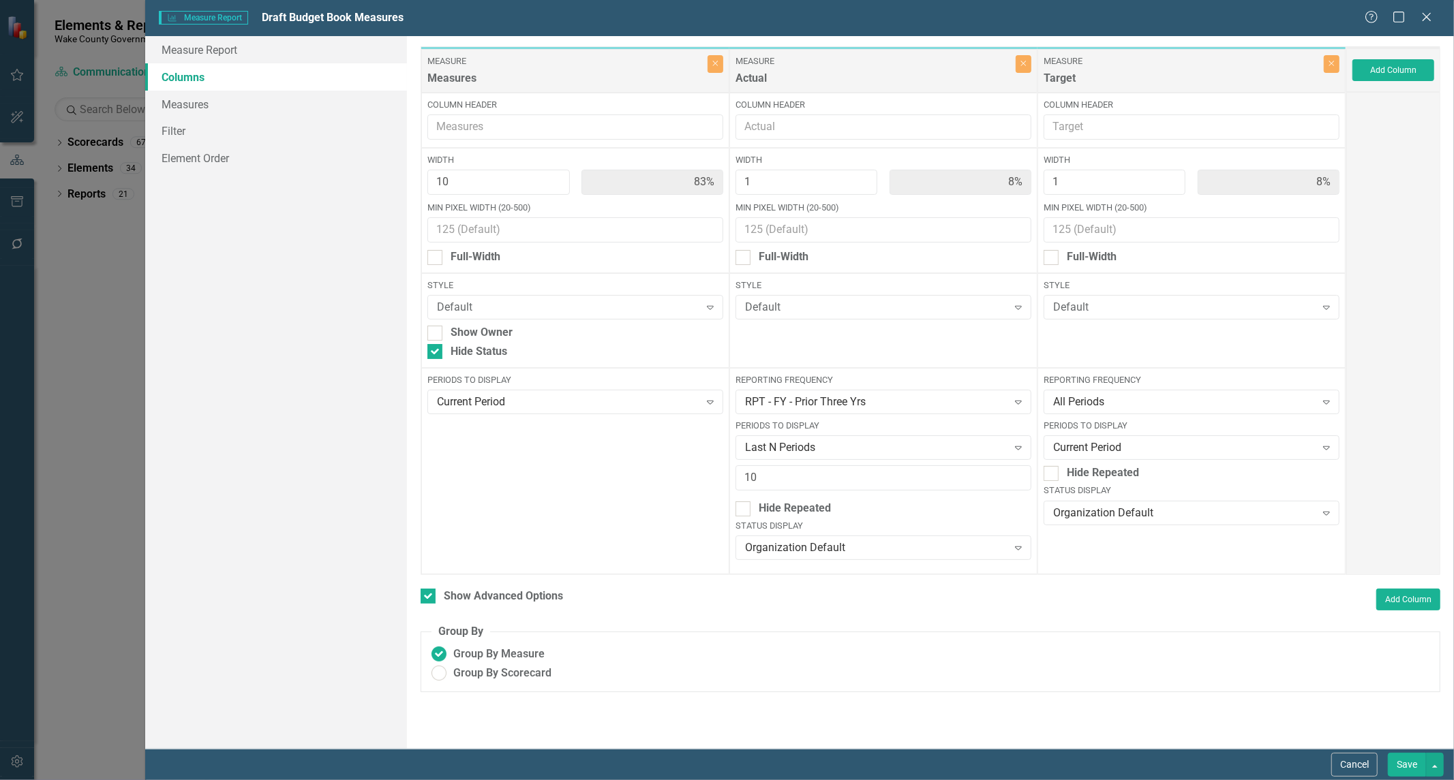
click at [794, 561] on div "Reporting Frequency RPT - FY - Prior Three Yrs Expand Periods to Display Last N…" at bounding box center [883, 471] width 308 height 207
click at [797, 553] on div "Organization Default" at bounding box center [876, 548] width 262 height 16
click at [586, 516] on div "Periods to Display Current Period Expand" at bounding box center [575, 471] width 308 height 207
drag, startPoint x: 1427, startPoint y: 16, endPoint x: 1409, endPoint y: 19, distance: 18.7
click at [1427, 16] on icon "Close" at bounding box center [1427, 17] width 14 height 11
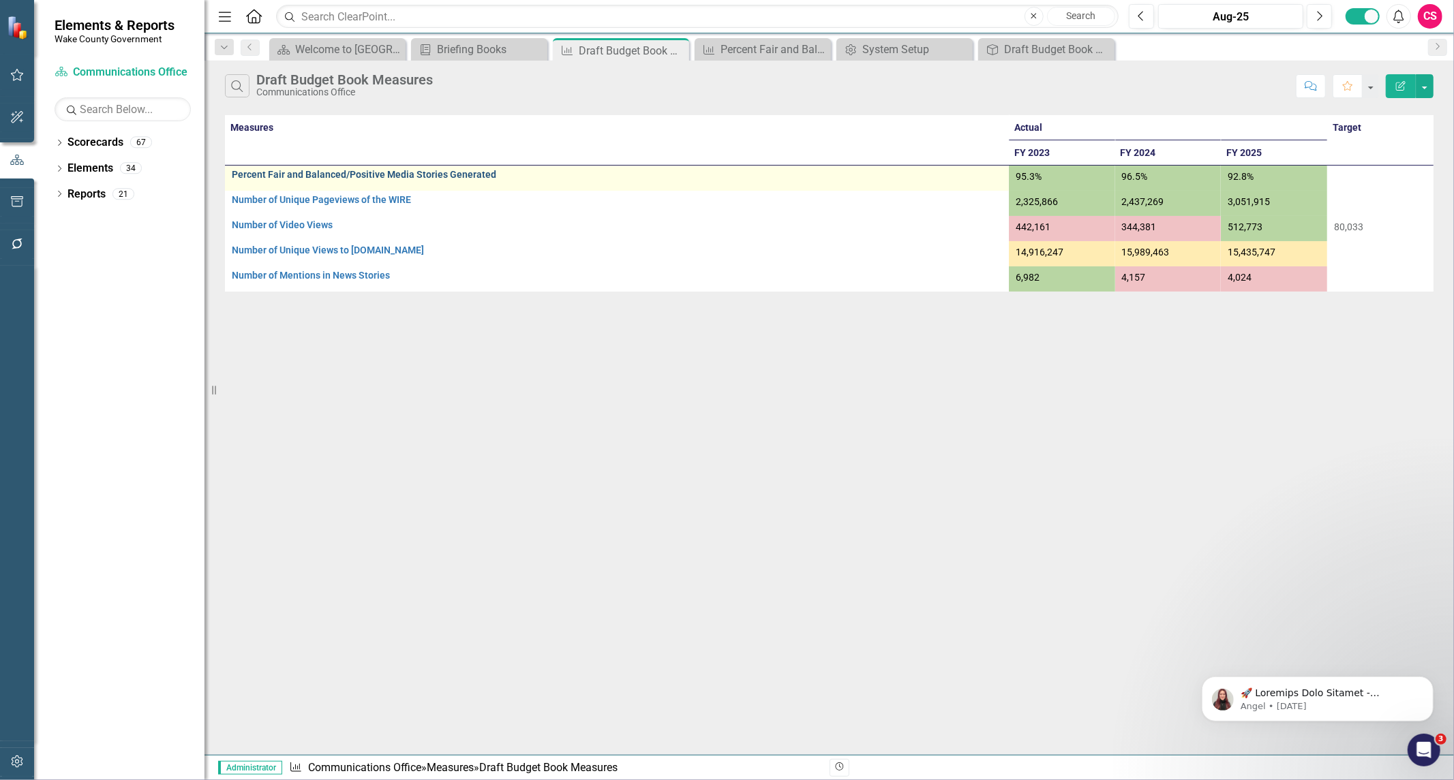
click at [322, 172] on link "Percent Fair and Balanced/Positive Media Stories Generated" at bounding box center [617, 175] width 770 height 10
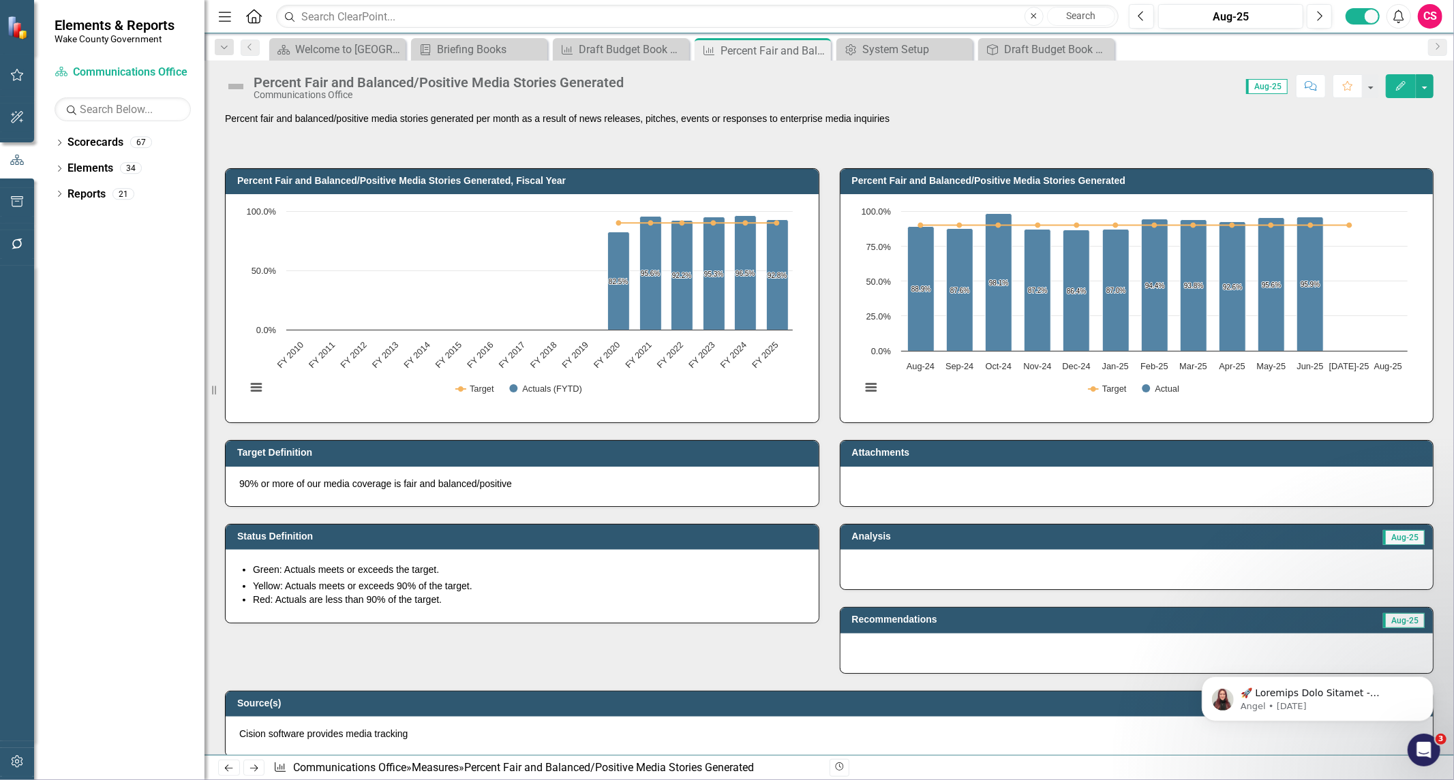
click at [234, 87] on img at bounding box center [236, 87] width 22 height 22
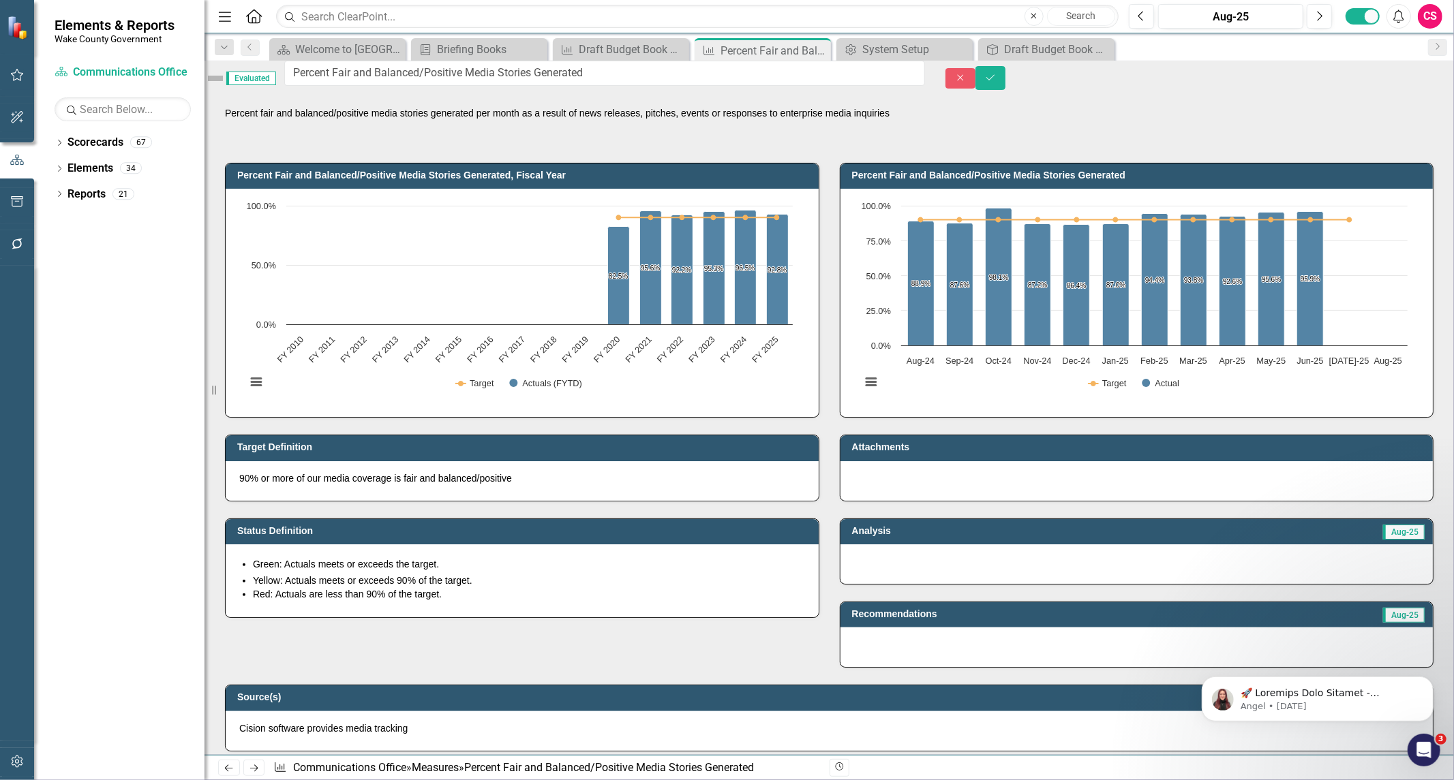
click at [1353, 87] on div "Close Save" at bounding box center [1199, 78] width 508 height 24
click at [966, 82] on icon "Close" at bounding box center [960, 78] width 12 height 10
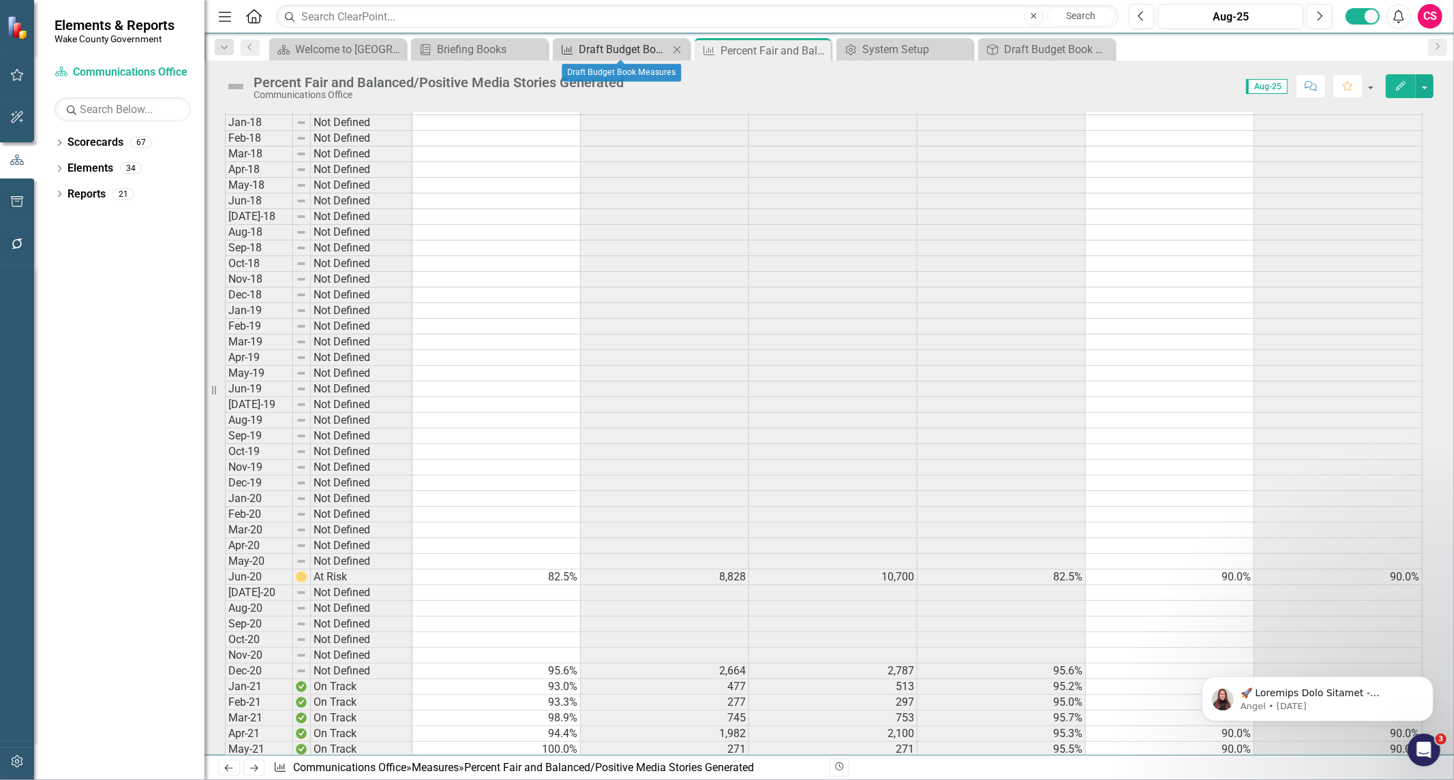
click at [625, 55] on div "Draft Budget Book Measures" at bounding box center [624, 49] width 90 height 17
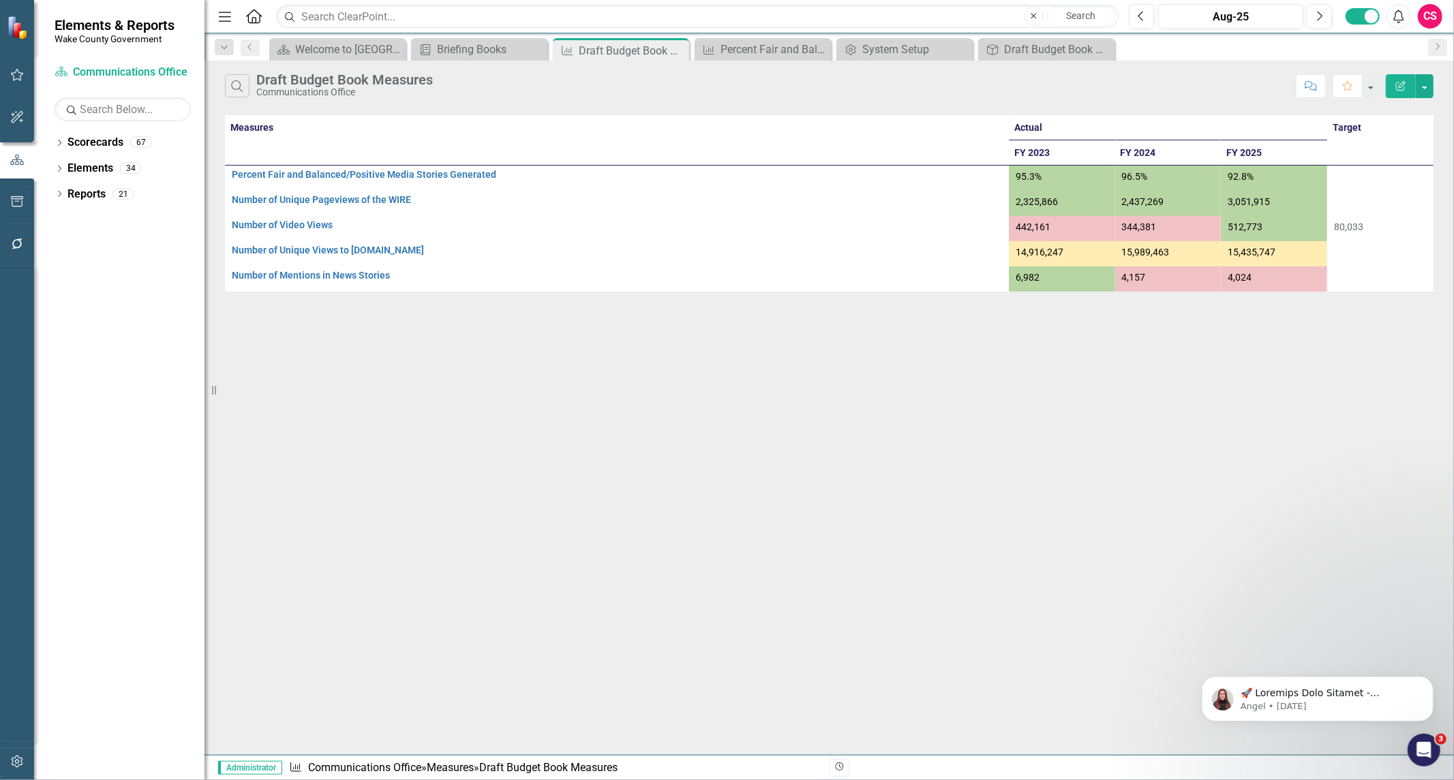
click at [1386, 91] on button "Edit Report" at bounding box center [1401, 86] width 30 height 24
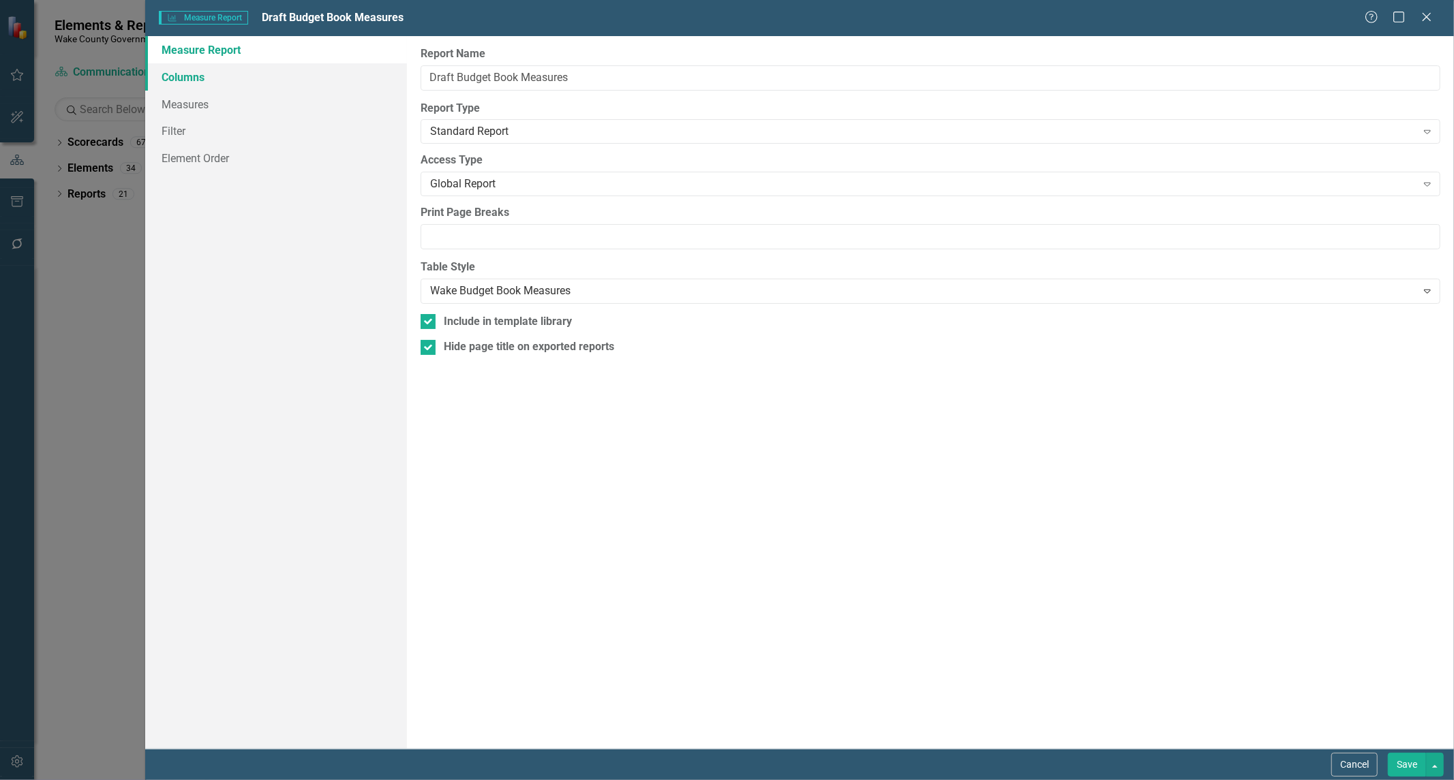
click at [249, 80] on link "Columns" at bounding box center [276, 76] width 262 height 27
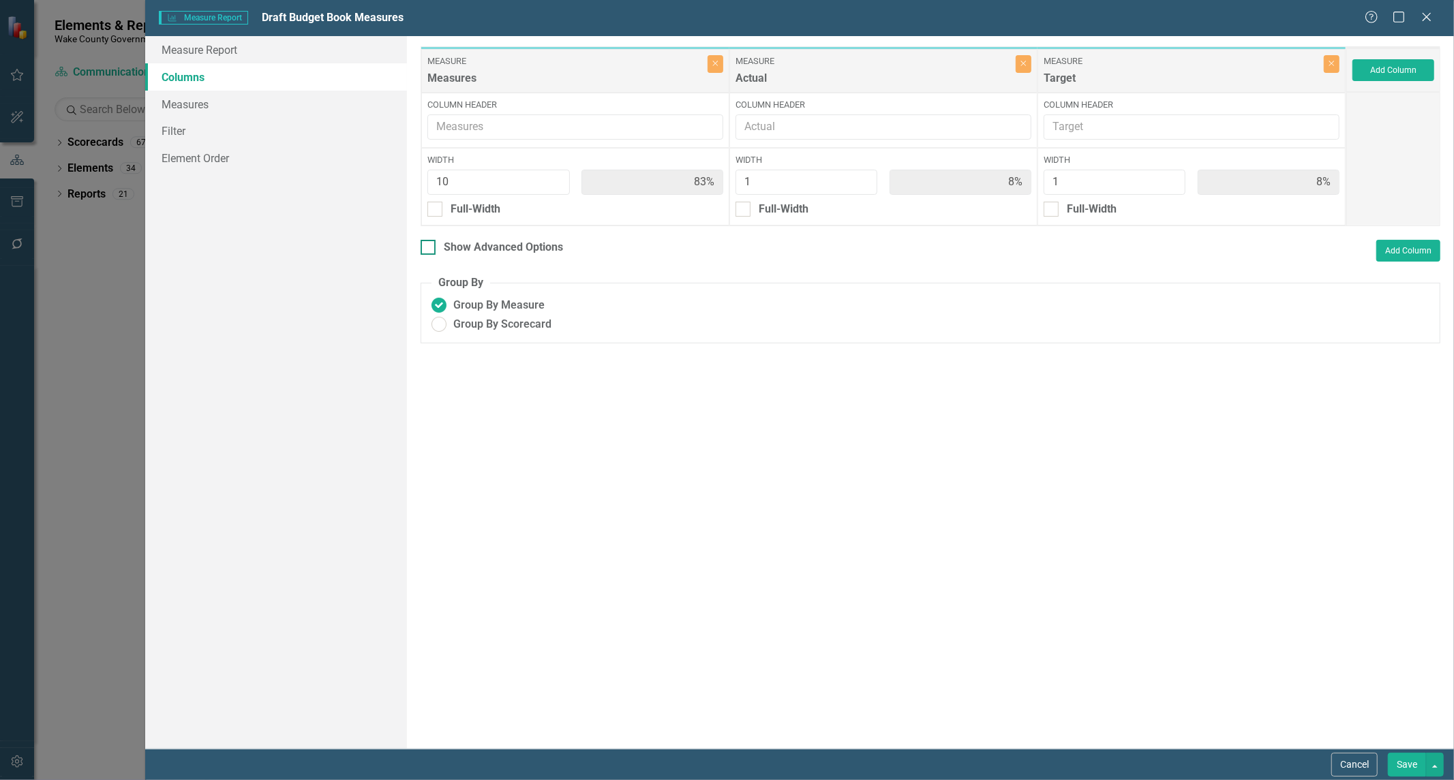
click at [426, 249] on div at bounding box center [427, 247] width 15 height 15
click at [426, 249] on input "Show Advanced Options" at bounding box center [424, 244] width 9 height 9
checkbox input "true"
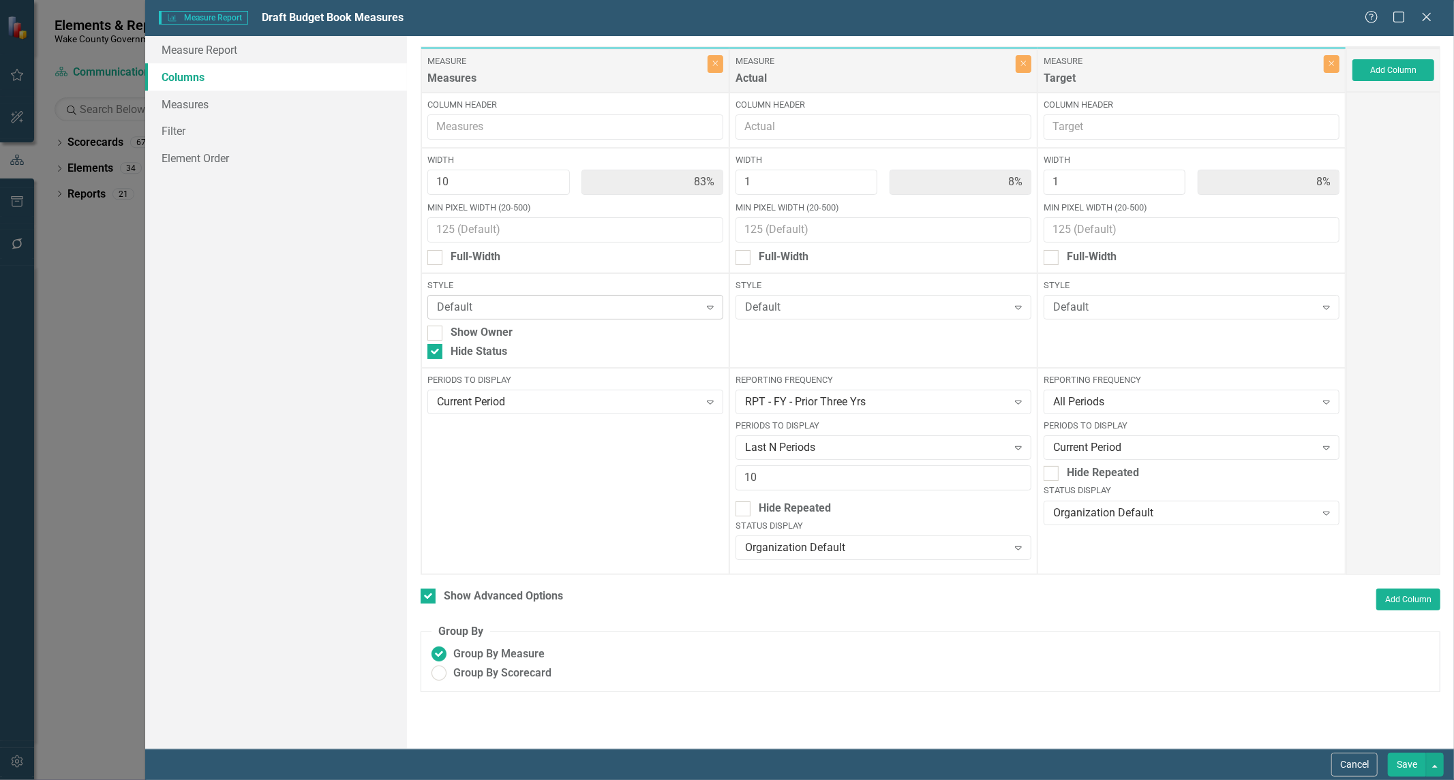
click at [448, 301] on div "Default" at bounding box center [568, 308] width 262 height 16
click at [839, 307] on div "Default" at bounding box center [876, 308] width 262 height 16
drag, startPoint x: 827, startPoint y: 483, endPoint x: 977, endPoint y: 394, distance: 174.2
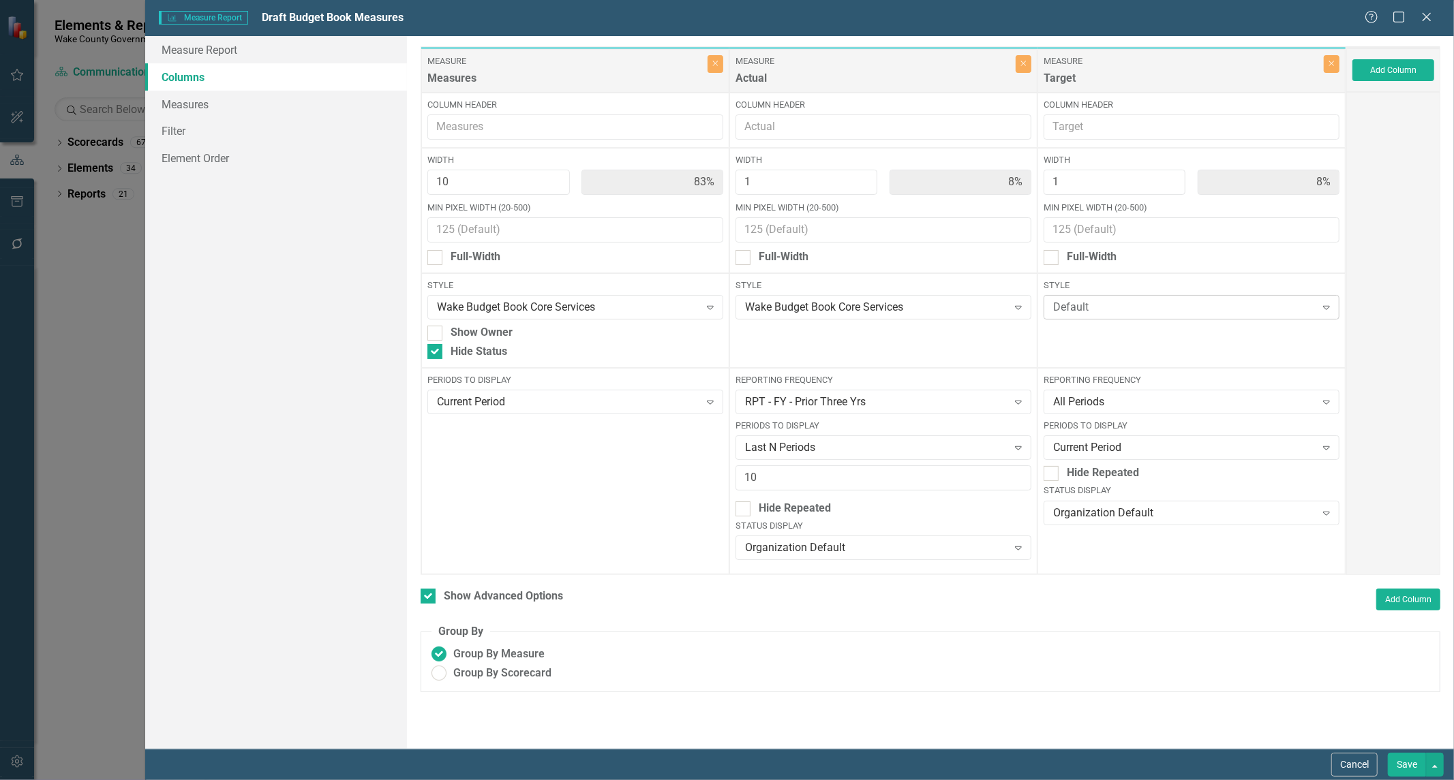
click at [1101, 304] on div "Default" at bounding box center [1184, 308] width 262 height 16
click at [679, 308] on div "Wake Budget Book Core Services" at bounding box center [568, 308] width 262 height 16
click at [781, 307] on div "Wake Budget Book Core Services" at bounding box center [876, 308] width 262 height 16
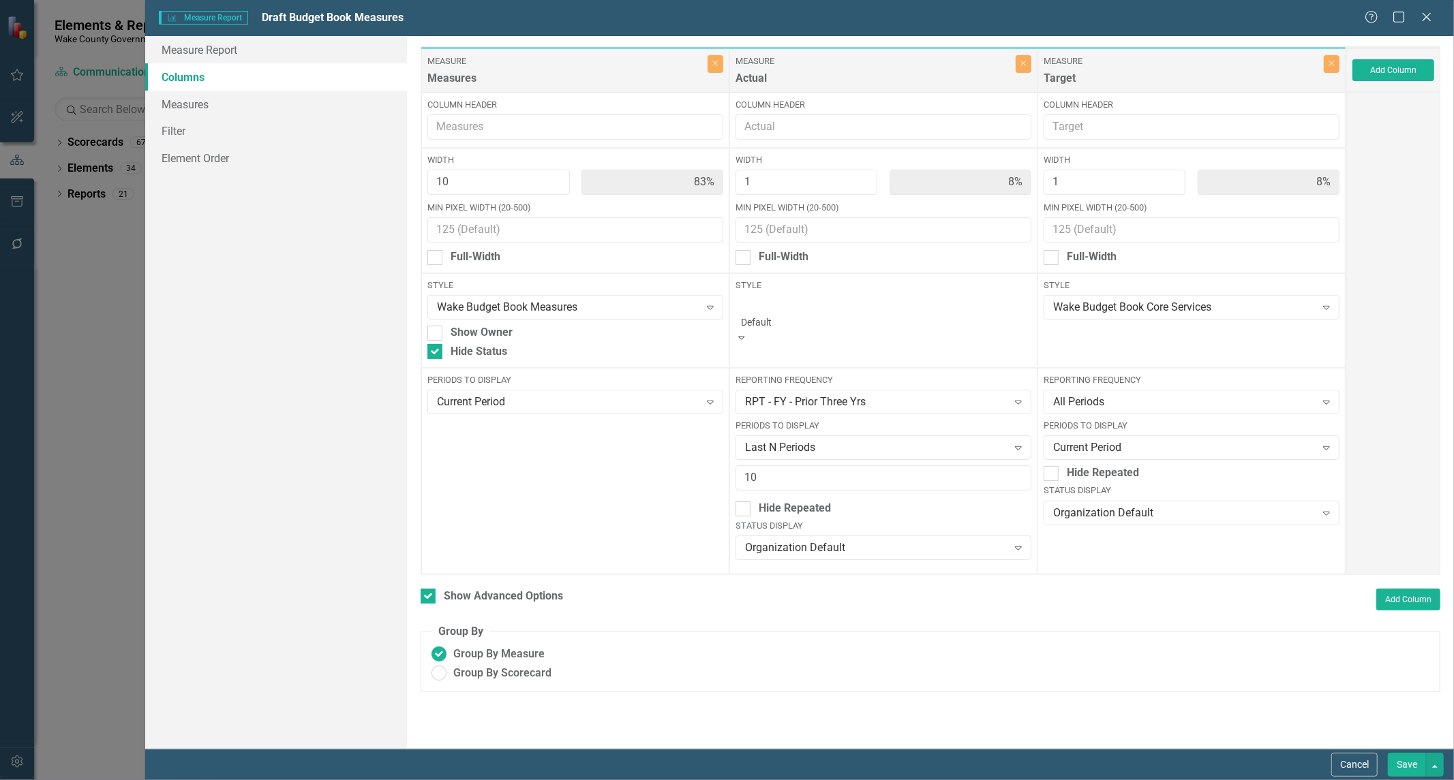
scroll to position [131, 0]
click at [1101, 296] on div "Wake Budget Book Core Services Expand" at bounding box center [1191, 307] width 296 height 25
click at [1401, 761] on button "Save" at bounding box center [1407, 765] width 38 height 24
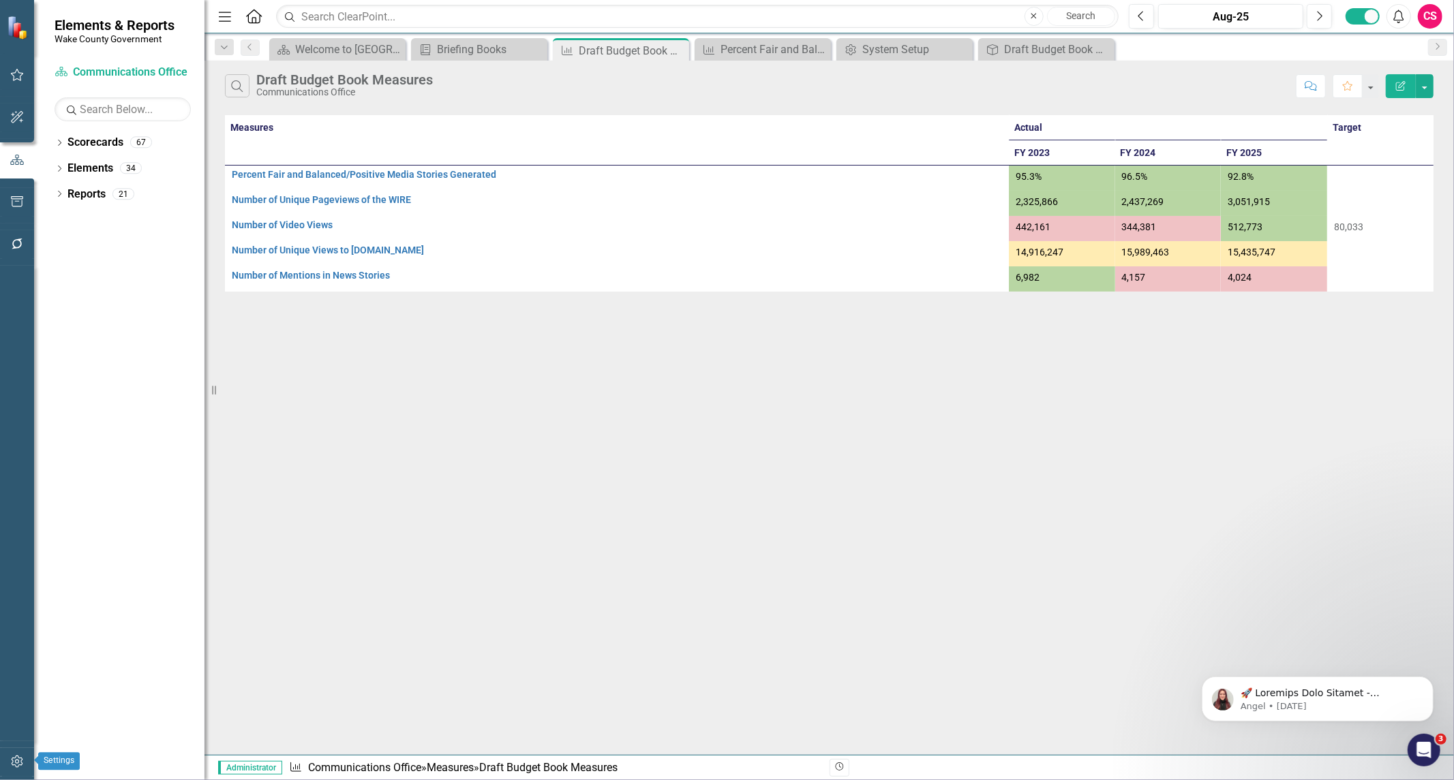
click at [8, 757] on button "button" at bounding box center [17, 762] width 31 height 29
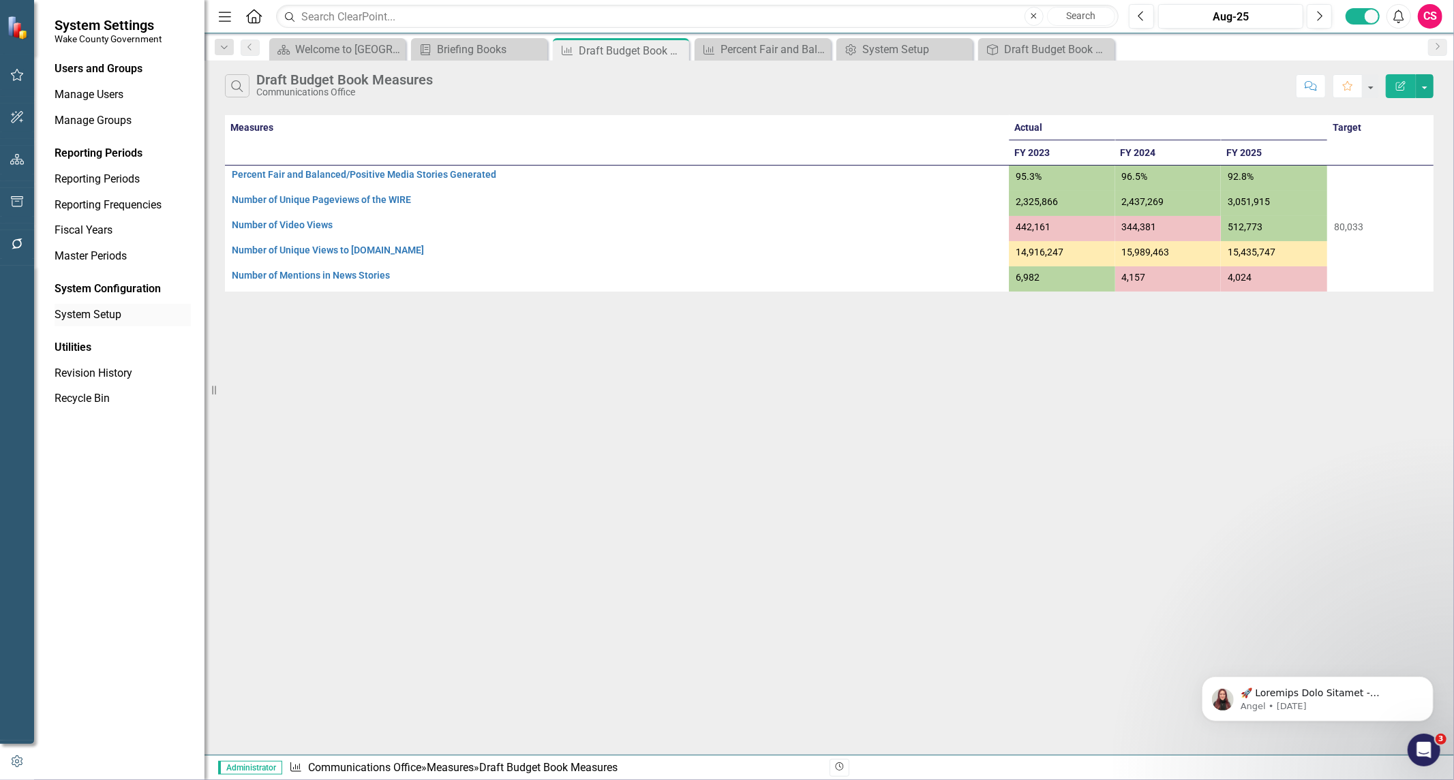
click at [121, 322] on link "System Setup" at bounding box center [123, 315] width 136 height 16
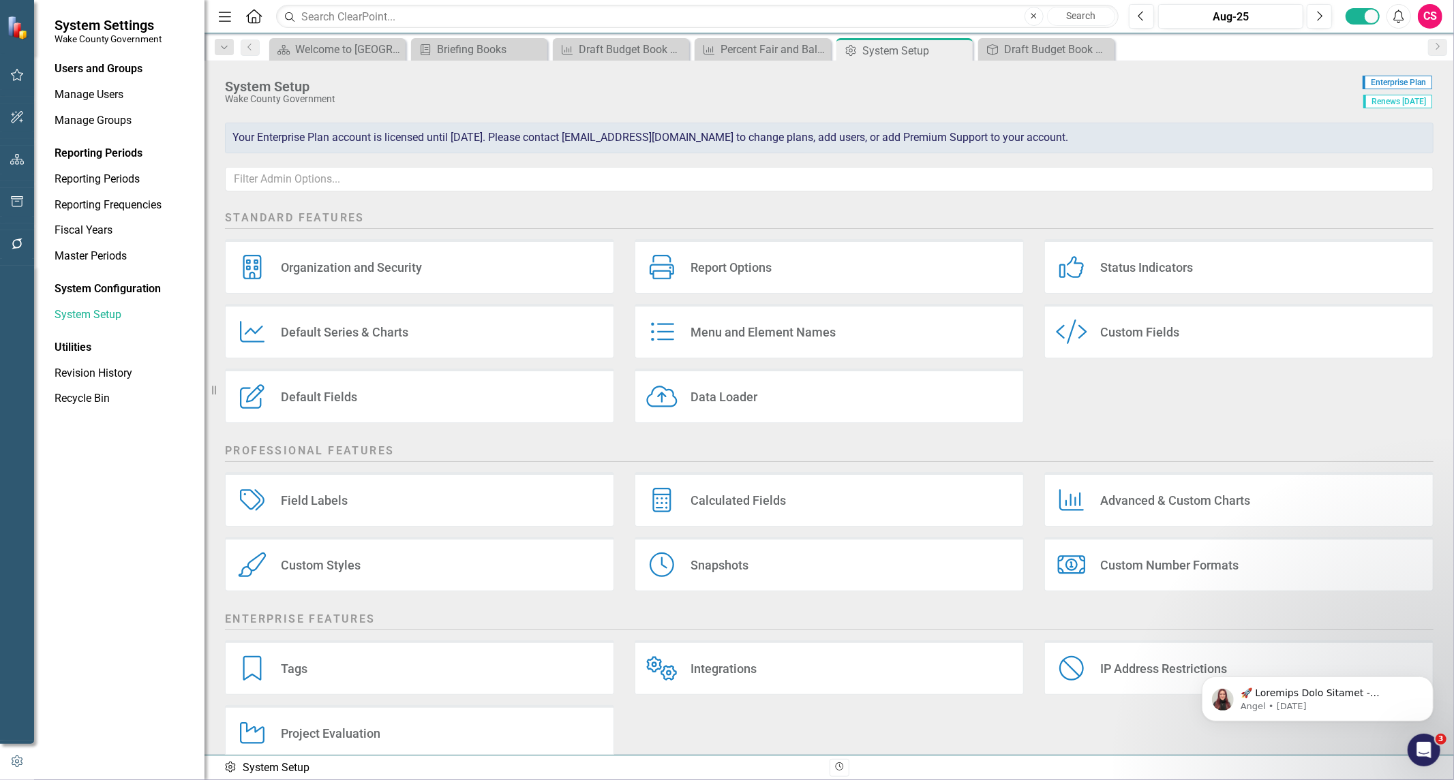
click at [438, 575] on div "Custom Styles Custom Styles" at bounding box center [419, 564] width 389 height 55
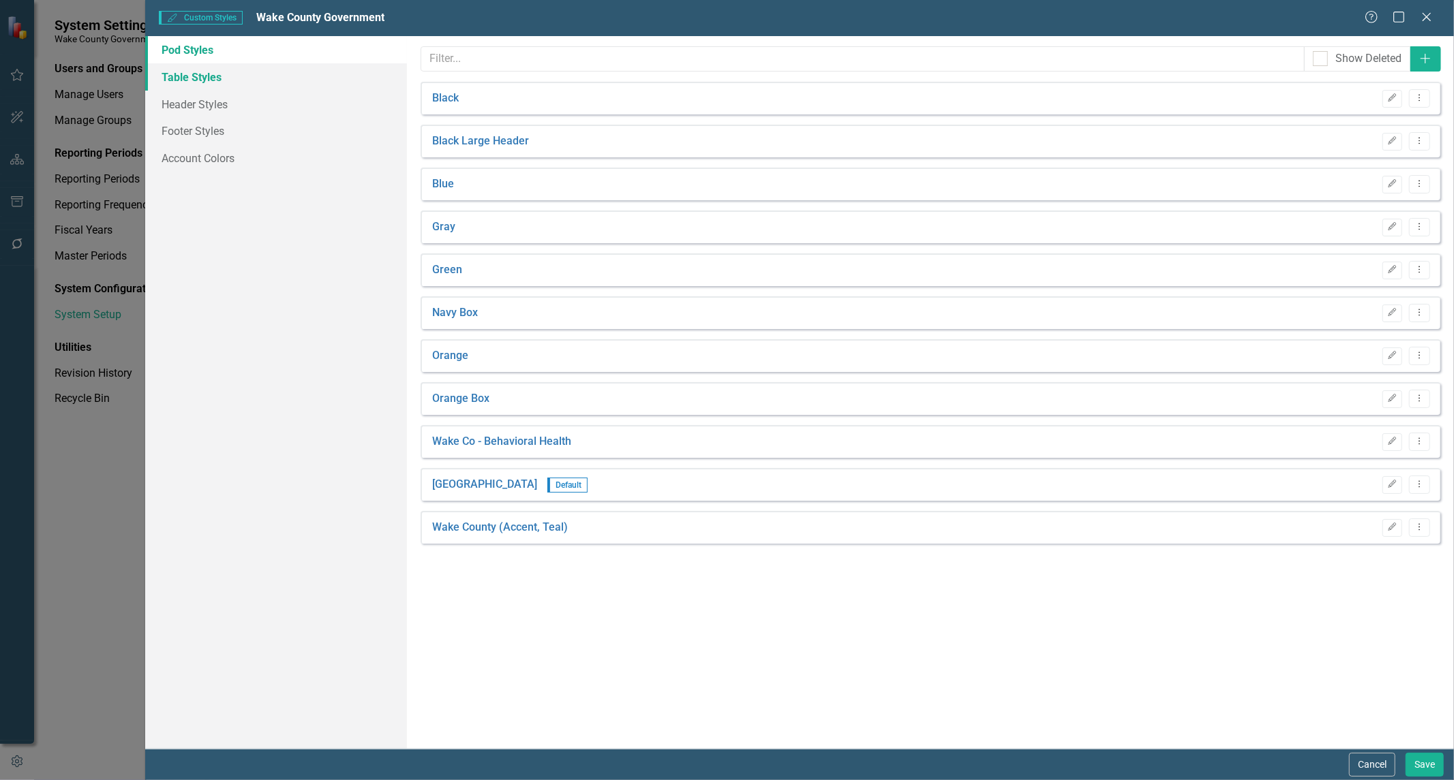
click at [247, 78] on link "Table Styles" at bounding box center [276, 76] width 262 height 27
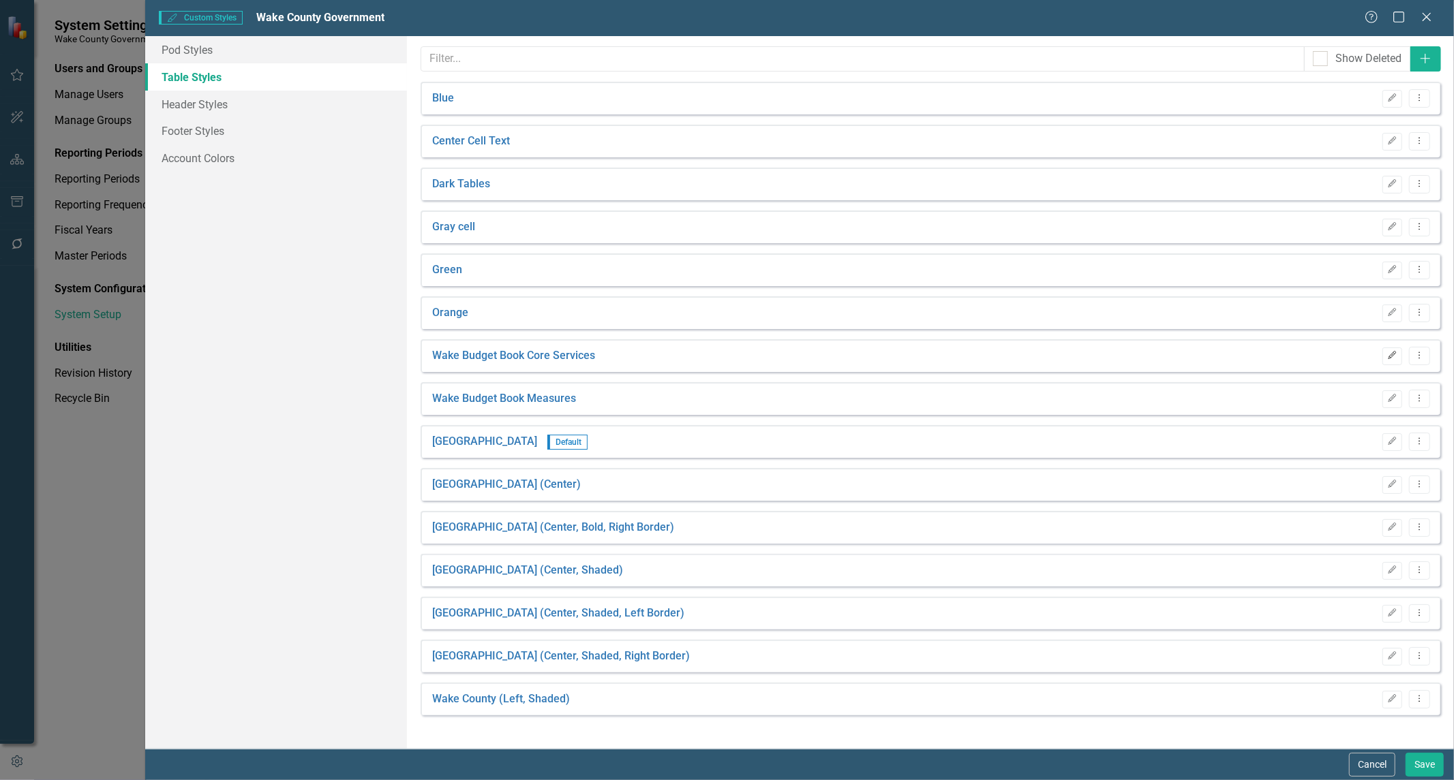
click at [1391, 355] on icon "Edit" at bounding box center [1392, 356] width 10 height 8
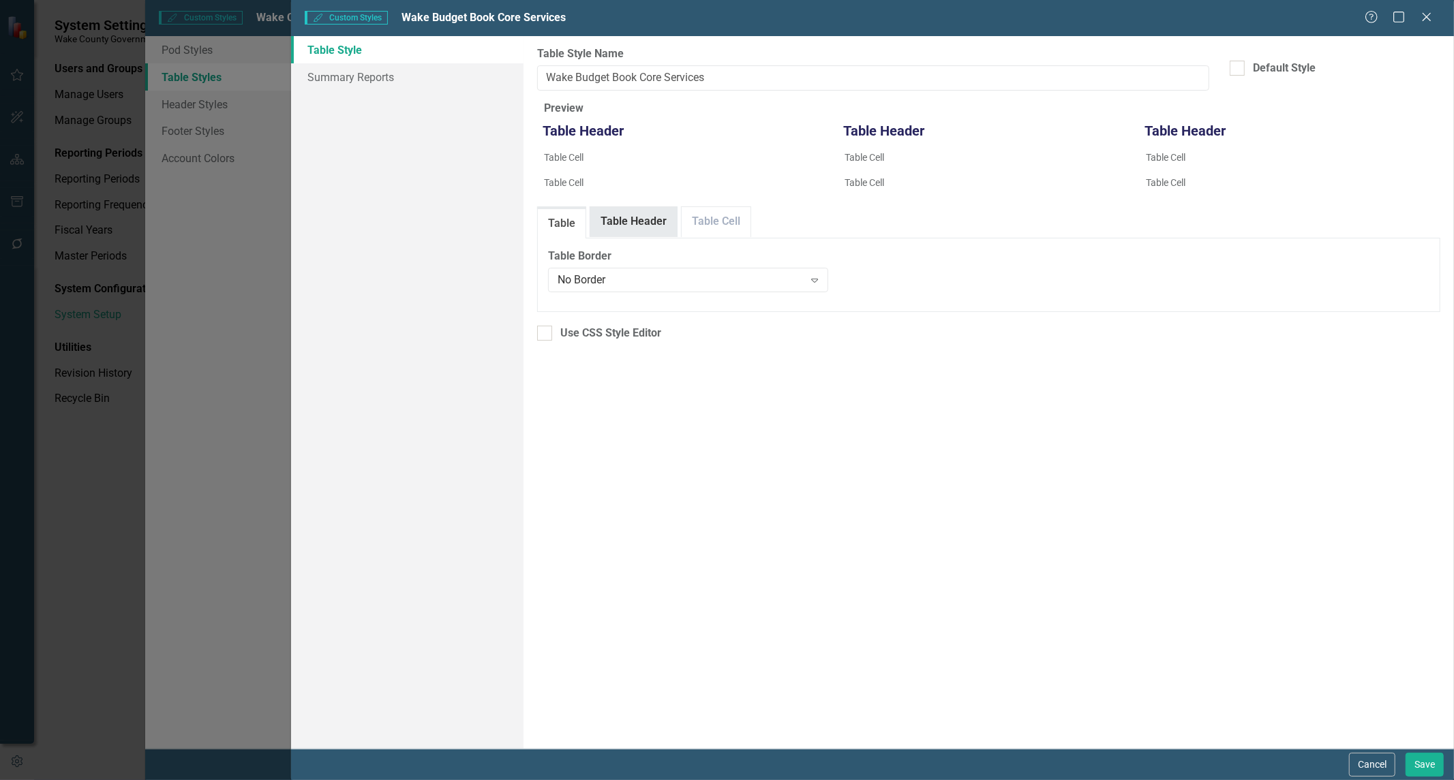
click at [623, 236] on link "Table Header" at bounding box center [633, 221] width 87 height 29
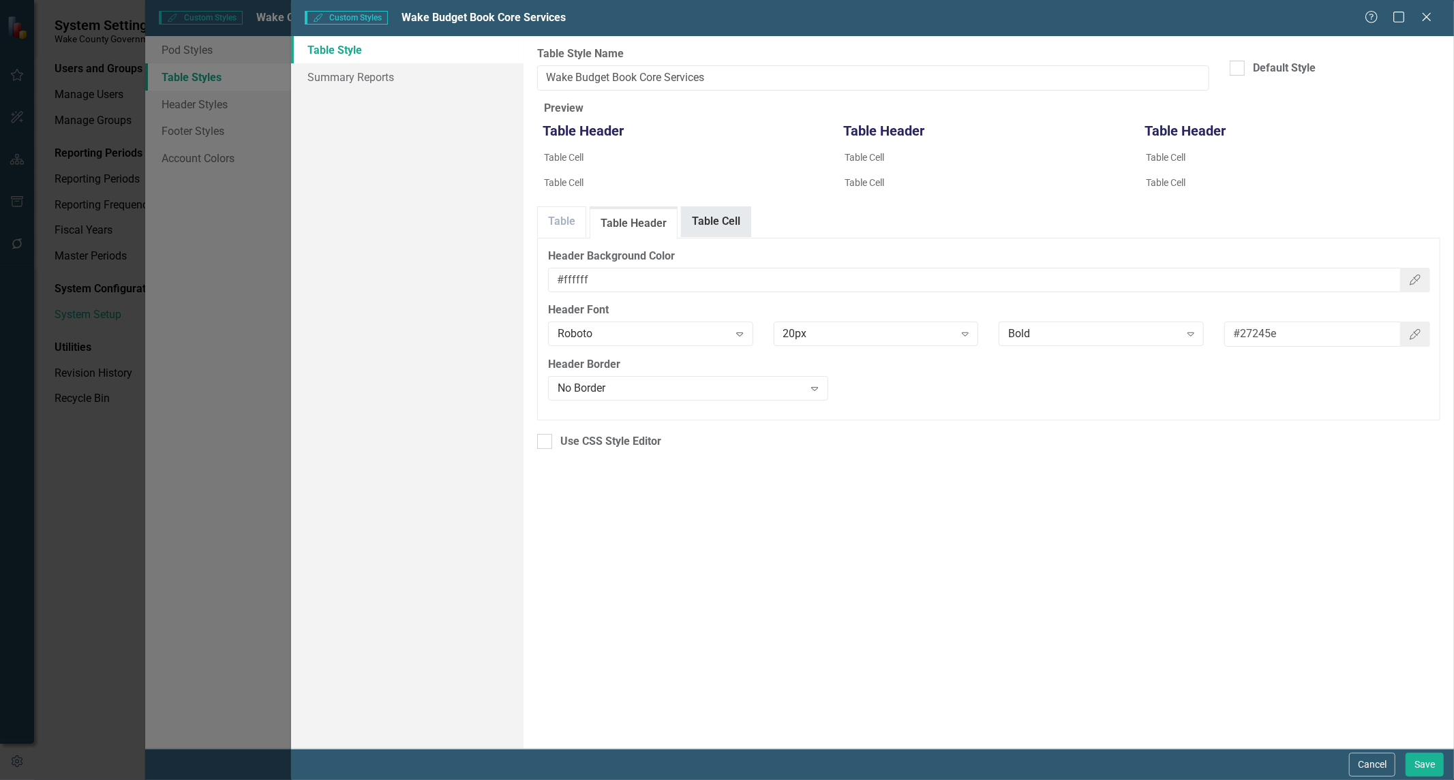
click at [720, 236] on link "Table Cell" at bounding box center [716, 221] width 69 height 29
click at [339, 76] on link "Summary Reports" at bounding box center [407, 76] width 232 height 27
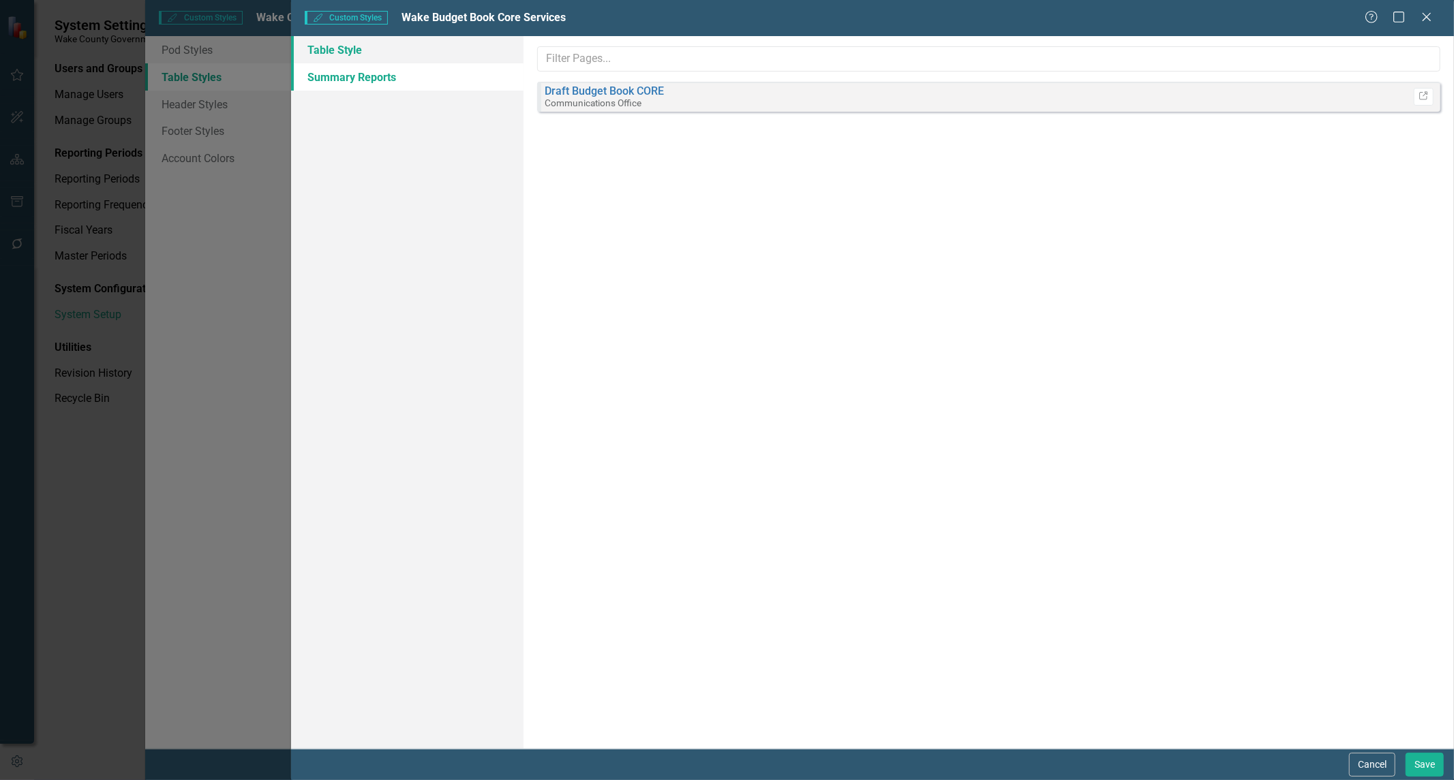
click at [351, 50] on link "Table Style" at bounding box center [407, 49] width 232 height 27
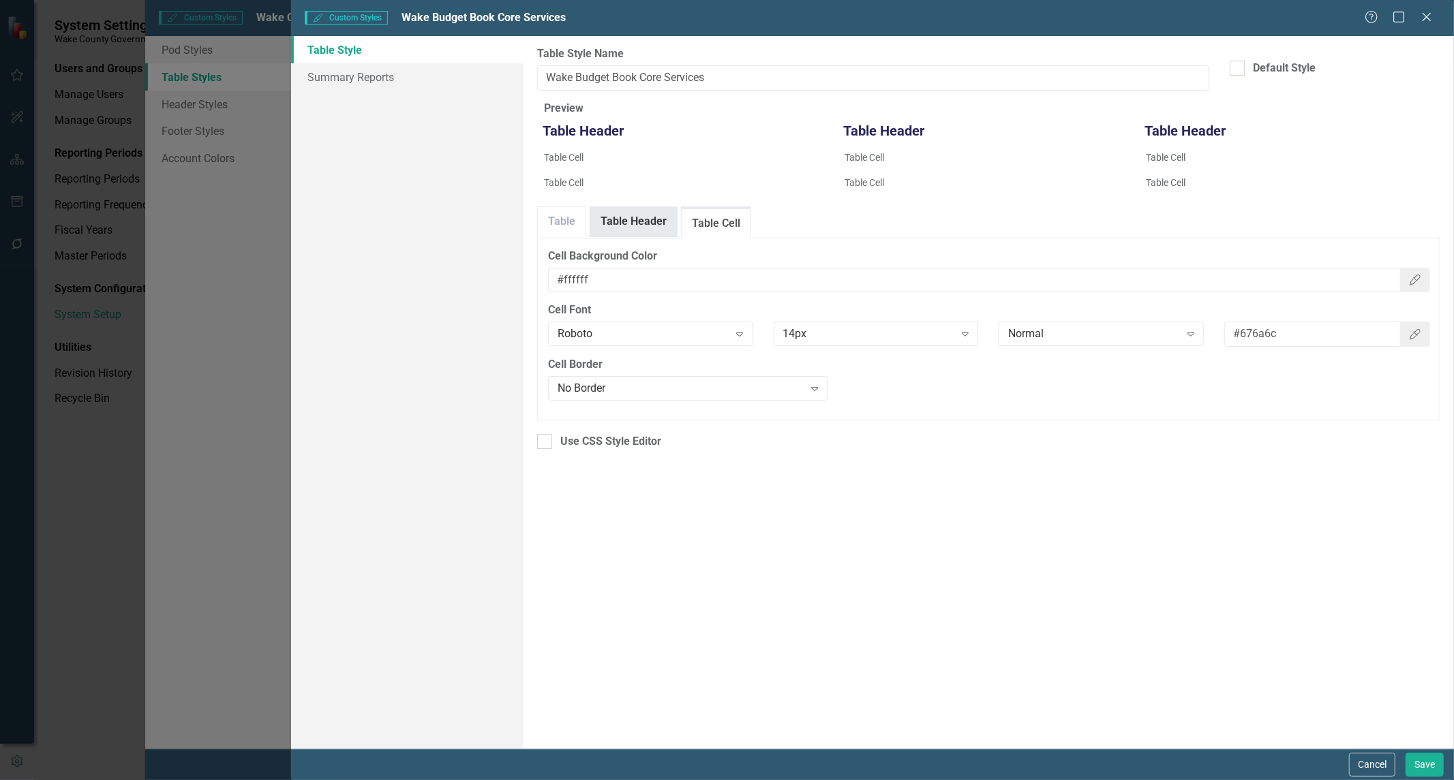
click at [639, 232] on link "Table Header" at bounding box center [633, 221] width 87 height 29
click at [556, 236] on link "Table" at bounding box center [562, 221] width 48 height 29
click at [637, 236] on link "Table Header" at bounding box center [633, 221] width 87 height 29
click at [703, 236] on link "Table Cell" at bounding box center [716, 221] width 69 height 29
click at [1426, 20] on icon "Close" at bounding box center [1426, 16] width 17 height 13
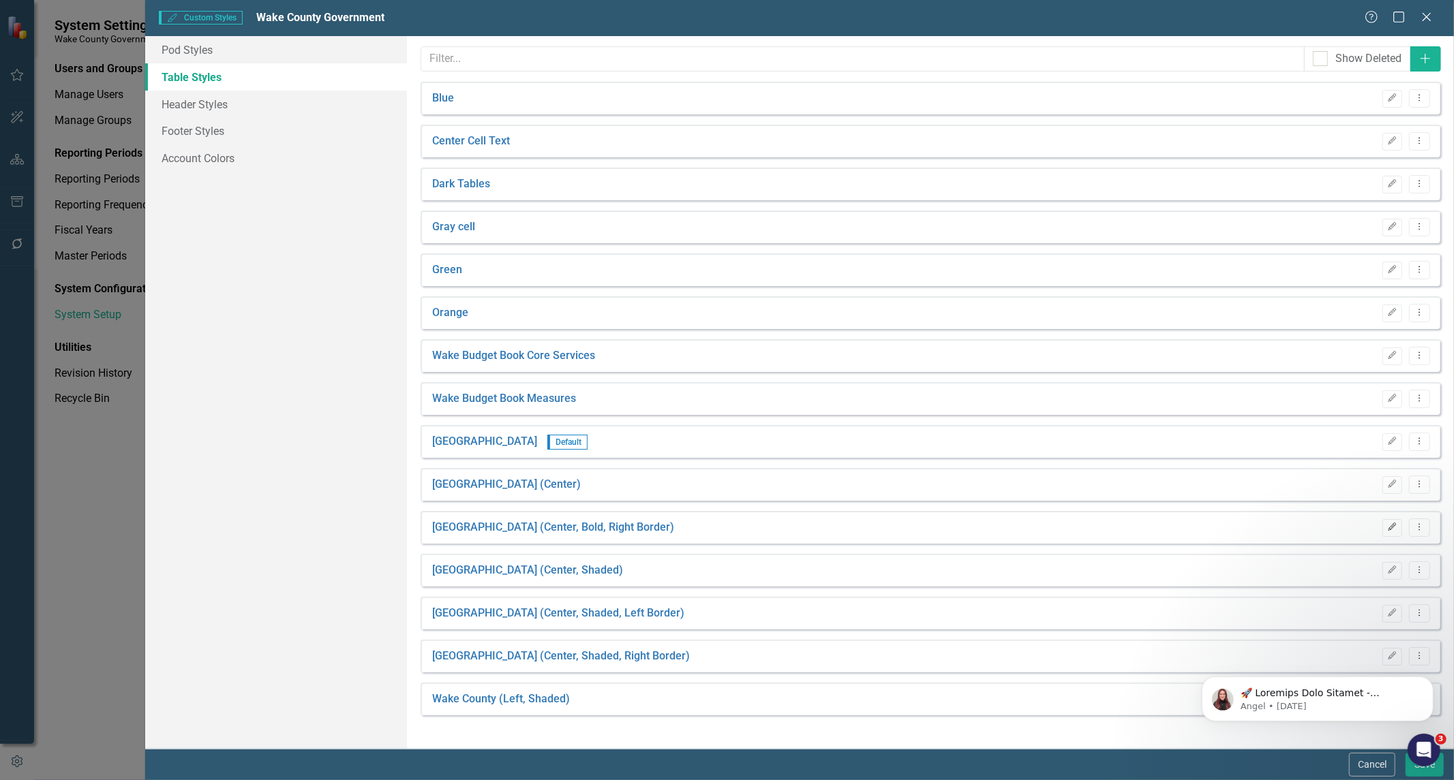
click at [1396, 527] on icon "Edit" at bounding box center [1392, 527] width 10 height 8
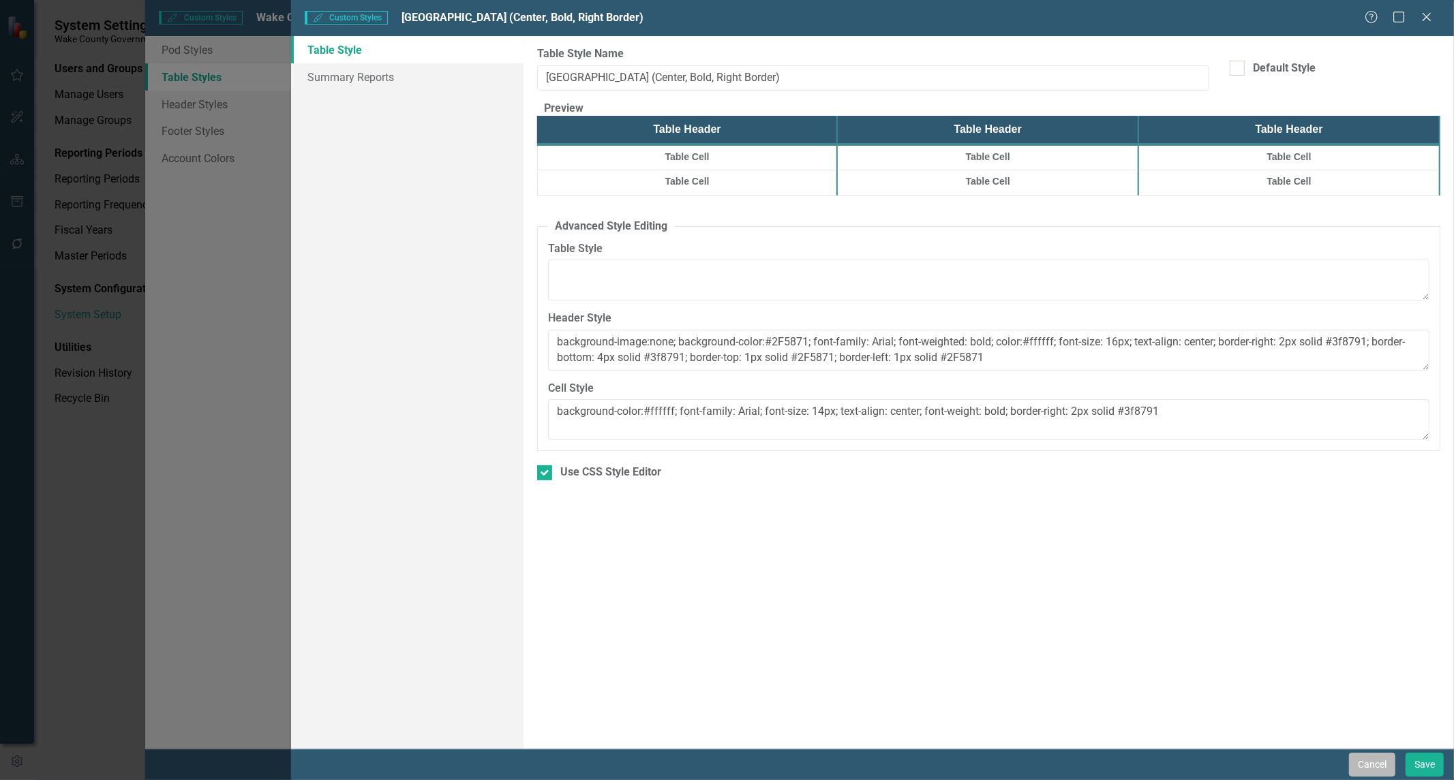
click at [1385, 761] on button "Cancel" at bounding box center [1372, 765] width 46 height 24
